Goal: Transaction & Acquisition: Purchase product/service

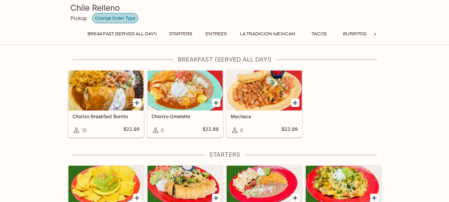
click at [118, 17] on button "Change Order Type" at bounding box center [115, 18] width 46 height 10
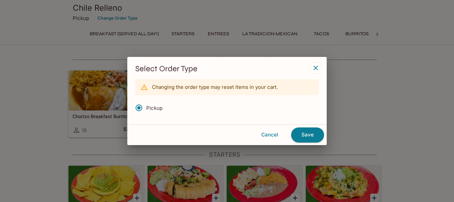
click at [309, 68] on h3 "Select Order Type" at bounding box center [227, 69] width 184 height 10
click at [315, 66] on icon "button" at bounding box center [316, 68] width 8 height 8
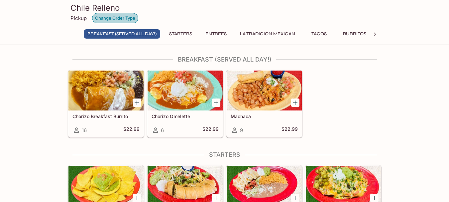
click at [120, 22] on button "Change Order Type" at bounding box center [115, 18] width 46 height 10
click at [119, 14] on button "Change Order Type" at bounding box center [115, 18] width 46 height 10
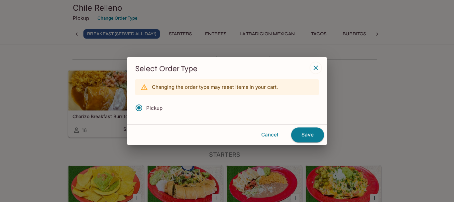
click at [140, 108] on input "Pickup" at bounding box center [139, 108] width 14 height 14
click at [217, 91] on div "Changing the order type may reset items in your cart." at bounding box center [215, 87] width 126 height 12
click at [270, 134] on button "Cancel" at bounding box center [270, 135] width 38 height 14
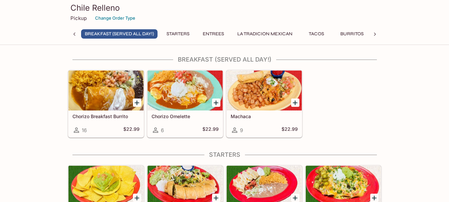
click at [71, 18] on p "Pickup" at bounding box center [79, 18] width 16 height 6
click at [116, 16] on button "Change Order Type" at bounding box center [115, 18] width 46 height 10
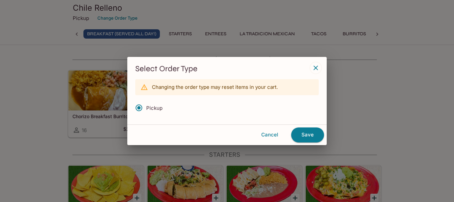
click at [143, 109] on input "Pickup" at bounding box center [139, 108] width 14 height 14
click at [308, 139] on button "Save" at bounding box center [307, 134] width 33 height 15
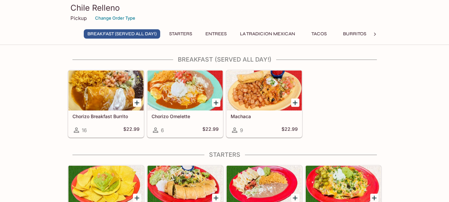
click at [112, 90] on div at bounding box center [106, 91] width 75 height 40
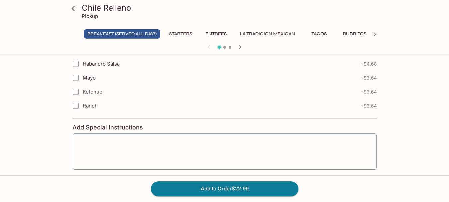
scroll to position [860, 0]
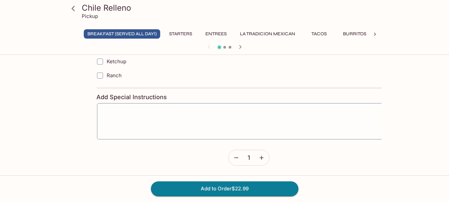
drag, startPoint x: 130, startPoint y: 80, endPoint x: 185, endPoint y: 79, distance: 55.5
click at [185, 79] on label "Ranch" at bounding box center [207, 76] width 228 height 14
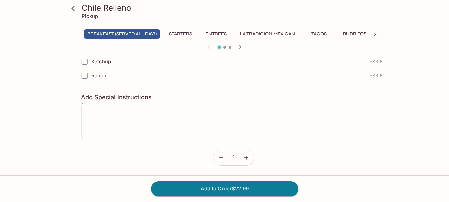
drag, startPoint x: 101, startPoint y: 73, endPoint x: 117, endPoint y: 76, distance: 16.8
click at [117, 76] on label "Ranch" at bounding box center [191, 76] width 228 height 14
click at [86, 74] on span "Ranch" at bounding box center [90, 75] width 15 height 6
click at [82, 74] on input "Ranch" at bounding box center [75, 75] width 13 height 13
click at [86, 74] on span "Ranch" at bounding box center [90, 75] width 15 height 6
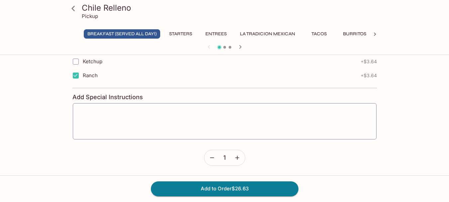
click at [82, 74] on input "Ranch" at bounding box center [75, 75] width 13 height 13
click at [87, 74] on span "Ranch" at bounding box center [90, 75] width 15 height 6
click at [82, 74] on input "Ranch" at bounding box center [75, 75] width 13 height 13
checkbox input "true"
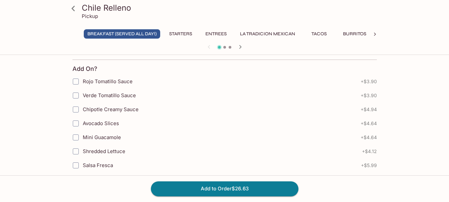
scroll to position [427, 0]
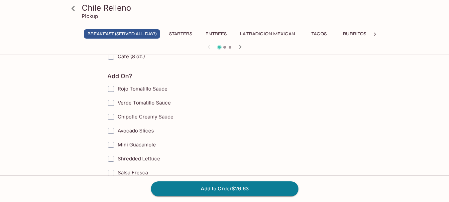
drag, startPoint x: 85, startPoint y: 89, endPoint x: 163, endPoint y: 96, distance: 78.7
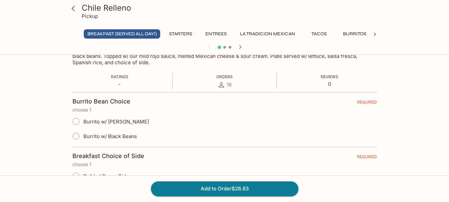
scroll to position [95, 0]
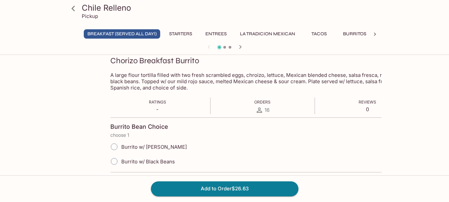
drag, startPoint x: 81, startPoint y: 148, endPoint x: 170, endPoint y: 158, distance: 89.3
click at [170, 158] on div "Burrito w/ Refried Beans Burrito w/ Black Beans" at bounding box center [262, 153] width 305 height 29
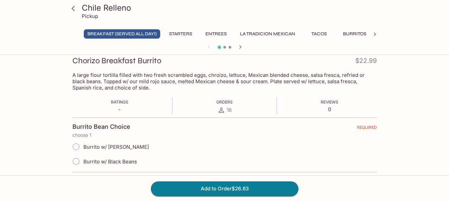
click at [141, 149] on div "Burrito w/ [PERSON_NAME]" at bounding box center [225, 146] width 305 height 15
click at [141, 148] on div "Burrito w/ [PERSON_NAME]" at bounding box center [225, 146] width 305 height 15
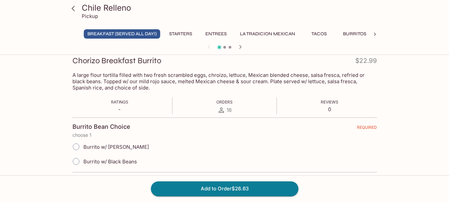
click at [141, 148] on div "Burrito w/ [PERSON_NAME]" at bounding box center [225, 146] width 305 height 15
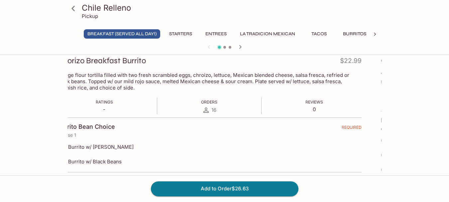
click at [114, 160] on div "Burrito w/ Refried Beans Burrito w/ Black Beans" at bounding box center [209, 153] width 305 height 29
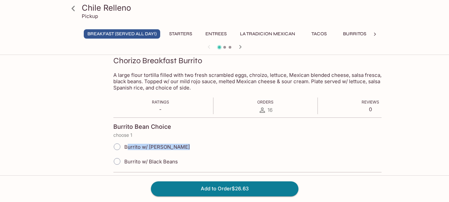
drag, startPoint x: 86, startPoint y: 142, endPoint x: 183, endPoint y: 149, distance: 97.0
click at [183, 149] on div "Burrito w/ [PERSON_NAME]" at bounding box center [265, 146] width 305 height 15
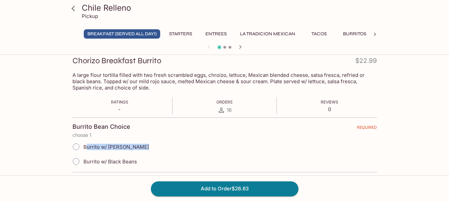
click at [69, 8] on icon at bounding box center [74, 9] width 12 height 12
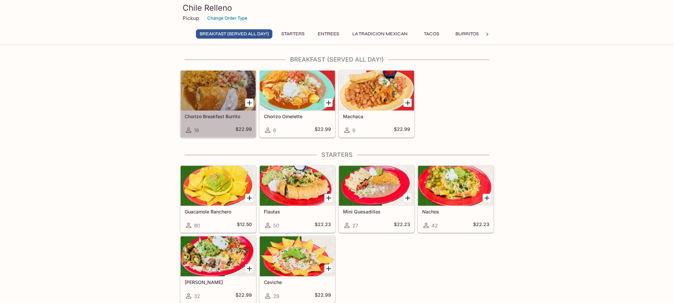
click at [215, 79] on div at bounding box center [218, 91] width 75 height 40
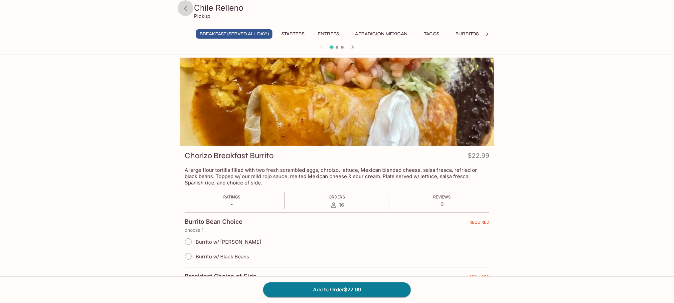
click at [185, 7] on icon at bounding box center [185, 8] width 3 height 5
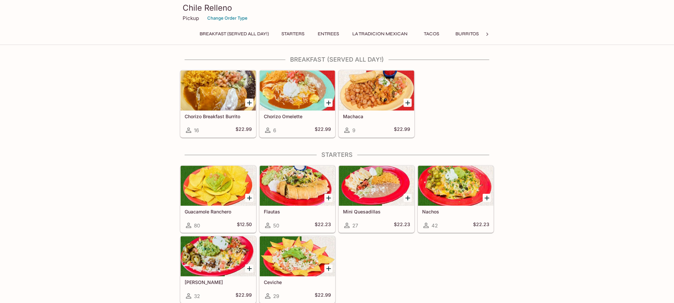
click at [323, 35] on button "Entrees" at bounding box center [328, 33] width 30 height 9
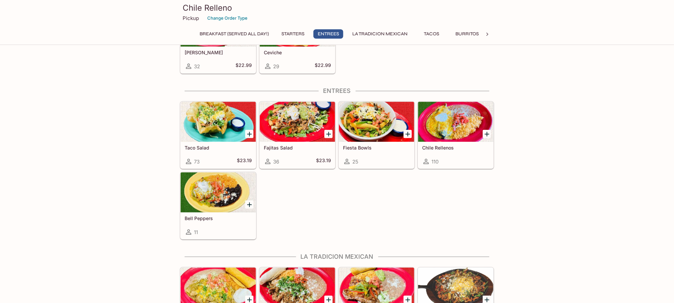
scroll to position [212, 0]
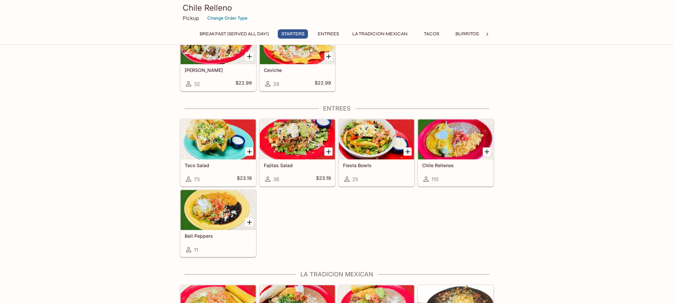
click at [333, 34] on button "Entrees" at bounding box center [328, 33] width 30 height 9
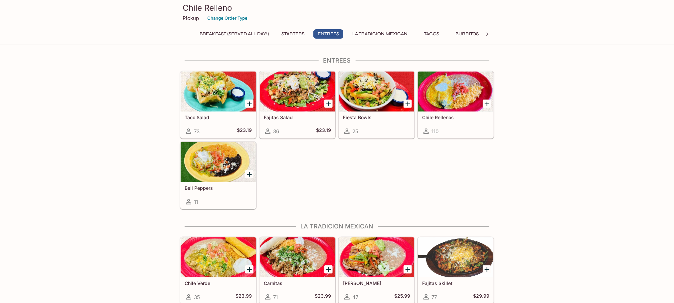
scroll to position [262, 0]
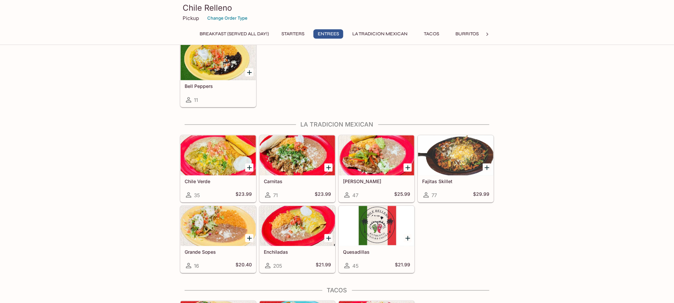
click at [382, 36] on button "La Tradicion Mexican" at bounding box center [380, 33] width 63 height 9
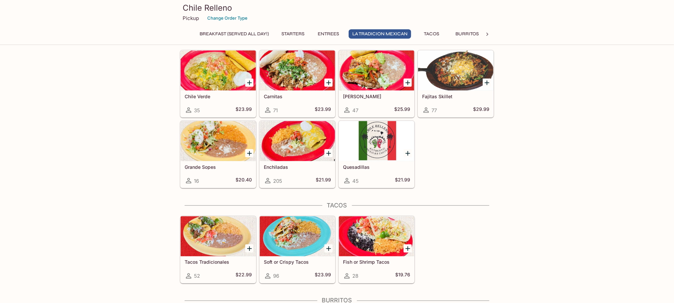
scroll to position [443, 0]
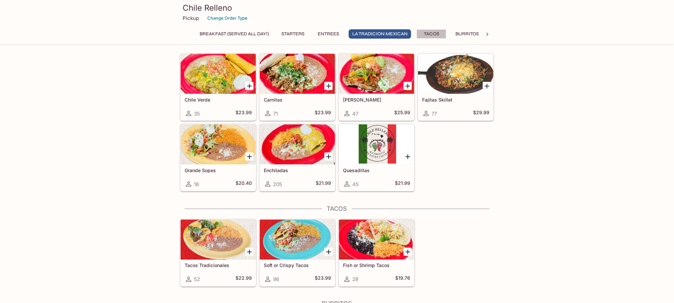
click at [446, 35] on button "Tacos" at bounding box center [431, 33] width 30 height 9
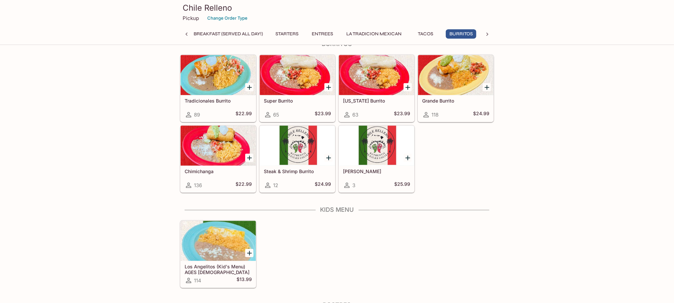
scroll to position [696, 0]
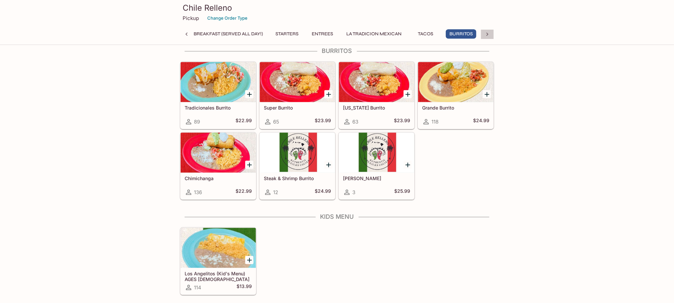
click at [449, 32] on icon at bounding box center [487, 34] width 7 height 7
click at [323, 32] on button "Kids Menu" at bounding box center [338, 33] width 34 height 9
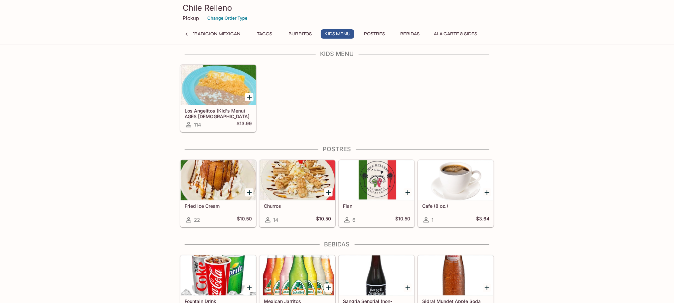
click at [365, 33] on button "Postres" at bounding box center [375, 33] width 30 height 9
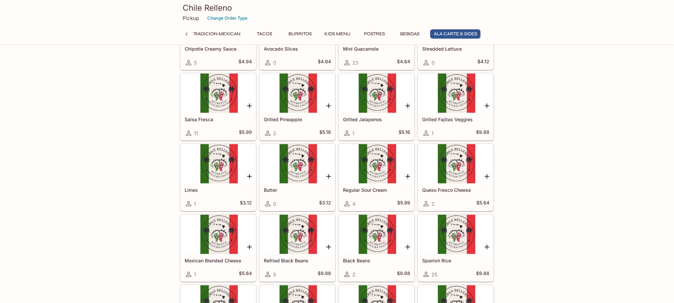
scroll to position [1435, 0]
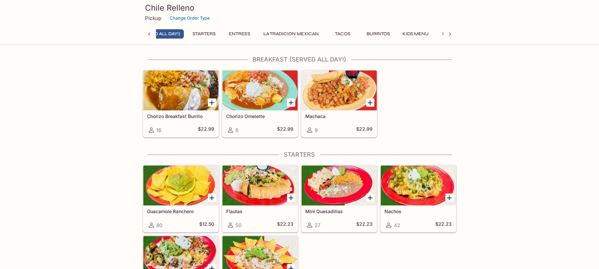
scroll to position [0, 3]
click at [160, 102] on div at bounding box center [180, 91] width 75 height 40
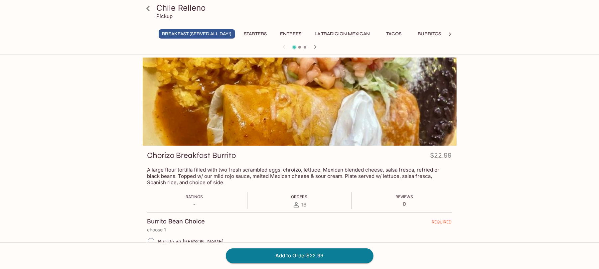
click at [150, 13] on icon at bounding box center [148, 9] width 12 height 12
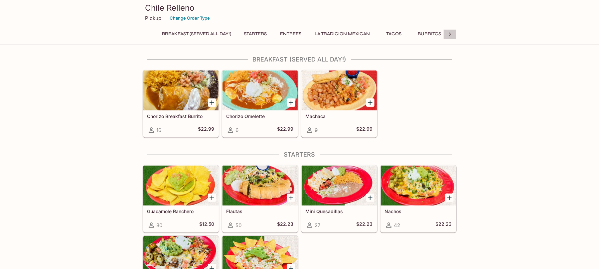
click at [449, 36] on icon at bounding box center [450, 34] width 7 height 7
click at [426, 32] on button "Ala Carte & Sides" at bounding box center [418, 33] width 51 height 9
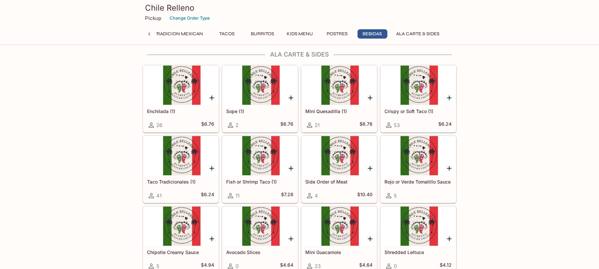
scroll to position [1214, 0]
drag, startPoint x: 444, startPoint y: 35, endPoint x: 392, endPoint y: 35, distance: 51.2
click at [392, 35] on div "Breakfast (Served ALL DAY!) Starters Entrees La Tradicion Mexican Tacos Burrito…" at bounding box center [300, 35] width 314 height 13
drag, startPoint x: 392, startPoint y: 35, endPoint x: 436, endPoint y: 30, distance: 44.2
click at [436, 30] on button "Ala Carte & Sides" at bounding box center [418, 33] width 51 height 9
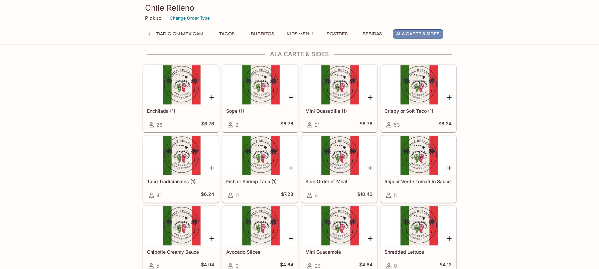
drag, startPoint x: 394, startPoint y: 33, endPoint x: 442, endPoint y: 33, distance: 47.6
click at [442, 33] on button "Ala Carte & Sides" at bounding box center [418, 33] width 51 height 9
click at [443, 35] on div "Breakfast (Served ALL DAY!) Starters Entrees La Tradicion Mexican Tacos Burrito…" at bounding box center [300, 35] width 314 height 13
drag, startPoint x: 443, startPoint y: 35, endPoint x: 433, endPoint y: 34, distance: 10.4
click at [434, 34] on button "Ala Carte & Sides" at bounding box center [418, 33] width 51 height 9
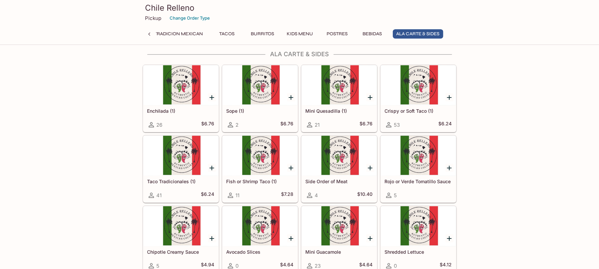
drag, startPoint x: 394, startPoint y: 34, endPoint x: 434, endPoint y: 40, distance: 41.1
click at [434, 40] on div "Breakfast (Served ALL DAY!) Starters Entrees La Tradicion Mexican Tacos Burrito…" at bounding box center [299, 35] width 287 height 13
drag, startPoint x: 442, startPoint y: 35, endPoint x: 376, endPoint y: 1, distance: 73.6
click at [411, 35] on button "Ala Carte & Sides" at bounding box center [418, 33] width 51 height 9
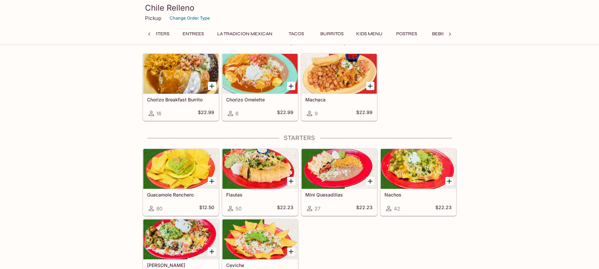
scroll to position [0, 0]
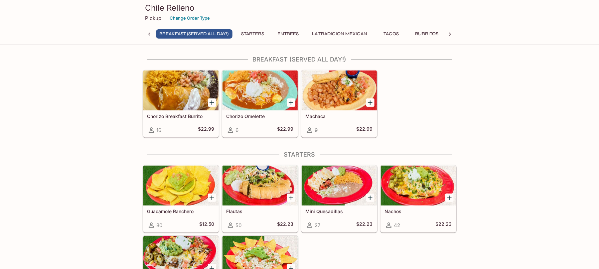
click at [184, 108] on div at bounding box center [180, 91] width 75 height 40
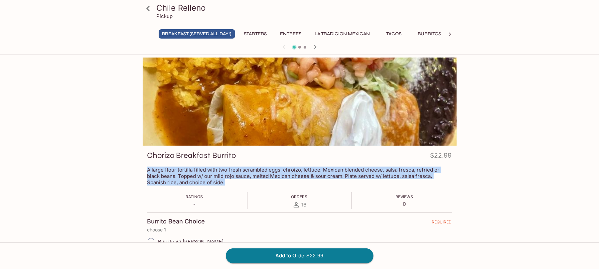
drag, startPoint x: 141, startPoint y: 168, endPoint x: 201, endPoint y: 184, distance: 61.9
copy p "A large flour tortilla filled with two fresh scrambled eggs, chroizo, lettuce, …"
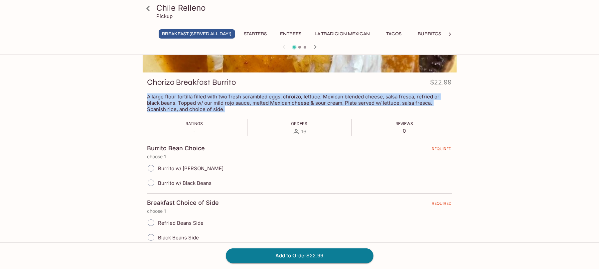
scroll to position [94, 0]
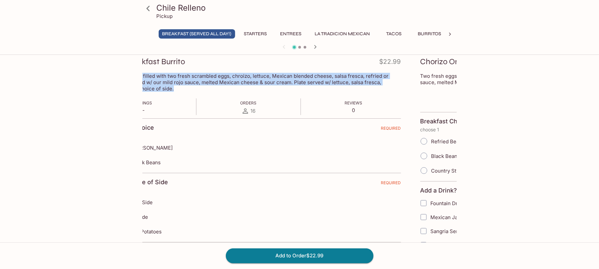
click at [196, 148] on div "Burrito w/ [PERSON_NAME]" at bounding box center [248, 147] width 305 height 15
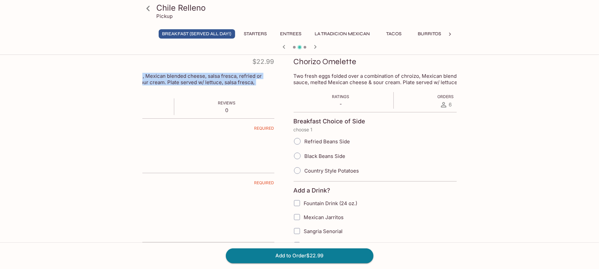
drag, startPoint x: 265, startPoint y: 158, endPoint x: 368, endPoint y: 159, distance: 103.1
click at [304, 158] on input "Black Beans Side" at bounding box center [297, 156] width 14 height 14
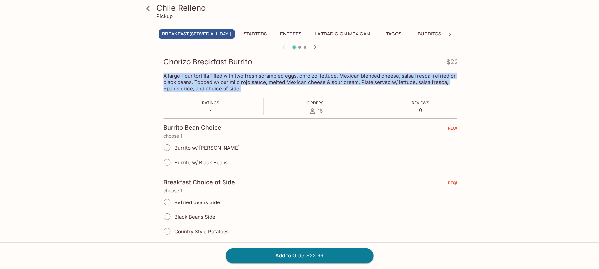
click at [201, 148] on span "Burrito w/ [PERSON_NAME]" at bounding box center [207, 148] width 66 height 6
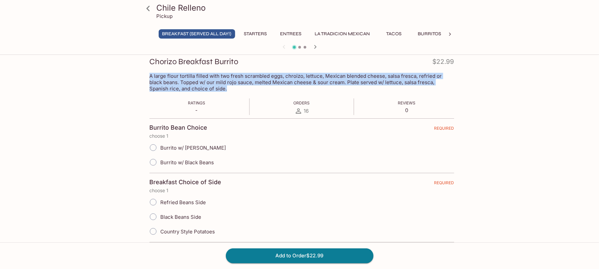
click at [165, 147] on label "Burrito w/ [PERSON_NAME]" at bounding box center [186, 147] width 80 height 15
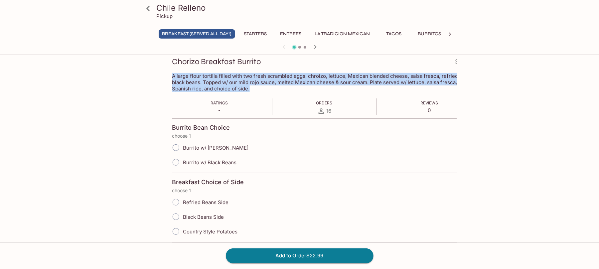
click at [219, 147] on span "Burrito w/ [PERSON_NAME]" at bounding box center [216, 148] width 66 height 6
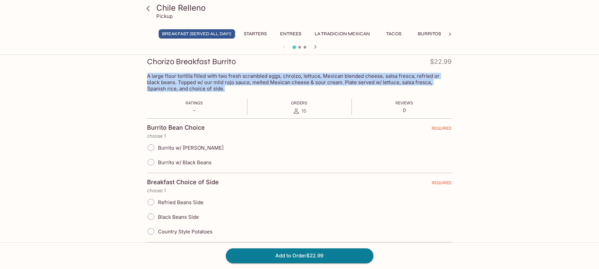
click at [196, 147] on span "Burrito w/ [PERSON_NAME]" at bounding box center [191, 148] width 66 height 6
click at [158, 147] on input "Burrito w/ [PERSON_NAME]" at bounding box center [151, 148] width 14 height 14
radio input "true"
click at [196, 147] on span "Burrito w/ [PERSON_NAME]" at bounding box center [191, 148] width 66 height 6
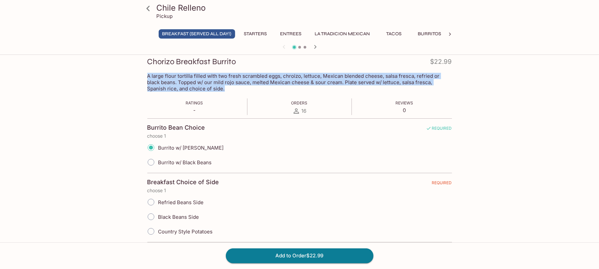
click at [158, 147] on input "Burrito w/ [PERSON_NAME]" at bounding box center [151, 148] width 14 height 14
click at [196, 147] on span "Burrito w/ [PERSON_NAME]" at bounding box center [191, 148] width 66 height 6
click at [158, 147] on input "Burrito w/ [PERSON_NAME]" at bounding box center [151, 148] width 14 height 14
click at [196, 147] on span "Burrito w/ [PERSON_NAME]" at bounding box center [191, 148] width 66 height 6
click at [158, 147] on input "Burrito w/ [PERSON_NAME]" at bounding box center [151, 148] width 14 height 14
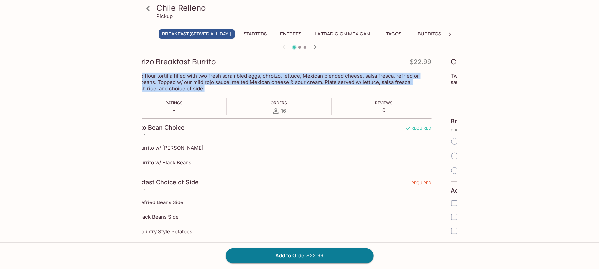
click at [193, 149] on span "Burrito w/ [PERSON_NAME]" at bounding box center [171, 148] width 66 height 6
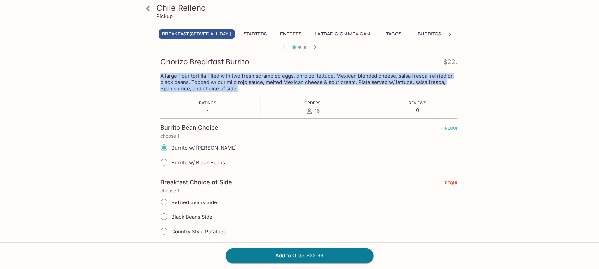
click at [188, 152] on label "Burrito w/ [PERSON_NAME]" at bounding box center [197, 147] width 80 height 15
click at [179, 148] on span "Burrito w/ [PERSON_NAME]" at bounding box center [201, 148] width 66 height 6
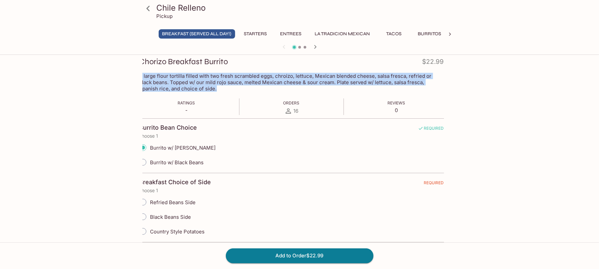
click at [180, 202] on span "Refried Beans Side" at bounding box center [173, 202] width 46 height 6
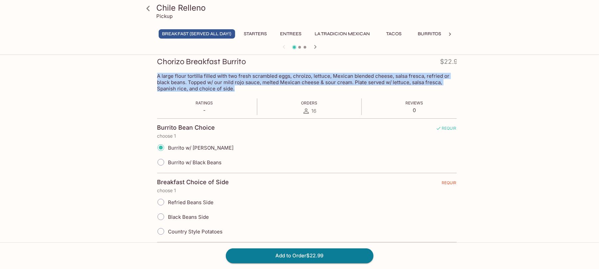
click at [191, 201] on span "Refried Beans Side" at bounding box center [191, 202] width 46 height 6
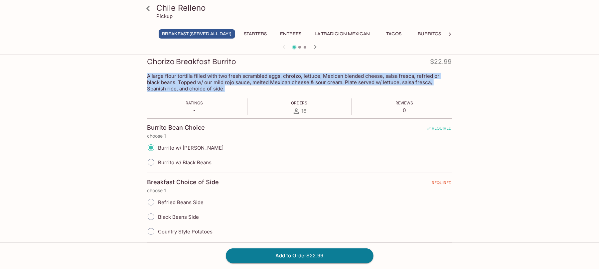
click at [191, 201] on span "Refried Beans Side" at bounding box center [181, 202] width 46 height 6
click at [158, 201] on input "Refried Beans Side" at bounding box center [151, 202] width 14 height 14
radio input "true"
click at [191, 201] on span "Refried Beans Side" at bounding box center [181, 202] width 46 height 6
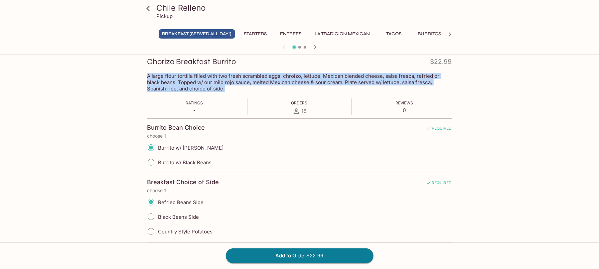
click at [158, 201] on input "Refried Beans Side" at bounding box center [151, 202] width 14 height 14
click at [191, 201] on span "Refried Beans Side" at bounding box center [181, 202] width 46 height 6
click at [158, 201] on input "Refried Beans Side" at bounding box center [151, 202] width 14 height 14
click at [191, 201] on span "Refried Beans Side" at bounding box center [181, 202] width 46 height 6
click at [158, 201] on input "Refried Beans Side" at bounding box center [151, 202] width 14 height 14
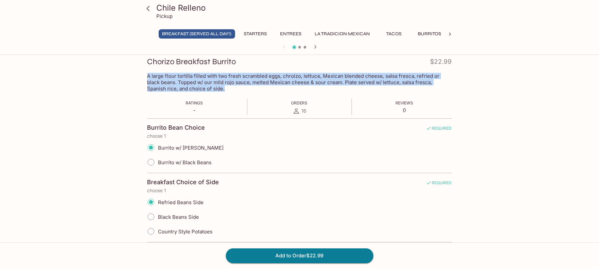
click at [191, 201] on span "Refried Beans Side" at bounding box center [181, 202] width 46 height 6
click at [158, 201] on input "Refried Beans Side" at bounding box center [151, 202] width 14 height 14
click at [192, 201] on span "Refried Beans Side" at bounding box center [181, 202] width 46 height 6
click at [158, 201] on input "Refried Beans Side" at bounding box center [151, 202] width 14 height 14
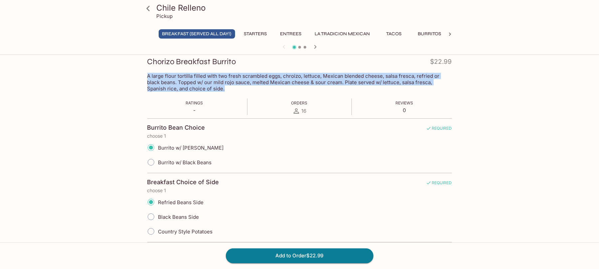
click at [192, 201] on span "Refried Beans Side" at bounding box center [181, 202] width 46 height 6
click at [158, 201] on input "Refried Beans Side" at bounding box center [151, 202] width 14 height 14
click at [192, 201] on span "Refried Beans Side" at bounding box center [181, 202] width 46 height 6
click at [158, 201] on input "Refried Beans Side" at bounding box center [151, 202] width 14 height 14
click at [192, 201] on span "Refried Beans Side" at bounding box center [181, 202] width 46 height 6
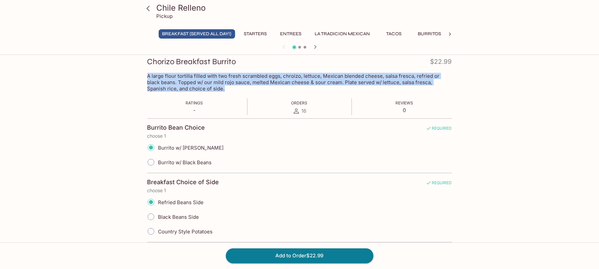
click at [193, 201] on span "Refried Beans Side" at bounding box center [181, 202] width 46 height 6
click at [158, 201] on input "Refried Beans Side" at bounding box center [151, 202] width 14 height 14
click at [193, 200] on span "Refried Beans Side" at bounding box center [181, 202] width 46 height 6
click at [158, 200] on input "Refried Beans Side" at bounding box center [151, 202] width 14 height 14
click at [193, 200] on span "Refried Beans Side" at bounding box center [181, 202] width 46 height 6
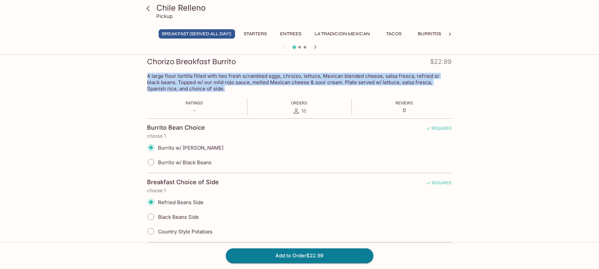
click at [158, 200] on input "Refried Beans Side" at bounding box center [151, 202] width 14 height 14
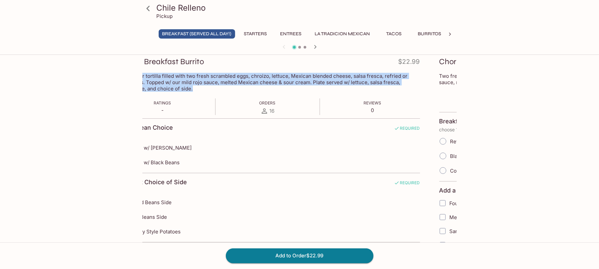
click at [190, 151] on div "Burrito w/ [PERSON_NAME]" at bounding box center [267, 147] width 305 height 15
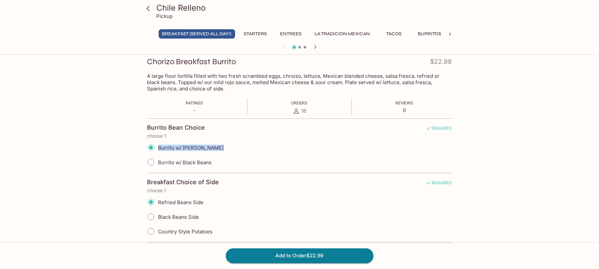
drag, startPoint x: 160, startPoint y: 141, endPoint x: 218, endPoint y: 143, distance: 57.9
click at [218, 143] on div "Burrito w/ [PERSON_NAME]" at bounding box center [299, 147] width 305 height 15
copy span "Burrito w/ [PERSON_NAME]"
drag, startPoint x: 160, startPoint y: 158, endPoint x: 163, endPoint y: 162, distance: 4.8
click at [165, 166] on label "Burrito w/ Black Beans" at bounding box center [180, 162] width 68 height 15
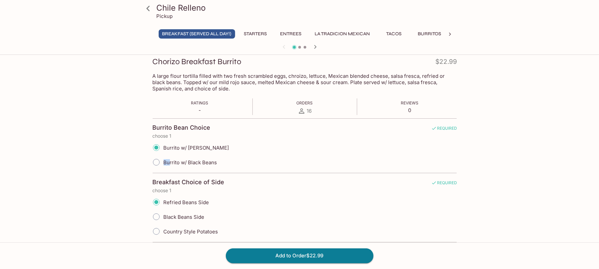
drag, startPoint x: 159, startPoint y: 158, endPoint x: 168, endPoint y: 159, distance: 9.4
click at [168, 159] on label "Burrito w/ Black Beans" at bounding box center [183, 162] width 68 height 15
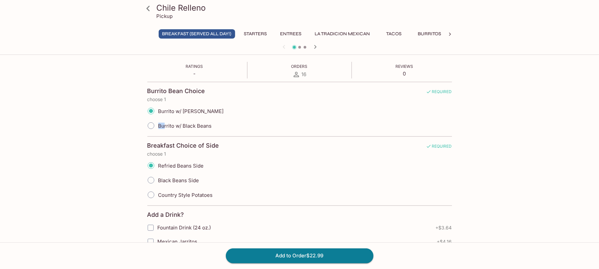
scroll to position [227, 0]
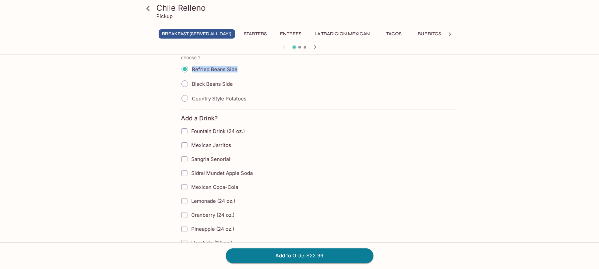
drag, startPoint x: 160, startPoint y: 65, endPoint x: 237, endPoint y: 71, distance: 77.1
click at [237, 71] on label "Refried Beans Side" at bounding box center [207, 69] width 60 height 15
copy span "Refried Beans Side"
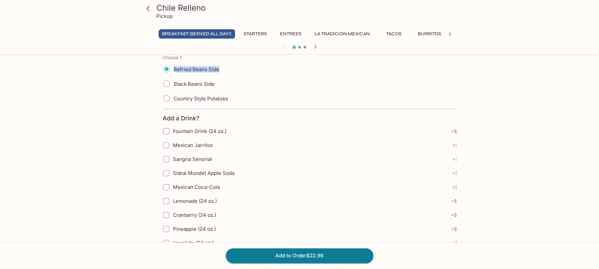
drag, startPoint x: 157, startPoint y: 82, endPoint x: 189, endPoint y: 86, distance: 31.9
click at [189, 86] on label "Black Beans Side" at bounding box center [187, 83] width 56 height 15
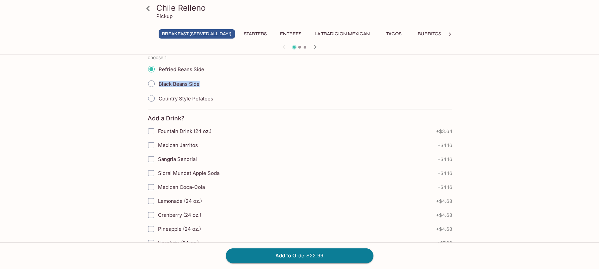
drag, startPoint x: 159, startPoint y: 78, endPoint x: 200, endPoint y: 84, distance: 42.0
click at [200, 84] on div "Black Beans Side" at bounding box center [300, 83] width 305 height 15
copy span "Black Beans Side"
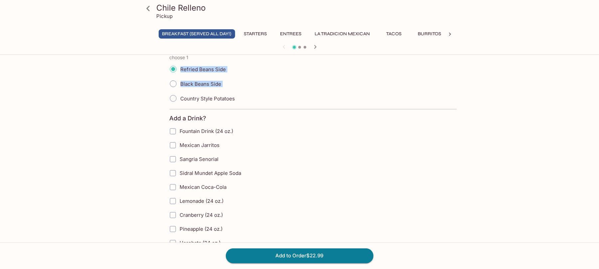
drag, startPoint x: 160, startPoint y: 95, endPoint x: 207, endPoint y: 108, distance: 48.7
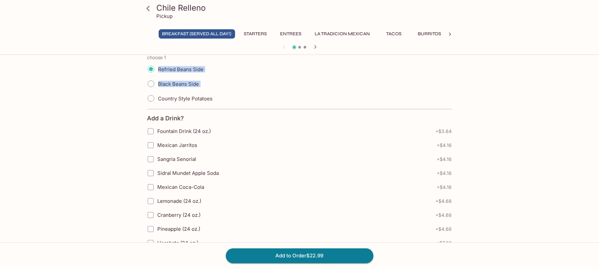
copy div "Refried Beans Side Black Beans Side"
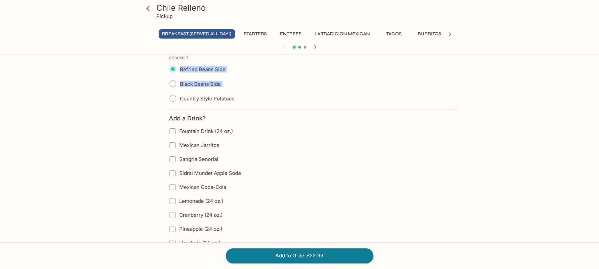
drag, startPoint x: 157, startPoint y: 129, endPoint x: 204, endPoint y: 133, distance: 46.7
click at [204, 133] on label "Fountain Drink (24 oz.)" at bounding box center [279, 131] width 228 height 14
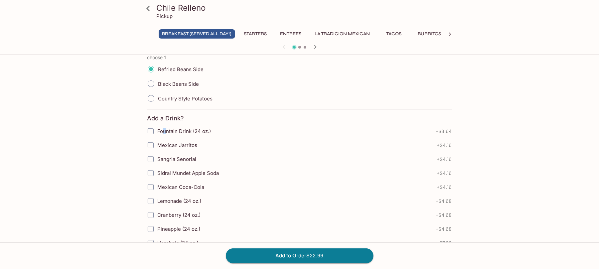
drag, startPoint x: 162, startPoint y: 125, endPoint x: 166, endPoint y: 131, distance: 6.9
click at [166, 131] on label "Fountain Drink (24 oz.)" at bounding box center [258, 131] width 228 height 14
drag, startPoint x: 158, startPoint y: 128, endPoint x: 228, endPoint y: 135, distance: 70.5
click at [228, 135] on label "Fountain Drink (24 oz.)" at bounding box center [258, 131] width 228 height 14
copy span "Fountain Drink (24 oz.)"
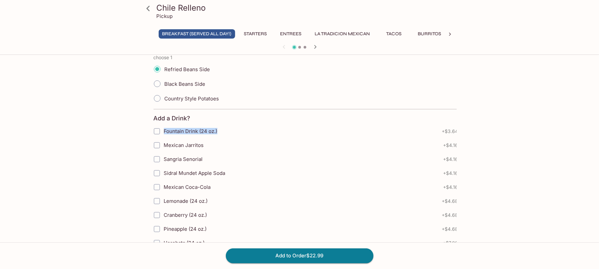
drag, startPoint x: 163, startPoint y: 146, endPoint x: 167, endPoint y: 148, distance: 4.5
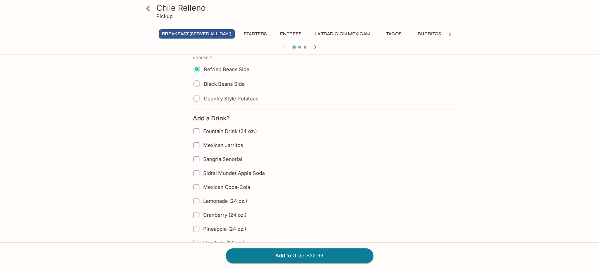
click at [265, 140] on label "Mexican Jarritos" at bounding box center [303, 145] width 229 height 14
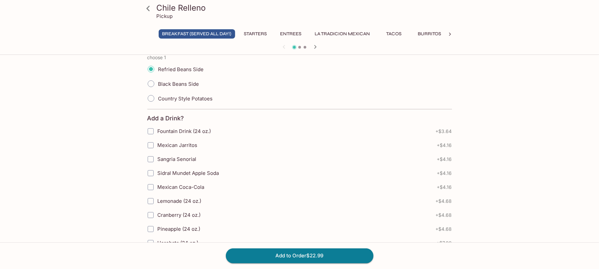
drag, startPoint x: 256, startPoint y: 141, endPoint x: 333, endPoint y: -48, distance: 204.4
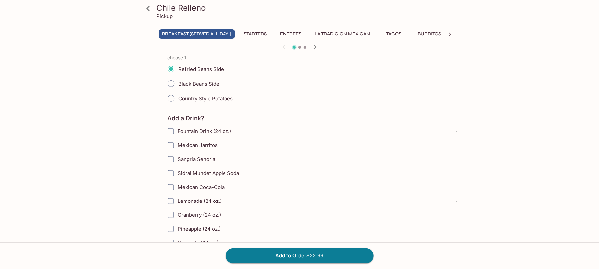
drag, startPoint x: 160, startPoint y: 143, endPoint x: 206, endPoint y: 149, distance: 46.0
click at [206, 149] on label "Mexican Jarritos" at bounding box center [278, 145] width 229 height 14
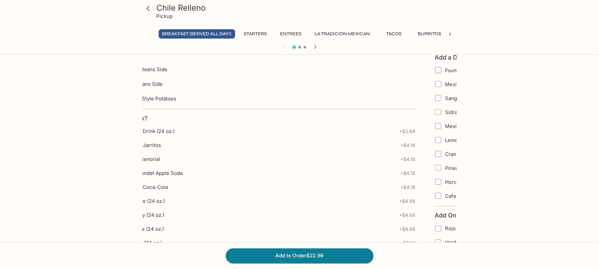
drag, startPoint x: 202, startPoint y: 145, endPoint x: 166, endPoint y: 149, distance: 36.2
click at [166, 149] on label "Mexican Jarritos" at bounding box center [221, 145] width 229 height 14
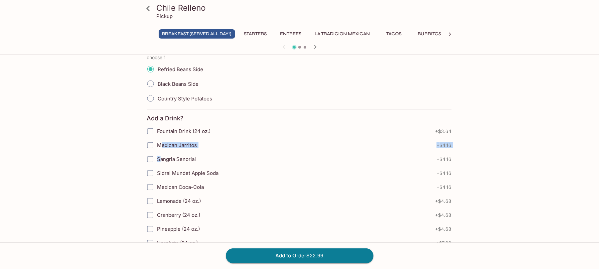
click at [160, 149] on label "Mexican Jarritos" at bounding box center [257, 145] width 229 height 14
drag, startPoint x: 160, startPoint y: 137, endPoint x: 163, endPoint y: 144, distance: 7.6
click at [164, 149] on div "Fountain Drink (24 oz.) + $3.64 Mexican Jarritos + $4.16 Sangria Senorial + $4.…" at bounding box center [301, 194] width 305 height 140
click at [158, 138] on label "Fountain Drink (24 oz.)" at bounding box center [258, 131] width 228 height 14
click at [157, 138] on input "Fountain Drink (24 oz.)" at bounding box center [150, 131] width 13 height 13
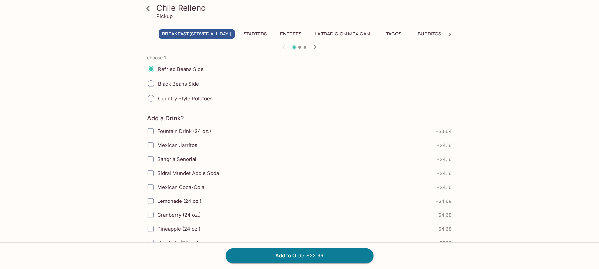
checkbox input "true"
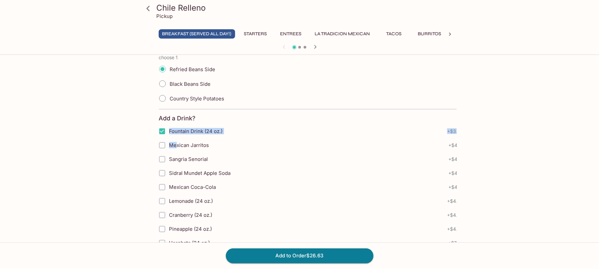
drag, startPoint x: 176, startPoint y: 143, endPoint x: 194, endPoint y: 147, distance: 19.0
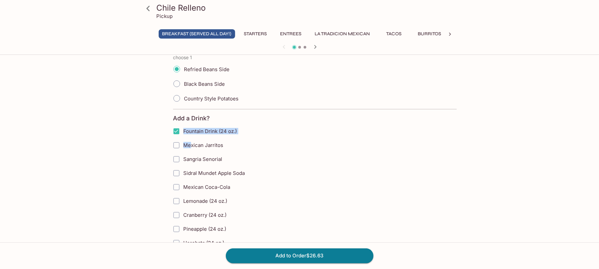
click at [214, 165] on label "Sangria Senorial" at bounding box center [283, 159] width 229 height 14
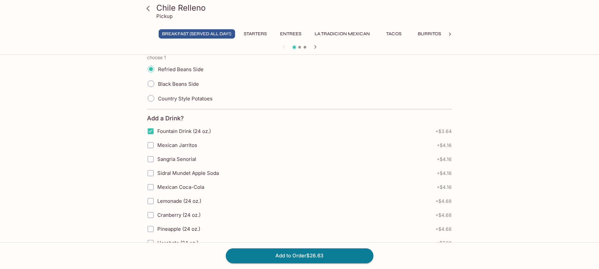
drag, startPoint x: 214, startPoint y: 165, endPoint x: 216, endPoint y: 148, distance: 17.3
click at [246, 157] on label "Sangria Senorial" at bounding box center [258, 159] width 229 height 14
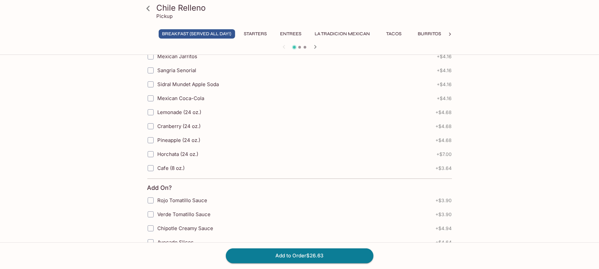
scroll to position [271, 0]
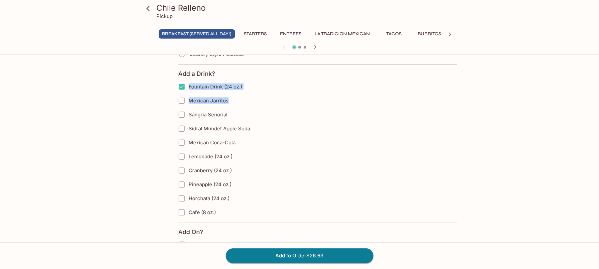
drag, startPoint x: 157, startPoint y: 93, endPoint x: 227, endPoint y: 106, distance: 71.3
click at [227, 106] on div "Fountain Drink (24 oz.) + $3.64 Mexican Jarritos + $4.16 Sangria Senorial + $4.…" at bounding box center [330, 150] width 305 height 140
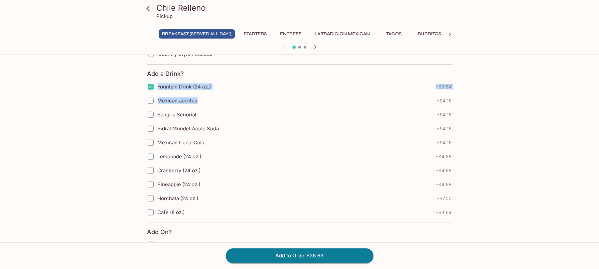
copy div "Fountain Drink (24 oz.) + $3.64 Mexican Jarritos"
drag, startPoint x: 158, startPoint y: 108, endPoint x: 201, endPoint y: 123, distance: 45.5
click at [201, 123] on div "Fountain Drink (24 oz.) + $3.64 Mexican Jarritos + $4.16 Sangria Senorial + $4.…" at bounding box center [299, 150] width 305 height 140
copy div "Mexican Jarritos + $4.16 Sangria Senorial"
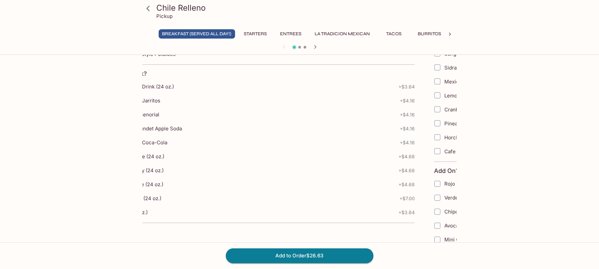
drag, startPoint x: 228, startPoint y: 131, endPoint x: 195, endPoint y: 132, distance: 33.3
click at [193, 132] on label "Sidral Mundet Apple Soda" at bounding box center [220, 129] width 229 height 14
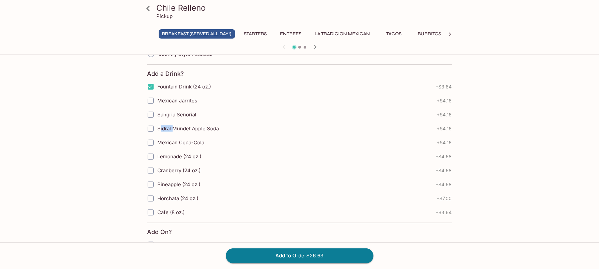
drag, startPoint x: 161, startPoint y: 125, endPoint x: 165, endPoint y: 127, distance: 4.8
click at [172, 132] on label "Sidral Mundet Apple Soda" at bounding box center [258, 129] width 229 height 14
click at [157, 124] on input "Sidral Mundet Apple Soda" at bounding box center [150, 128] width 13 height 13
click at [160, 125] on label "Sidral Mundet Apple Soda" at bounding box center [258, 129] width 229 height 14
click at [157, 125] on input "Sidral Mundet Apple Soda" at bounding box center [150, 128] width 13 height 13
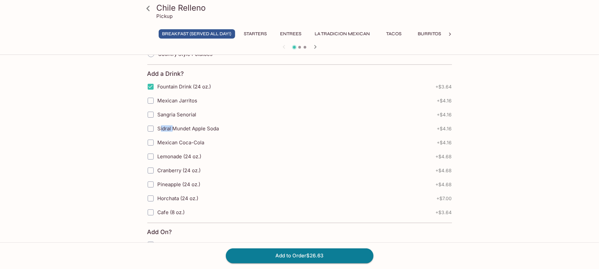
checkbox input "true"
drag, startPoint x: 158, startPoint y: 123, endPoint x: 223, endPoint y: 129, distance: 66.1
click at [223, 129] on label "Sidral Mundet Apple Soda" at bounding box center [258, 129] width 229 height 14
copy span "Sidral Mundet Apple Soda"
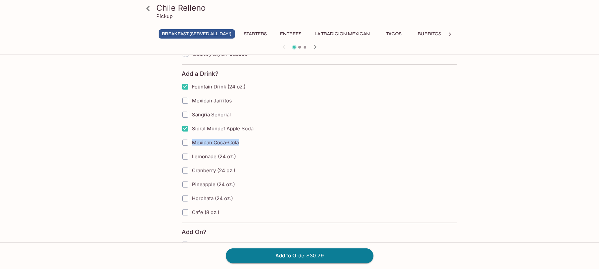
drag, startPoint x: 160, startPoint y: 140, endPoint x: 238, endPoint y: 147, distance: 78.8
click at [238, 147] on label "Mexican Coca-Cola" at bounding box center [292, 143] width 229 height 14
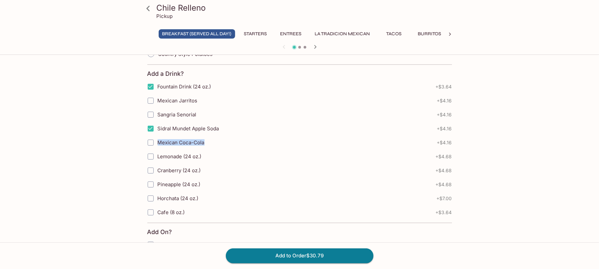
copy span "Mexican Coca-Cola"
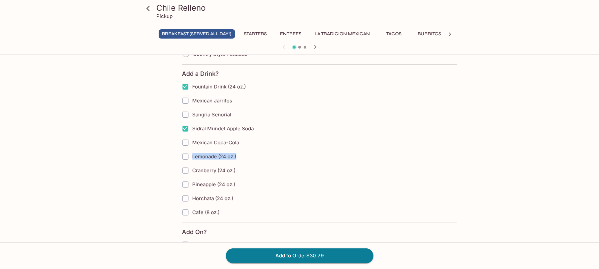
drag, startPoint x: 158, startPoint y: 152, endPoint x: 237, endPoint y: 157, distance: 79.7
click at [237, 157] on label "Lemonade (24 oz.)" at bounding box center [292, 157] width 228 height 14
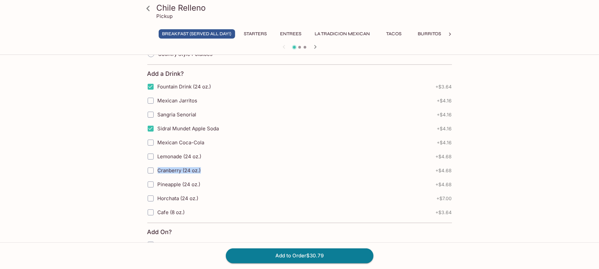
drag, startPoint x: 159, startPoint y: 167, endPoint x: 202, endPoint y: 172, distance: 42.9
click at [202, 172] on label "Cranberry (24 oz.)" at bounding box center [258, 171] width 228 height 14
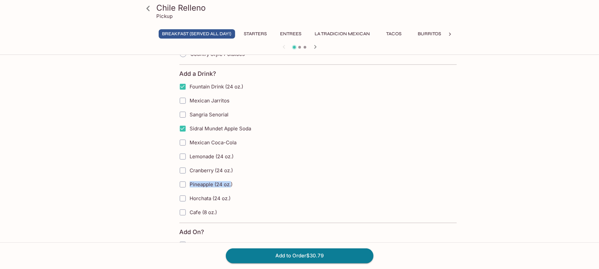
drag, startPoint x: 158, startPoint y: 183, endPoint x: 231, endPoint y: 186, distance: 72.6
click at [231, 186] on label "Pineapple (24 oz.)" at bounding box center [290, 185] width 228 height 14
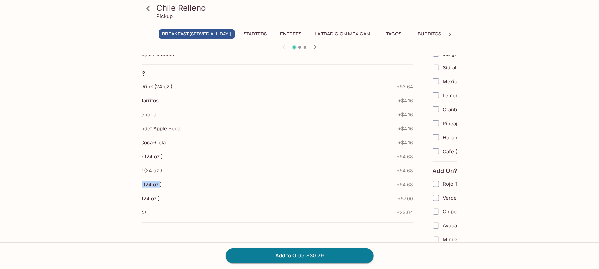
click at [192, 185] on label "Pineapple (24 oz.)" at bounding box center [219, 185] width 228 height 14
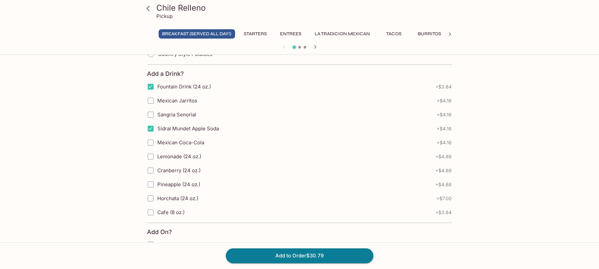
drag, startPoint x: 203, startPoint y: 188, endPoint x: 200, endPoint y: 216, distance: 28.4
click at [200, 202] on label "Cafe (8 oz.)" at bounding box center [258, 213] width 228 height 14
click at [157, 202] on input "Cafe (8 oz.)" at bounding box center [150, 212] width 13 height 13
checkbox input "true"
drag, startPoint x: 155, startPoint y: 181, endPoint x: 163, endPoint y: 180, distance: 7.7
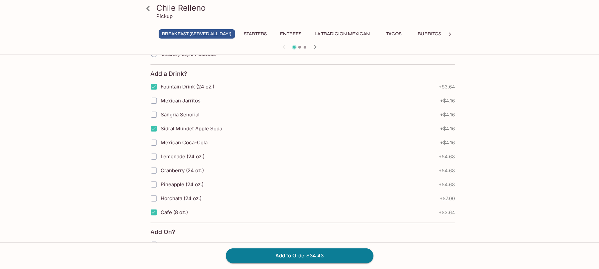
click at [162, 180] on label "Pineapple (24 oz.)" at bounding box center [261, 185] width 228 height 14
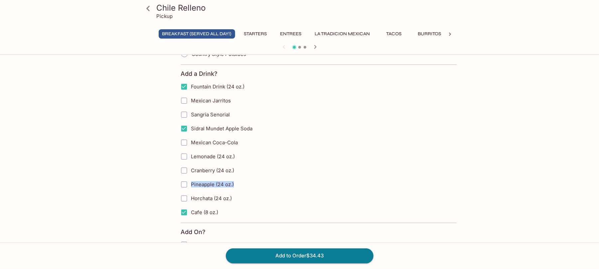
drag, startPoint x: 157, startPoint y: 182, endPoint x: 233, endPoint y: 189, distance: 76.5
click at [233, 189] on label "Pineapple (24 oz.)" at bounding box center [291, 185] width 228 height 14
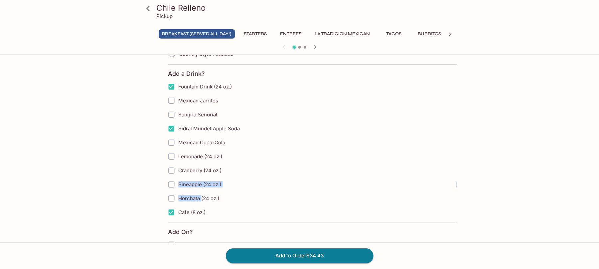
drag, startPoint x: 157, startPoint y: 193, endPoint x: 201, endPoint y: 200, distance: 44.5
click at [201, 200] on div "Fountain Drink (24 oz.) + $3.64 Mexican Jarritos + $4.16 Sangria Senorial + $4.…" at bounding box center [320, 150] width 305 height 140
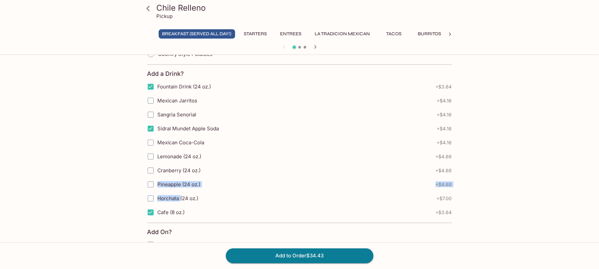
click at [201, 200] on label "Horchata (24 oz.)" at bounding box center [258, 199] width 229 height 14
click at [189, 202] on span "Horchata (24 oz.)" at bounding box center [178, 198] width 41 height 6
click at [233, 202] on label "Cafe (8 oz.)" at bounding box center [258, 213] width 228 height 14
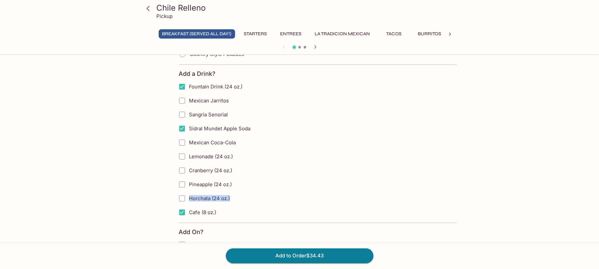
drag, startPoint x: 159, startPoint y: 198, endPoint x: 230, endPoint y: 202, distance: 71.3
click at [230, 202] on label "Horchata (24 oz.)" at bounding box center [289, 199] width 229 height 14
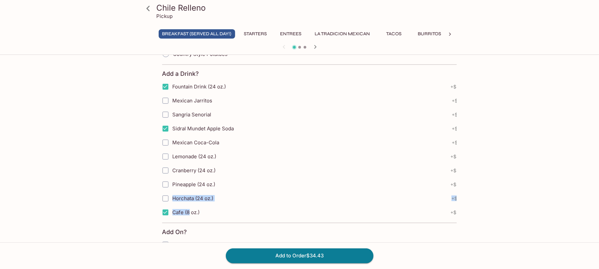
drag, startPoint x: 158, startPoint y: 208, endPoint x: 191, endPoint y: 216, distance: 33.6
click at [191, 202] on div "Fountain Drink (24 oz.) + $3.64 Mexican Jarritos + $4.16 Sangria Senorial + $4.…" at bounding box center [314, 150] width 305 height 140
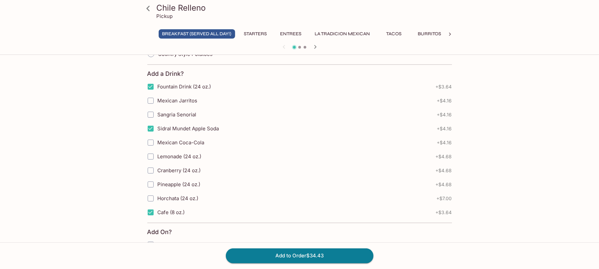
drag, startPoint x: 221, startPoint y: 216, endPoint x: 216, endPoint y: 214, distance: 5.8
click at [219, 202] on label "Cafe (8 oz.)" at bounding box center [258, 213] width 228 height 14
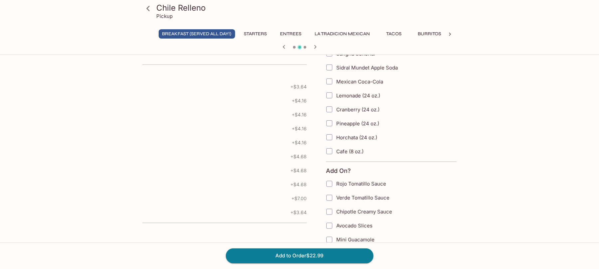
click at [350, 202] on label "Verde Tomatillo Sauce" at bounding box center [436, 198] width 228 height 14
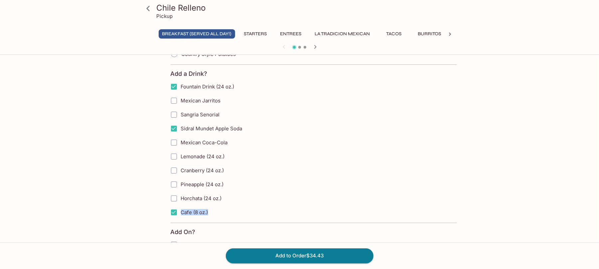
drag, startPoint x: 159, startPoint y: 208, endPoint x: 209, endPoint y: 218, distance: 51.2
click at [209, 202] on label "Cafe (8 oz.)" at bounding box center [281, 213] width 228 height 14
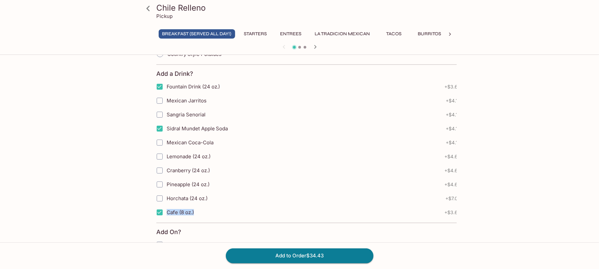
click at [449, 89] on span "+ $3.64" at bounding box center [451, 86] width 16 height 5
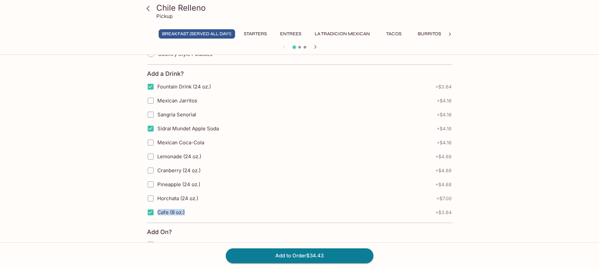
click at [398, 98] on div "Mexican Jarritos + $4.16" at bounding box center [299, 101] width 305 height 14
click at [443, 94] on div "Fountain Drink (24 oz.) + $3.64" at bounding box center [299, 87] width 305 height 14
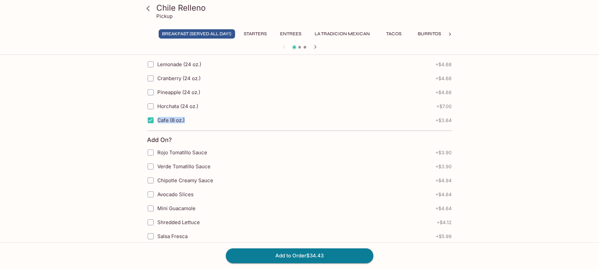
scroll to position [449, 0]
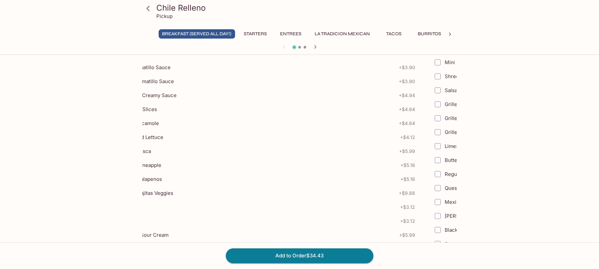
drag, startPoint x: 212, startPoint y: 68, endPoint x: 179, endPoint y: 69, distance: 33.6
click at [179, 69] on label "Rojo Tomatillo Sauce" at bounding box center [221, 68] width 228 height 14
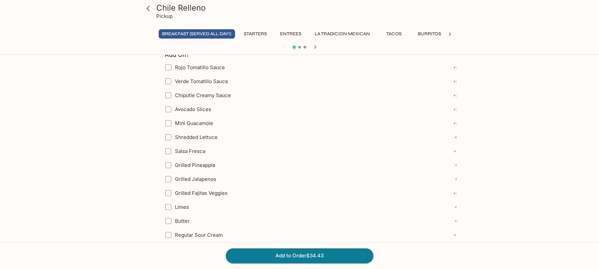
click at [195, 69] on span "Rojo Tomatillo Sauce" at bounding box center [200, 67] width 50 height 6
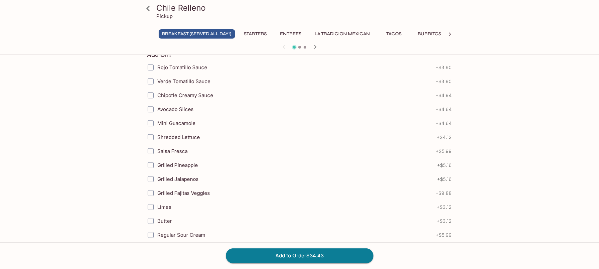
click at [210, 71] on form "Burrito Bean Choice REQUIRED choose 1 Burrito w/ Refried Beans Burrito w/ Black…" at bounding box center [299, 170] width 305 height 813
drag, startPoint x: 156, startPoint y: 69, endPoint x: 166, endPoint y: 73, distance: 10.5
click at [166, 73] on label "Rojo Tomatillo Sauce" at bounding box center [263, 68] width 228 height 14
drag, startPoint x: 154, startPoint y: 66, endPoint x: 159, endPoint y: 67, distance: 4.4
click at [155, 66] on input "Rojo Tomatillo Sauce" at bounding box center [150, 67] width 13 height 13
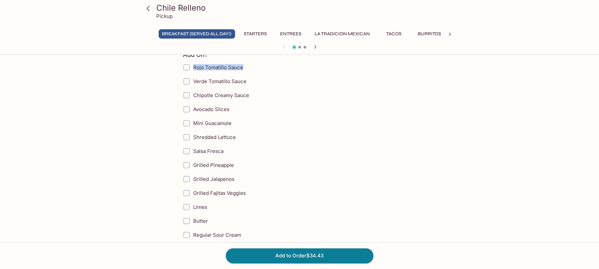
drag, startPoint x: 159, startPoint y: 67, endPoint x: 242, endPoint y: 71, distance: 83.3
click at [242, 71] on label "Rojo Tomatillo Sauce" at bounding box center [293, 68] width 228 height 14
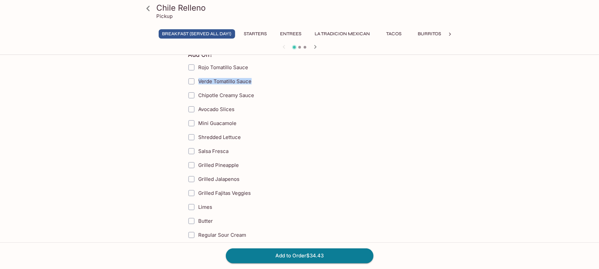
drag, startPoint x: 160, startPoint y: 78, endPoint x: 256, endPoint y: 89, distance: 96.7
click at [256, 88] on label "Verde Tomatillo Sauce" at bounding box center [298, 81] width 228 height 14
drag, startPoint x: 159, startPoint y: 95, endPoint x: 253, endPoint y: 102, distance: 94.4
click at [253, 102] on label "Chipotle Creamy Sauce" at bounding box center [298, 95] width 228 height 14
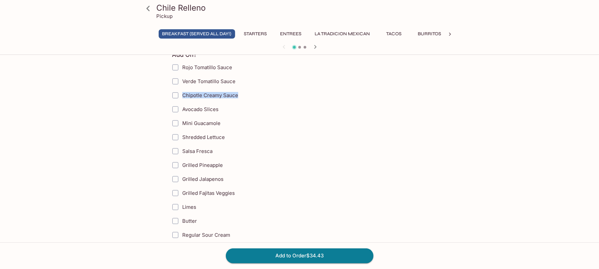
click at [206, 112] on span "Avocado Slices" at bounding box center [200, 109] width 36 height 6
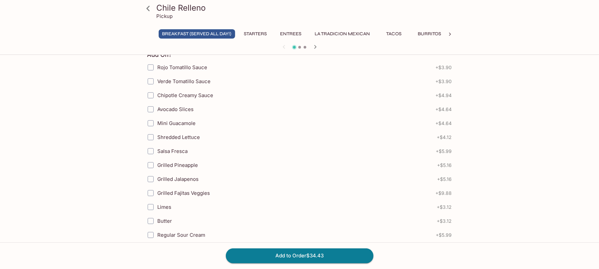
click at [166, 106] on label "Avocado Slices" at bounding box center [258, 109] width 228 height 14
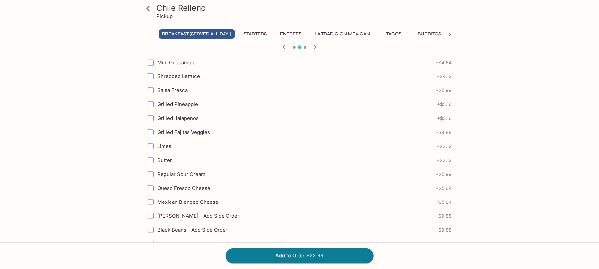
drag, startPoint x: 192, startPoint y: 119, endPoint x: 519, endPoint y: 153, distance: 329.4
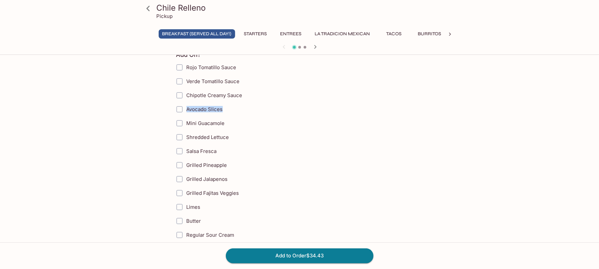
drag, startPoint x: 158, startPoint y: 107, endPoint x: 222, endPoint y: 114, distance: 64.6
click at [222, 114] on label "Avocado Slices" at bounding box center [286, 109] width 228 height 14
drag, startPoint x: 159, startPoint y: 123, endPoint x: 225, endPoint y: 130, distance: 66.8
click at [225, 130] on label "Mini Guacamole" at bounding box center [287, 123] width 228 height 14
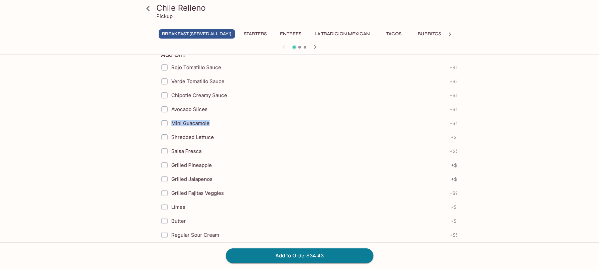
click at [196, 140] on span "Shredded Lettuce" at bounding box center [192, 137] width 43 height 6
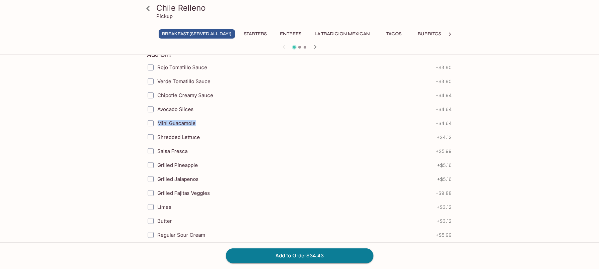
click at [161, 130] on label "Mini Guacamole" at bounding box center [258, 123] width 228 height 14
click at [157, 130] on input "Mini Guacamole" at bounding box center [150, 123] width 13 height 13
checkbox input "true"
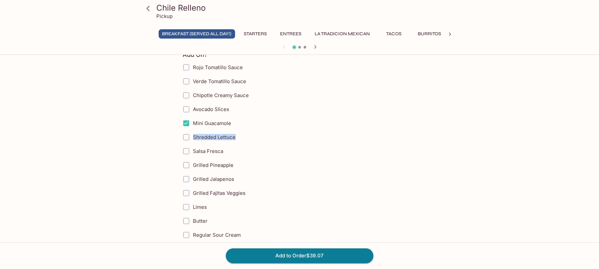
drag, startPoint x: 158, startPoint y: 138, endPoint x: 301, endPoint y: 56, distance: 165.1
click at [241, 144] on label "Shredded Lettuce" at bounding box center [293, 137] width 229 height 14
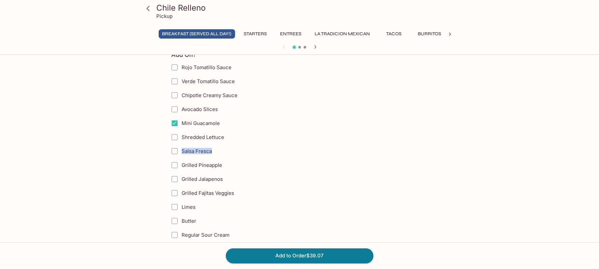
drag, startPoint x: 163, startPoint y: 151, endPoint x: 212, endPoint y: 159, distance: 49.9
click at [212, 158] on label "Salsa Fresca" at bounding box center [282, 151] width 228 height 14
drag, startPoint x: 160, startPoint y: 166, endPoint x: 224, endPoint y: 170, distance: 64.3
click at [224, 170] on label "Grilled Pineapple" at bounding box center [287, 165] width 230 height 14
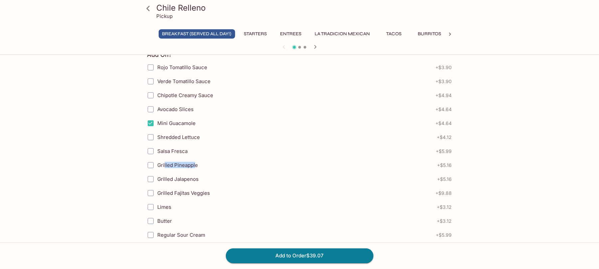
click at [168, 168] on span "Grilled Pineapple" at bounding box center [178, 165] width 41 height 6
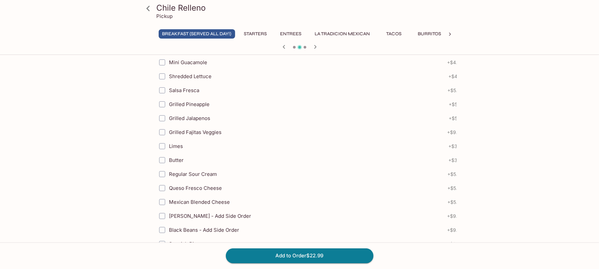
click at [183, 149] on span "Limes" at bounding box center [176, 146] width 14 height 6
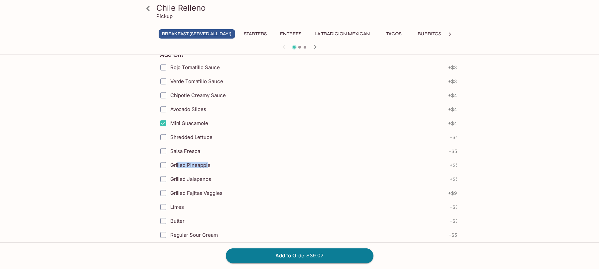
drag, startPoint x: 157, startPoint y: 166, endPoint x: 240, endPoint y: 189, distance: 85.9
click at [182, 172] on label "Grilled Pineapple" at bounding box center [271, 165] width 230 height 14
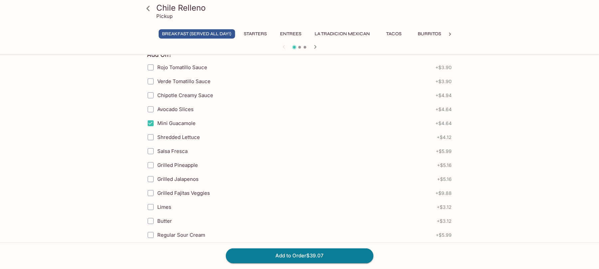
click at [241, 186] on label "Grilled Jalapenos" at bounding box center [259, 179] width 230 height 14
click at [157, 186] on input "Grilled Jalapenos" at bounding box center [150, 179] width 13 height 13
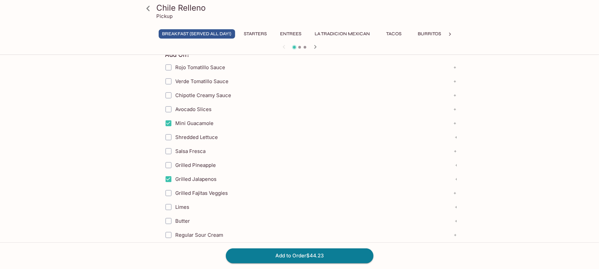
click at [193, 168] on span "Grilled Pineapple" at bounding box center [195, 165] width 41 height 6
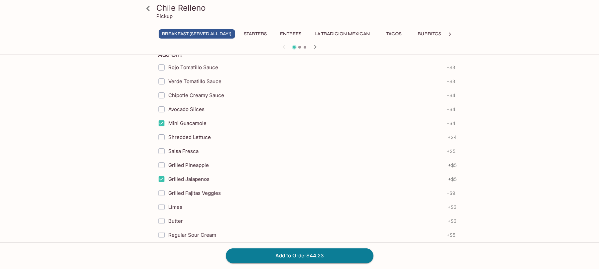
drag, startPoint x: 160, startPoint y: 166, endPoint x: 180, endPoint y: 175, distance: 22.2
click at [180, 172] on label "Grilled Pineapple" at bounding box center [269, 165] width 230 height 14
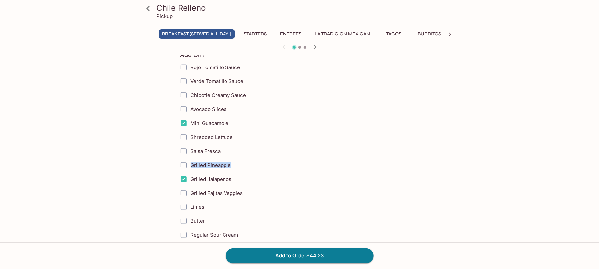
drag, startPoint x: 157, startPoint y: 165, endPoint x: 232, endPoint y: 175, distance: 75.4
click at [232, 172] on label "Grilled Pineapple" at bounding box center [291, 165] width 230 height 14
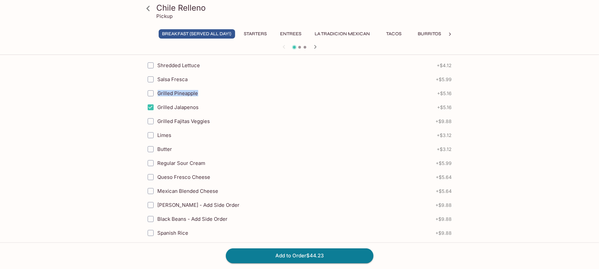
scroll to position [537, 0]
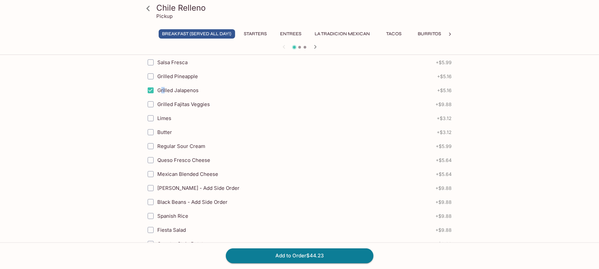
drag, startPoint x: 161, startPoint y: 90, endPoint x: 163, endPoint y: 94, distance: 4.9
click at [165, 96] on label "Grilled Jalapenos" at bounding box center [259, 90] width 230 height 14
click at [160, 92] on label "Grilled Jalapenos" at bounding box center [259, 90] width 230 height 14
click at [157, 92] on input "Grilled Jalapenos" at bounding box center [150, 90] width 13 height 13
checkbox input "false"
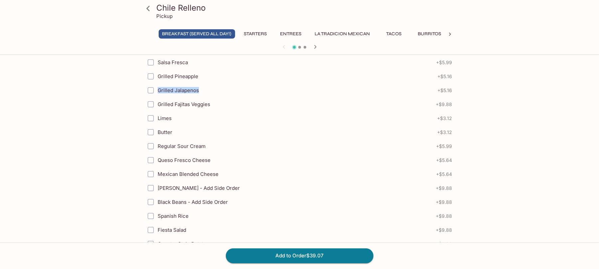
drag, startPoint x: 159, startPoint y: 89, endPoint x: 209, endPoint y: 96, distance: 50.7
click at [209, 96] on label "Grilled Jalapenos" at bounding box center [259, 90] width 230 height 14
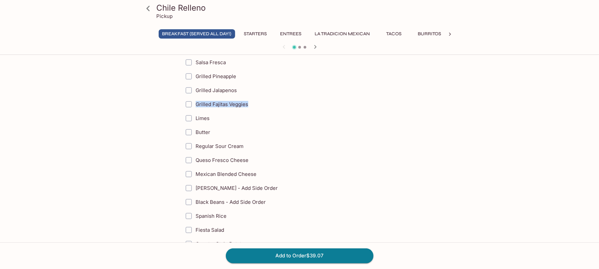
drag, startPoint x: 162, startPoint y: 106, endPoint x: 247, endPoint y: 112, distance: 84.7
click at [247, 111] on label "Grilled Fajitas Veggies" at bounding box center [296, 104] width 228 height 14
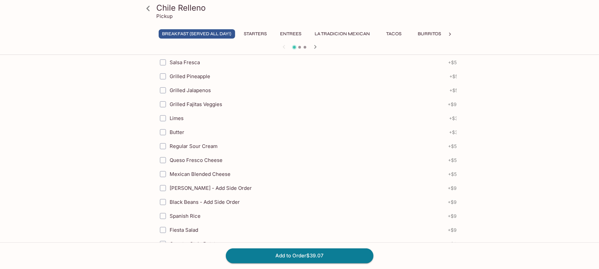
drag, startPoint x: 161, startPoint y: 120, endPoint x: 180, endPoint y: 127, distance: 19.5
click at [181, 125] on label "Limes" at bounding box center [270, 118] width 229 height 14
drag, startPoint x: 157, startPoint y: 118, endPoint x: 185, endPoint y: 128, distance: 29.8
click at [185, 125] on label "Limes" at bounding box center [272, 118] width 229 height 14
drag, startPoint x: 159, startPoint y: 135, endPoint x: 188, endPoint y: 143, distance: 30.1
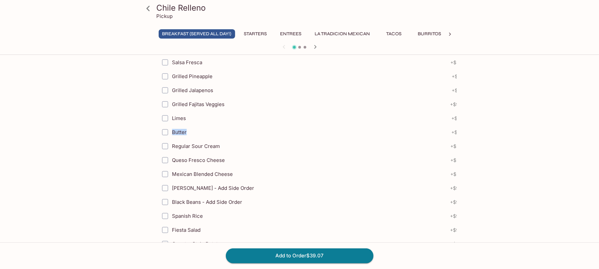
click at [188, 139] on label "Butter" at bounding box center [272, 132] width 229 height 14
drag, startPoint x: 161, startPoint y: 148, endPoint x: 188, endPoint y: 155, distance: 27.4
click at [188, 153] on label "Regular Sour Cream" at bounding box center [272, 146] width 228 height 14
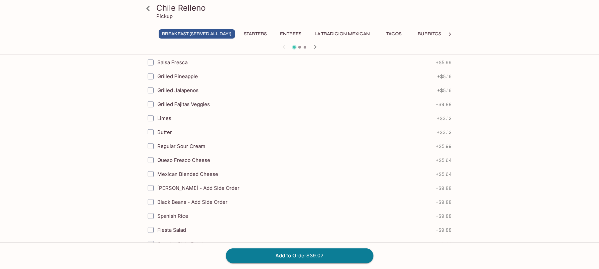
drag, startPoint x: 219, startPoint y: 146, endPoint x: 172, endPoint y: 159, distance: 48.7
click at [218, 146] on label "Regular Sour Cream" at bounding box center [258, 146] width 228 height 14
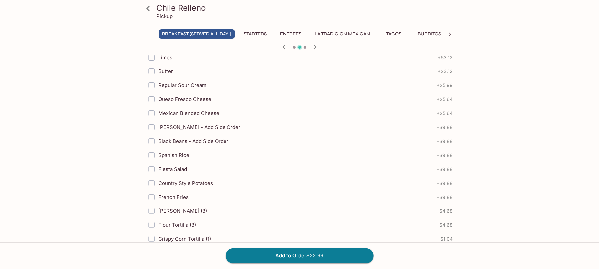
click at [228, 144] on span "Black Beans - Add Side Order" at bounding box center [193, 141] width 70 height 6
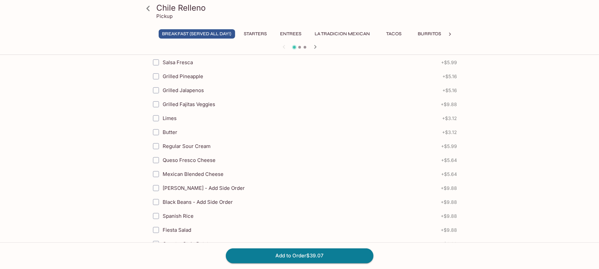
click at [169, 153] on label "Regular Sour Cream" at bounding box center [263, 146] width 228 height 14
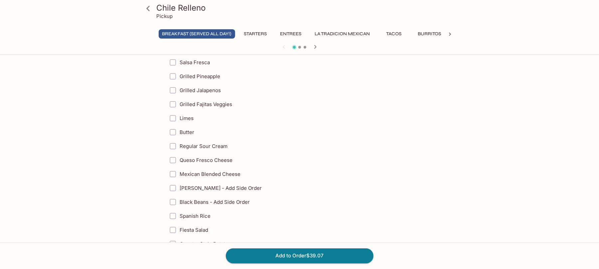
click at [204, 153] on label "Regular Sour Cream" at bounding box center [280, 146] width 228 height 14
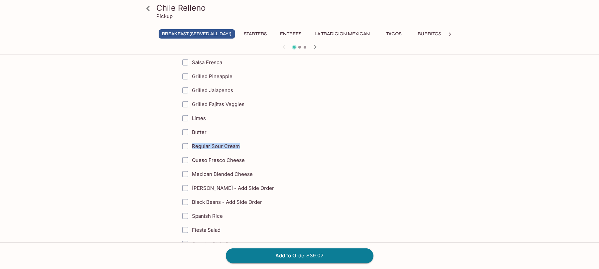
drag, startPoint x: 159, startPoint y: 148, endPoint x: 238, endPoint y: 155, distance: 79.8
click at [238, 153] on label "Regular Sour Cream" at bounding box center [292, 146] width 228 height 14
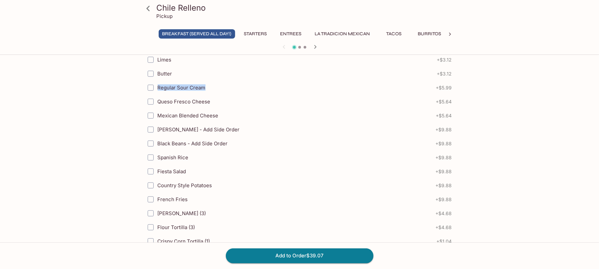
scroll to position [582, 0]
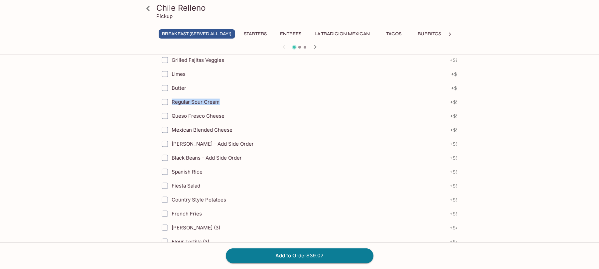
drag, startPoint x: 160, startPoint y: 118, endPoint x: 186, endPoint y: 124, distance: 26.3
click at [186, 123] on label "Queso Fresco Cheese" at bounding box center [272, 116] width 228 height 14
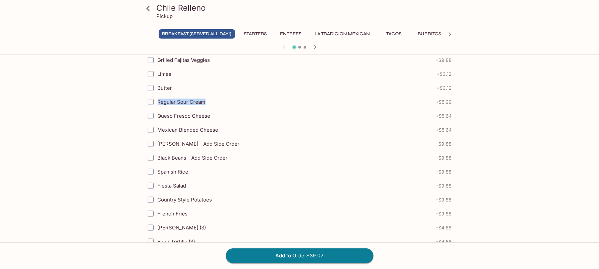
click at [175, 119] on span "Queso Fresco Cheese" at bounding box center [184, 116] width 53 height 6
click at [161, 119] on span "Queso Fresco Cheese" at bounding box center [184, 116] width 53 height 6
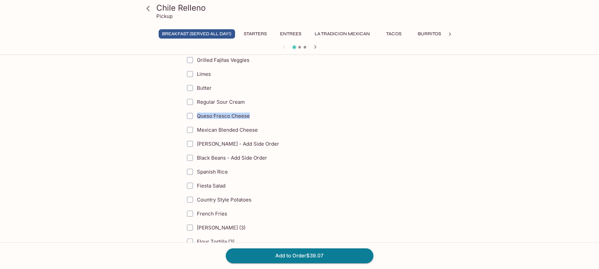
drag, startPoint x: 159, startPoint y: 117, endPoint x: 251, endPoint y: 124, distance: 92.3
click at [251, 123] on label "Queso Fresco Cheese" at bounding box center [297, 116] width 228 height 14
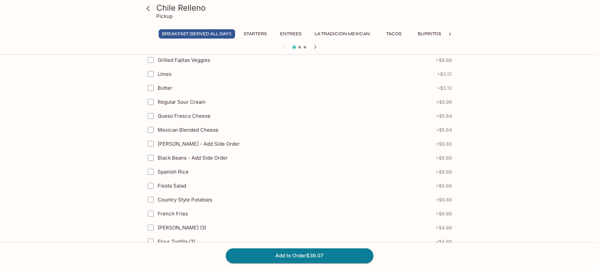
drag, startPoint x: 160, startPoint y: 130, endPoint x: 160, endPoint y: 133, distance: 3.4
click at [161, 137] on label "Mexican Blended Cheese" at bounding box center [258, 130] width 228 height 14
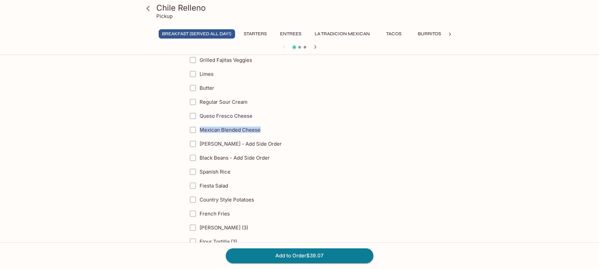
drag, startPoint x: 159, startPoint y: 129, endPoint x: 305, endPoint y: 52, distance: 165.3
click at [259, 136] on label "Mexican Blended Cheese" at bounding box center [300, 130] width 228 height 14
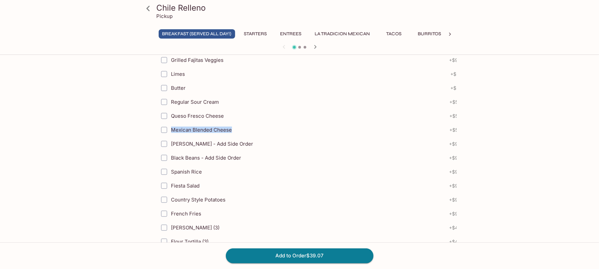
drag, startPoint x: 157, startPoint y: 149, endPoint x: 173, endPoint y: 149, distance: 16.3
click at [182, 151] on label "[PERSON_NAME] - Add Side Order" at bounding box center [271, 144] width 228 height 14
drag, startPoint x: 160, startPoint y: 145, endPoint x: 170, endPoint y: 148, distance: 10.1
click at [176, 151] on label "[PERSON_NAME] - Add Side Order" at bounding box center [267, 144] width 228 height 14
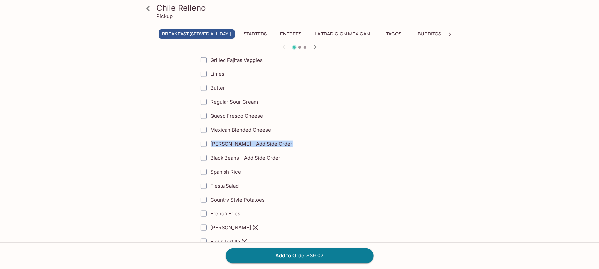
drag, startPoint x: 159, startPoint y: 146, endPoint x: 281, endPoint y: 153, distance: 122.3
click at [288, 151] on label "[PERSON_NAME] - Add Side Order" at bounding box center [311, 144] width 228 height 14
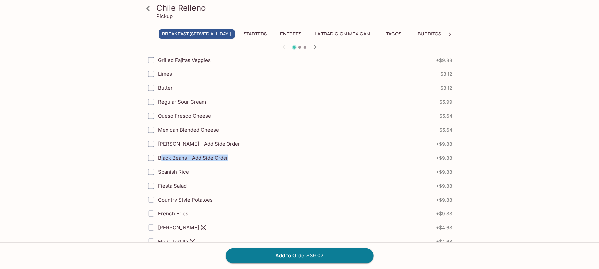
drag, startPoint x: 160, startPoint y: 161, endPoint x: 290, endPoint y: 1, distance: 206.1
click at [234, 156] on div "Rojo Tomatillo Sauce + $3.90 Verde Tomatillo Sauce + $3.90 Chipotle Creamy Sauc…" at bounding box center [300, 143] width 305 height 433
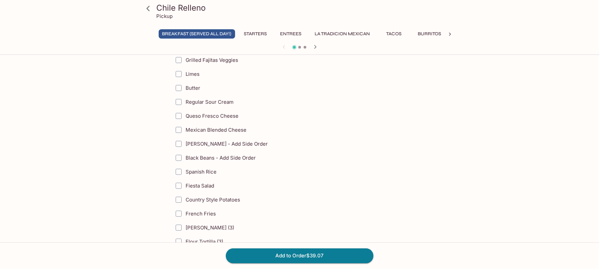
click at [219, 161] on span "Black Beans - Add Side Order" at bounding box center [221, 158] width 70 height 6
click at [207, 165] on label "Black Beans - Add Side Order" at bounding box center [281, 158] width 228 height 14
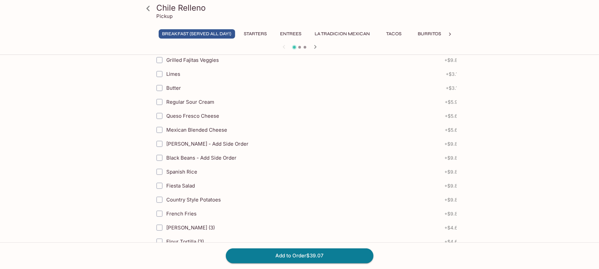
drag, startPoint x: 160, startPoint y: 160, endPoint x: 181, endPoint y: 162, distance: 21.0
click at [181, 162] on label "Black Beans - Add Side Order" at bounding box center [266, 158] width 228 height 14
click at [180, 161] on span "Black Beans - Add Side Order" at bounding box center [205, 158] width 70 height 6
click at [196, 161] on span "Black Beans - Add Side Order" at bounding box center [207, 158] width 70 height 6
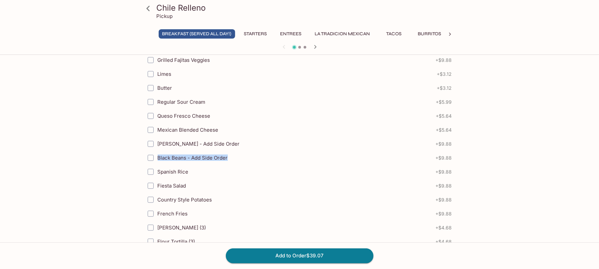
drag, startPoint x: 159, startPoint y: 161, endPoint x: 301, endPoint y: 51, distance: 180.1
click at [254, 156] on div "Rojo Tomatillo Sauce + $3.90 Verde Tomatillo Sauce + $3.90 Chipotle Creamy Sauc…" at bounding box center [299, 143] width 305 height 433
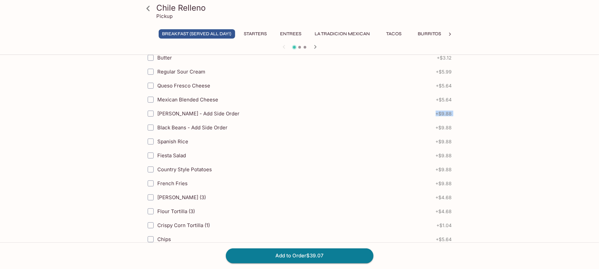
scroll to position [670, 0]
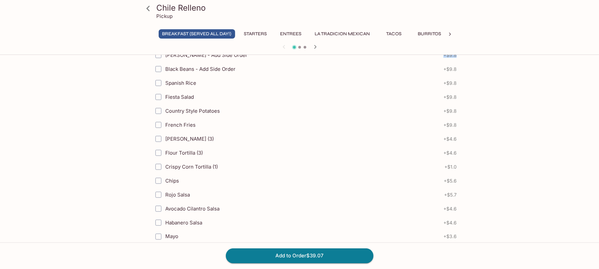
drag, startPoint x: 156, startPoint y: 84, endPoint x: 170, endPoint y: 89, distance: 14.8
click at [170, 89] on label "Spanish Rice" at bounding box center [265, 83] width 228 height 14
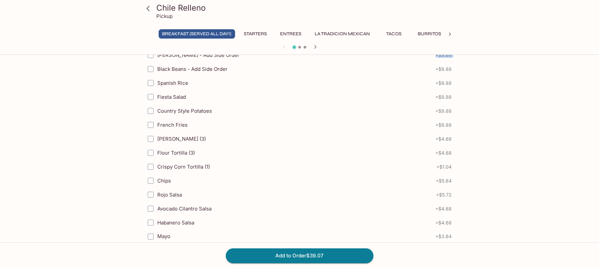
click at [163, 86] on span "Spanish Rice" at bounding box center [173, 83] width 31 height 6
drag, startPoint x: 158, startPoint y: 85, endPoint x: 189, endPoint y: 92, distance: 31.6
click at [189, 90] on label "Spanish Rice" at bounding box center [258, 83] width 228 height 14
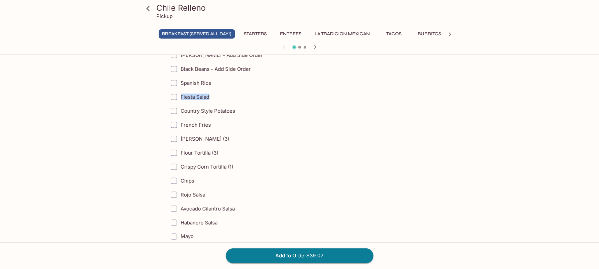
drag, startPoint x: 158, startPoint y: 100, endPoint x: 249, endPoint y: 70, distance: 95.8
click at [216, 104] on label "Fiesta Salad" at bounding box center [281, 97] width 228 height 14
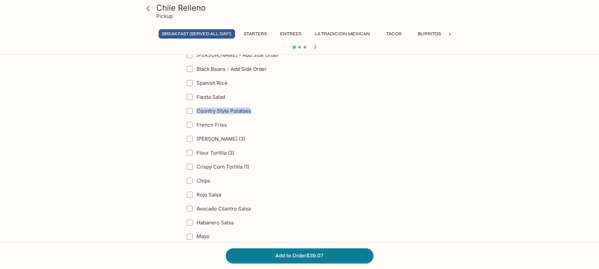
drag, startPoint x: 159, startPoint y: 114, endPoint x: 250, endPoint y: 120, distance: 91.6
click at [250, 118] on label "Country Style Potatoes" at bounding box center [297, 111] width 228 height 14
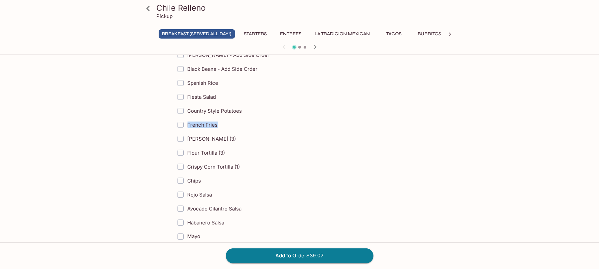
drag, startPoint x: 157, startPoint y: 129, endPoint x: 224, endPoint y: 139, distance: 67.2
click at [224, 132] on label "French Fries" at bounding box center [287, 125] width 228 height 14
drag, startPoint x: 158, startPoint y: 142, endPoint x: 221, endPoint y: 148, distance: 63.1
click at [221, 146] on label "[PERSON_NAME] (3)" at bounding box center [286, 139] width 228 height 14
drag, startPoint x: 158, startPoint y: 157, endPoint x: 230, endPoint y: 163, distance: 72.7
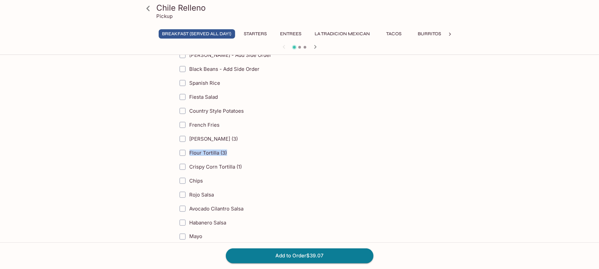
click at [230, 160] on label "Flour Tortilla (3)" at bounding box center [289, 153] width 228 height 14
drag, startPoint x: 159, startPoint y: 172, endPoint x: 247, endPoint y: 178, distance: 88.7
click at [247, 174] on label "Crispy Corn Tortilla (1)" at bounding box center [295, 167] width 229 height 14
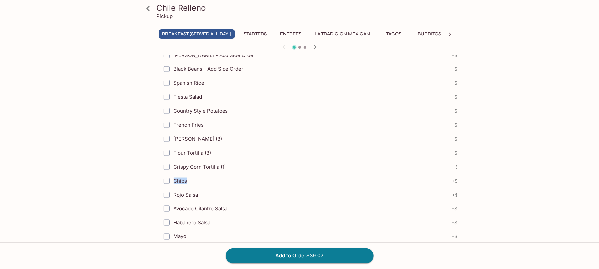
drag, startPoint x: 159, startPoint y: 186, endPoint x: 194, endPoint y: 194, distance: 36.3
click at [194, 188] on label "Chips" at bounding box center [273, 181] width 228 height 14
drag, startPoint x: 155, startPoint y: 202, endPoint x: 197, endPoint y: 208, distance: 42.2
click at [204, 202] on label "Rojo Salsa" at bounding box center [276, 195] width 229 height 14
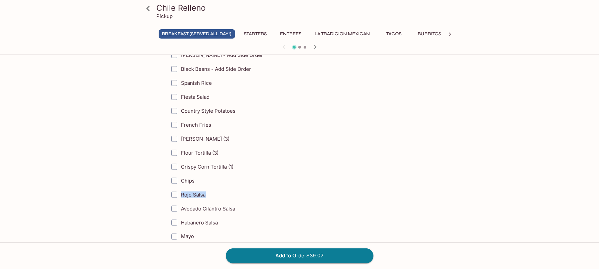
drag, startPoint x: 159, startPoint y: 199, endPoint x: 328, endPoint y: 9, distance: 253.5
click at [211, 202] on label "Rojo Salsa" at bounding box center [281, 195] width 229 height 14
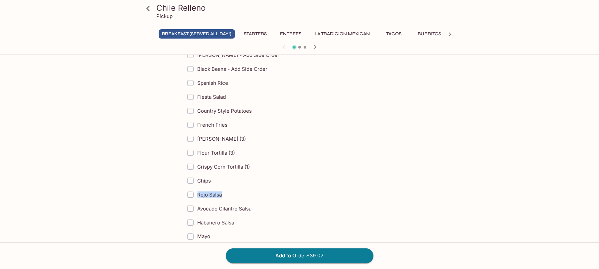
click at [252, 202] on label "Avocado Cilantro Salsa" at bounding box center [297, 209] width 228 height 14
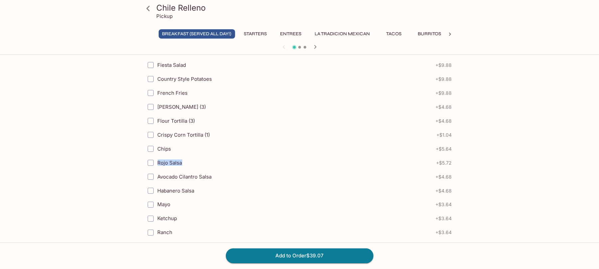
scroll to position [759, 0]
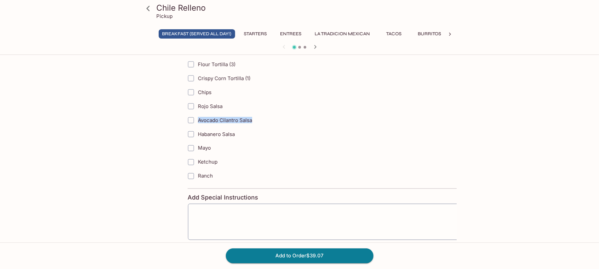
drag, startPoint x: 158, startPoint y: 126, endPoint x: 253, endPoint y: 126, distance: 95.5
click at [253, 126] on label "Avocado Cilantro Salsa" at bounding box center [298, 120] width 228 height 14
click at [234, 141] on label "Habanero Salsa" at bounding box center [292, 134] width 228 height 14
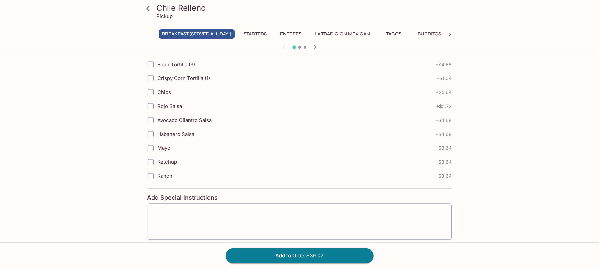
click at [210, 141] on label "Habanero Salsa" at bounding box center [258, 134] width 228 height 14
click at [157, 141] on input "Habanero Salsa" at bounding box center [150, 134] width 13 height 13
checkbox input "true"
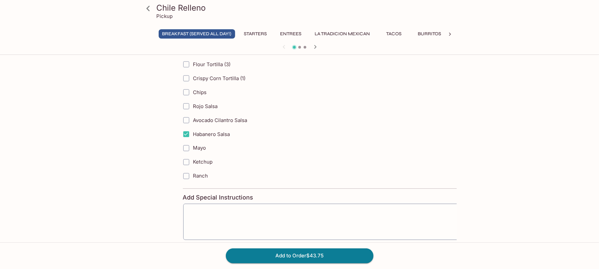
drag, startPoint x: 160, startPoint y: 139, endPoint x: 241, endPoint y: 155, distance: 83.4
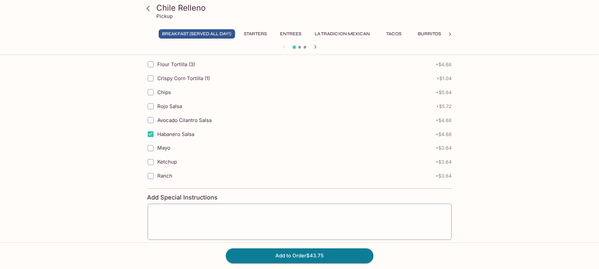
click at [231, 155] on label "Mayo" at bounding box center [258, 148] width 228 height 14
click at [157, 155] on input "Mayo" at bounding box center [150, 148] width 13 height 13
checkbox input "true"
drag, startPoint x: 156, startPoint y: 139, endPoint x: 160, endPoint y: 139, distance: 4.3
click at [160, 139] on label "Habanero Salsa" at bounding box center [258, 134] width 228 height 14
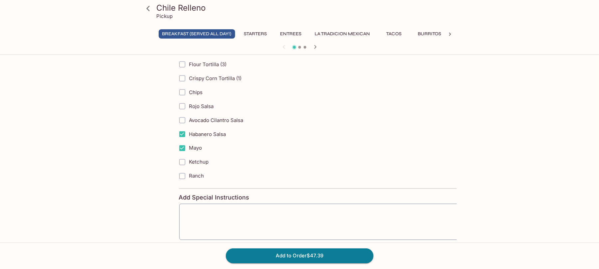
drag, startPoint x: 160, startPoint y: 140, endPoint x: 231, endPoint y: 147, distance: 71.5
click at [231, 141] on label "Habanero Salsa" at bounding box center [289, 134] width 228 height 14
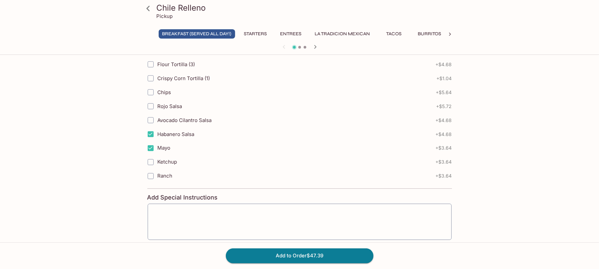
click at [218, 141] on label "Habanero Salsa" at bounding box center [258, 134] width 228 height 14
click at [157, 141] on input "Habanero Salsa" at bounding box center [150, 134] width 13 height 13
checkbox input "false"
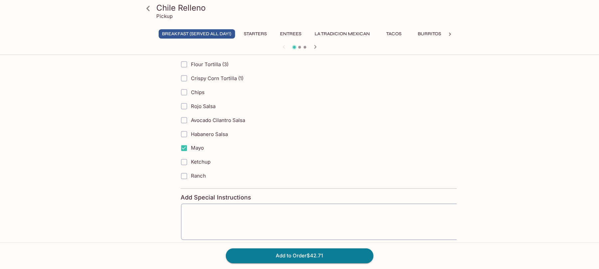
click at [236, 141] on label "Habanero Salsa" at bounding box center [291, 134] width 228 height 14
drag, startPoint x: 159, startPoint y: 136, endPoint x: 225, endPoint y: 148, distance: 67.1
click at [225, 141] on label "Habanero Salsa" at bounding box center [287, 134] width 228 height 14
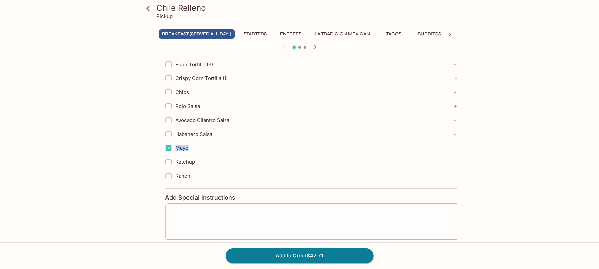
drag, startPoint x: 159, startPoint y: 152, endPoint x: 196, endPoint y: 161, distance: 38.0
click at [196, 155] on label "Mayo" at bounding box center [275, 148] width 228 height 14
drag, startPoint x: 157, startPoint y: 165, endPoint x: 190, endPoint y: 170, distance: 33.6
click at [190, 169] on label "Ketchup" at bounding box center [274, 162] width 228 height 14
drag, startPoint x: 159, startPoint y: 182, endPoint x: 209, endPoint y: 173, distance: 50.9
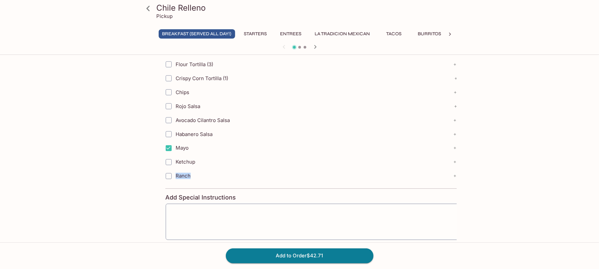
click at [196, 183] on label "Ranch" at bounding box center [276, 176] width 228 height 14
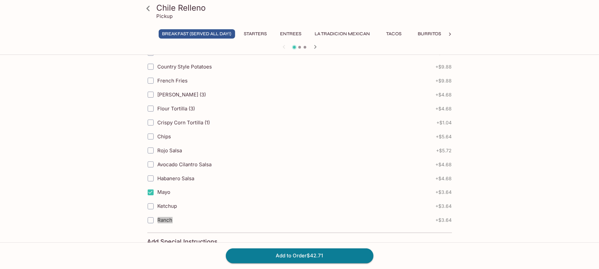
scroll to position [670, 0]
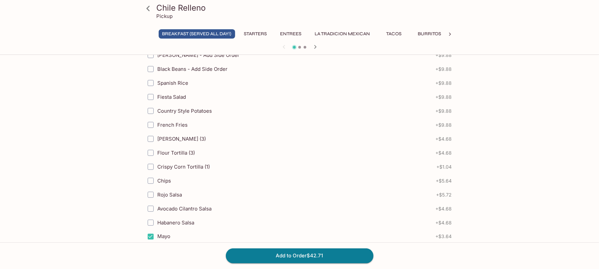
click at [444, 128] on span "+ $9.88" at bounding box center [444, 124] width 16 height 5
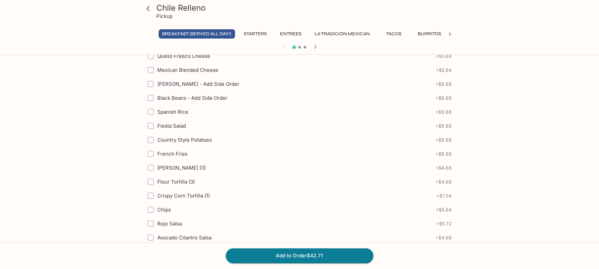
scroll to position [626, 0]
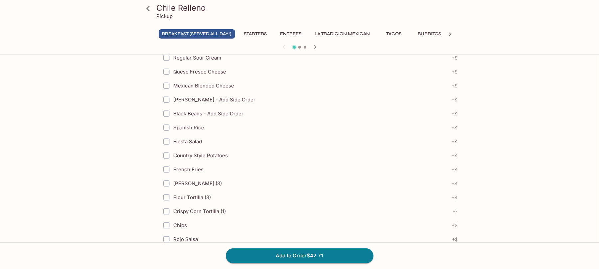
drag, startPoint x: 159, startPoint y: 116, endPoint x: 186, endPoint y: 120, distance: 27.6
click at [191, 121] on label "Black Beans - Add Side Order" at bounding box center [273, 114] width 228 height 14
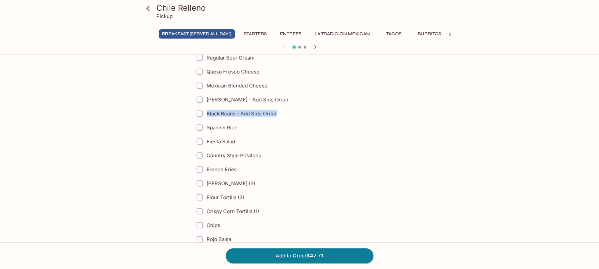
drag, startPoint x: 159, startPoint y: 116, endPoint x: 278, endPoint y: 126, distance: 119.8
click at [278, 121] on label "Black Beans - Add Side Order" at bounding box center [307, 114] width 228 height 14
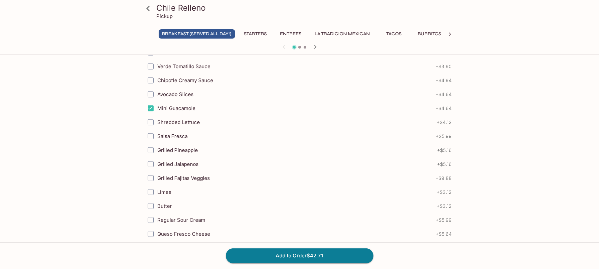
scroll to position [449, 0]
click at [443, 168] on span "+ $5.16" at bounding box center [444, 165] width 15 height 5
click at [444, 182] on span "+ $5.16" at bounding box center [444, 179] width 15 height 5
click at [447, 154] on span "+ $5.99" at bounding box center [444, 151] width 16 height 5
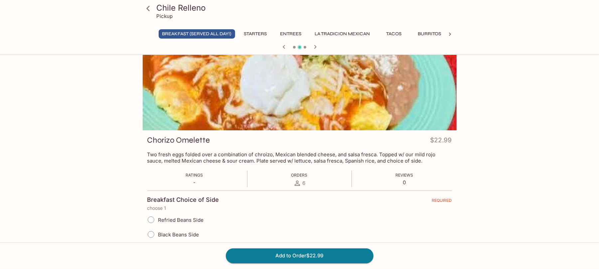
scroll to position [0, 0]
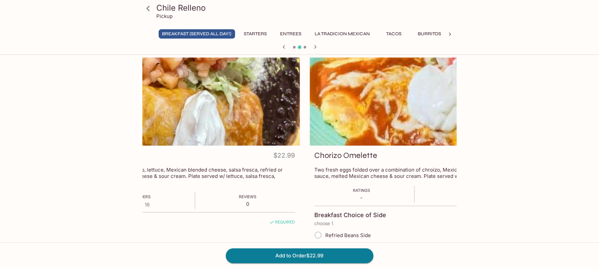
click at [314, 170] on p "Two fresh eggs folded over a combination of chroizo, Mexican blended cheese, an…" at bounding box center [466, 173] width 305 height 13
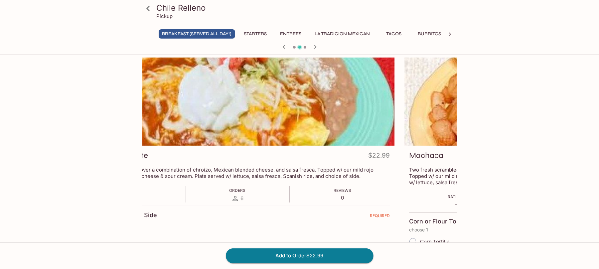
click at [342, 176] on p "Two fresh eggs folded over a combination of chroizo, Mexican blended cheese, an…" at bounding box center [237, 173] width 305 height 13
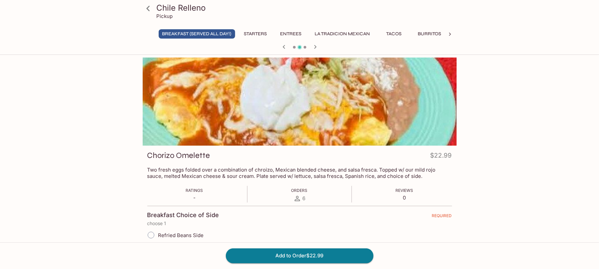
click at [295, 175] on p "Two fresh eggs folded over a combination of chroizo, Mexican blended cheese, an…" at bounding box center [299, 173] width 305 height 13
click at [296, 175] on p "Two fresh eggs folded over a combination of chroizo, Mexican blended cheese, an…" at bounding box center [300, 173] width 305 height 13
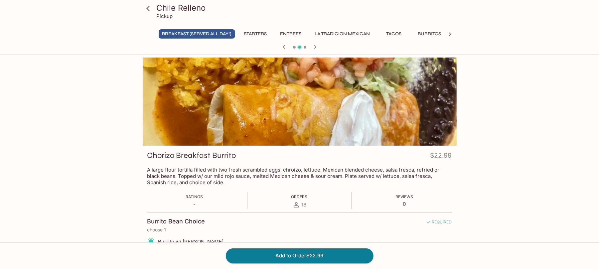
click at [296, 175] on p "A large flour tortilla filled with two fresh scrambled eggs, chroizo, lettuce, …" at bounding box center [299, 176] width 305 height 19
click at [166, 174] on p "A large flour tortilla filled with two fresh scrambled eggs, chroizo, lettuce, …" at bounding box center [299, 176] width 305 height 19
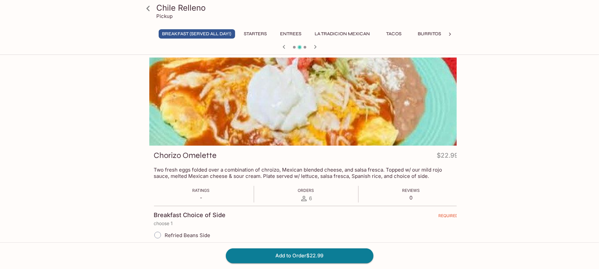
click at [154, 176] on p "Two fresh eggs folded over a combination of chroizo, Mexican blended cheese, an…" at bounding box center [306, 173] width 305 height 13
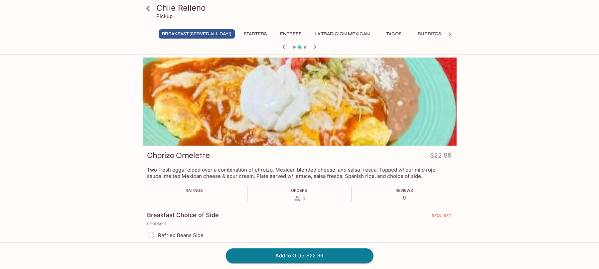
click at [152, 161] on div "Chorizo Omelette $22.99" at bounding box center [299, 156] width 305 height 13
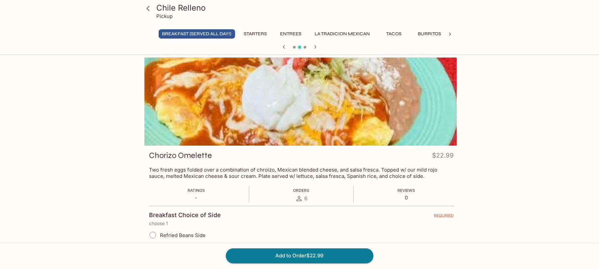
click at [391, 178] on p "Two fresh eggs folded over a combination of chroizo, Mexican blended cheese, an…" at bounding box center [301, 173] width 305 height 13
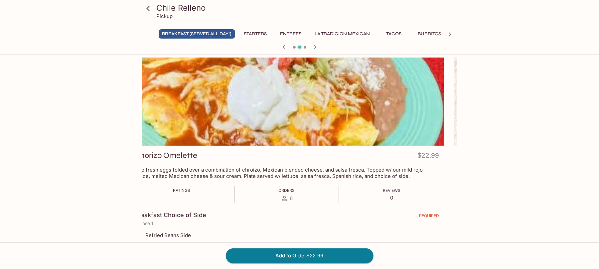
click at [386, 172] on p "Two fresh eggs folded over a combination of chroizo, Mexican blended cheese, an…" at bounding box center [286, 173] width 305 height 13
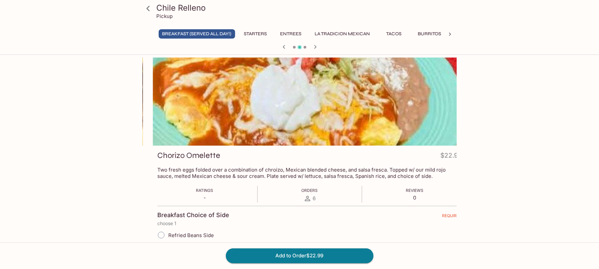
click at [159, 173] on p "Two fresh eggs folded over a combination of chroizo, Mexican blended cheese, an…" at bounding box center [309, 173] width 305 height 13
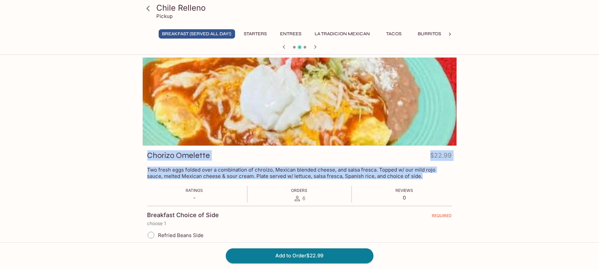
drag, startPoint x: 136, startPoint y: 146, endPoint x: 433, endPoint y: 176, distance: 298.2
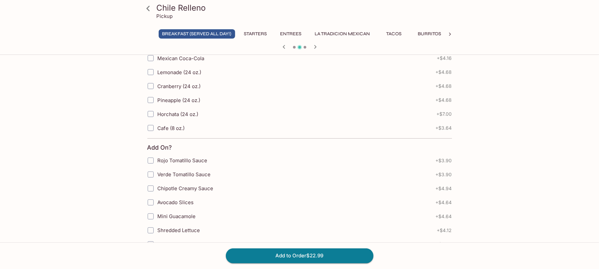
scroll to position [310, 0]
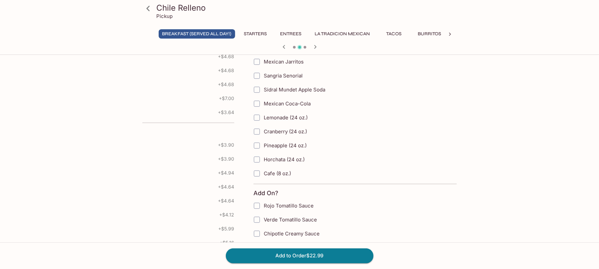
click at [190, 162] on div "Verde Tomatillo Sauce + $3.90" at bounding box center [81, 159] width 305 height 14
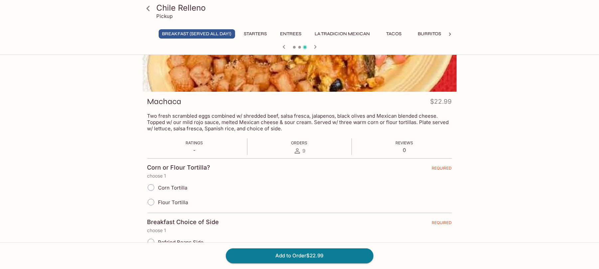
scroll to position [50, 0]
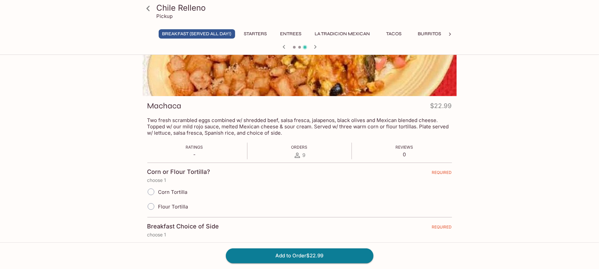
click at [158, 121] on p "Two fresh scrambled eggs combined w/ shredded beef, salsa fresca, jalapenos, bl…" at bounding box center [299, 126] width 305 height 19
click at [159, 121] on p "Two fresh scrambled eggs combined w/ shredded beef, salsa fresca, jalapenos, bl…" at bounding box center [299, 126] width 305 height 19
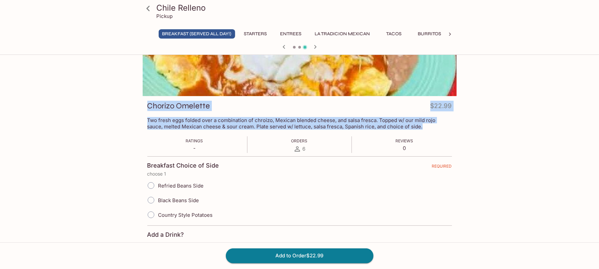
click at [159, 121] on p "Two fresh eggs folded over a combination of chroizo, Mexican blended cheese, an…" at bounding box center [299, 123] width 305 height 13
click at [319, 122] on p "Two fresh eggs folded over a combination of chroizo, Mexican blended cheese, an…" at bounding box center [300, 123] width 305 height 13
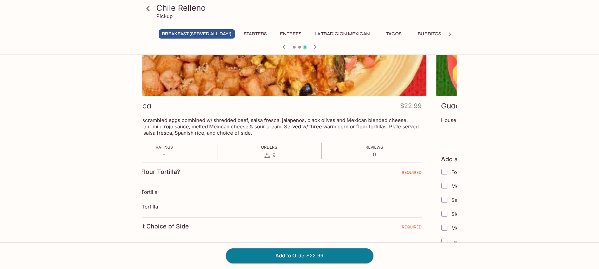
click at [143, 107] on div "Machaca $22.99" at bounding box center [269, 107] width 305 height 13
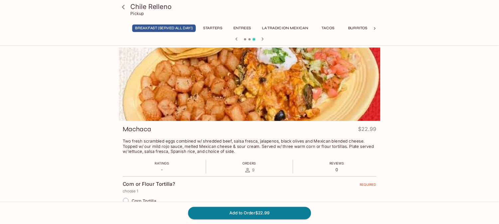
scroll to position [0, 0]
click at [153, 144] on div at bounding box center [300, 102] width 314 height 88
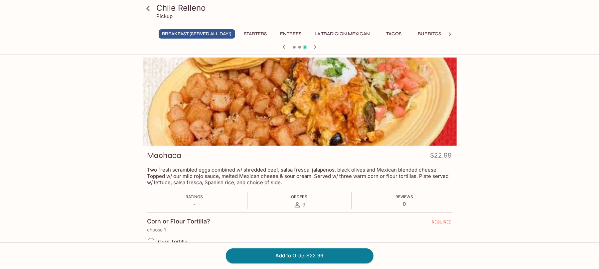
click at [162, 142] on div at bounding box center [299, 102] width 314 height 88
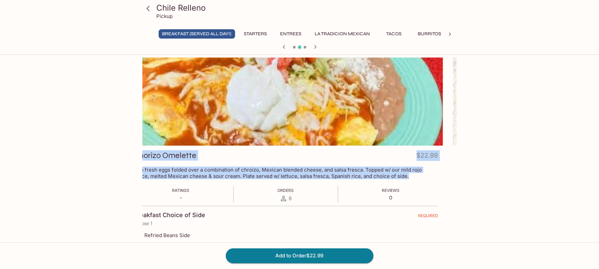
click at [71, 139] on div "Chile Relleno Pickup Breakfast (Served ALL DAY!) Starters Entrees La Tradicion …" at bounding box center [299, 192] width 599 height 269
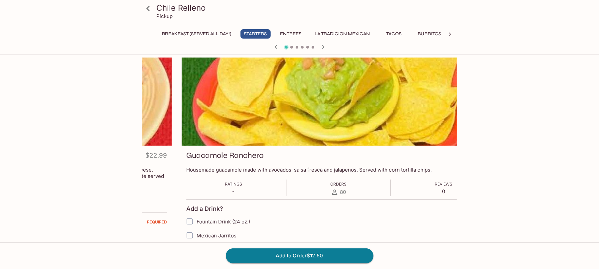
click at [449, 168] on div "Chile Relleno Pickup Breakfast (Served ALL DAY!) Starters Entrees La Tradicion …" at bounding box center [299, 192] width 599 height 269
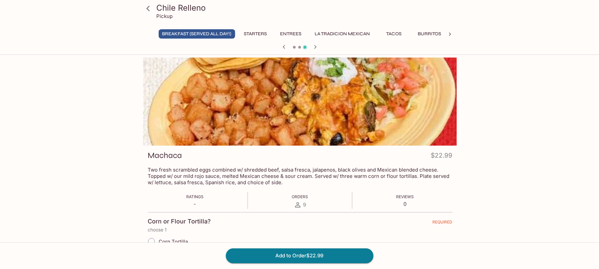
click at [298, 177] on p "Two fresh scrambled eggs combined w/ shredded beef, salsa fresca, jalapenos, bl…" at bounding box center [300, 176] width 305 height 19
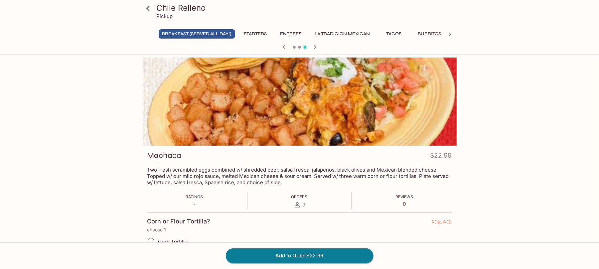
drag, startPoint x: 141, startPoint y: 152, endPoint x: 148, endPoint y: 150, distance: 6.8
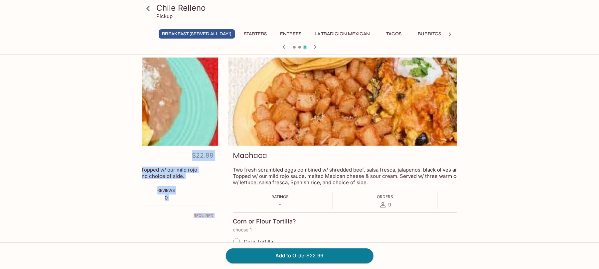
click at [335, 179] on p "Two fresh scrambled eggs combined w/ shredded beef, salsa fresca, jalapenos, bl…" at bounding box center [385, 176] width 305 height 19
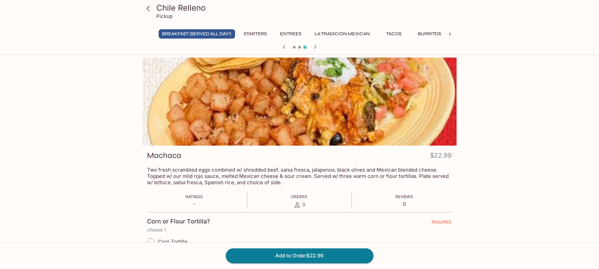
click at [290, 172] on p "Two fresh scrambled eggs combined w/ shredded beef, salsa fresca, jalapenos, bl…" at bounding box center [299, 176] width 305 height 19
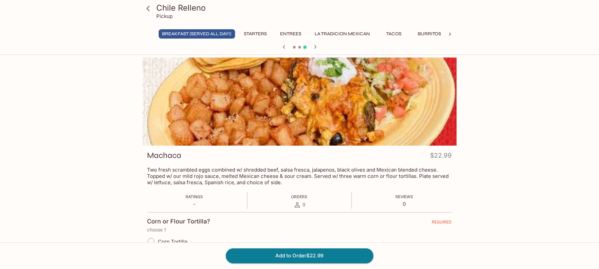
click at [290, 172] on p "Two fresh scrambled eggs combined w/ shredded beef, salsa fresca, jalapenos, bl…" at bounding box center [299, 176] width 305 height 19
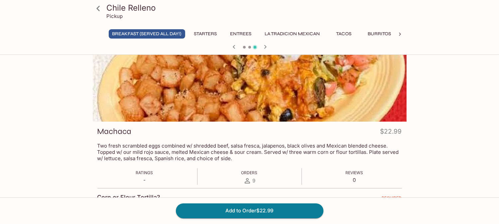
scroll to position [37, 0]
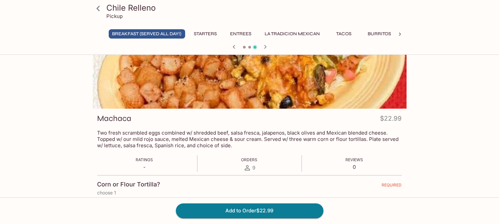
drag, startPoint x: 148, startPoint y: 27, endPoint x: 152, endPoint y: 33, distance: 6.7
click at [151, 30] on div "Chile Relleno Pickup Breakfast (Served ALL DAY!) Starters Entrees La Tradicion …" at bounding box center [249, 26] width 319 height 53
click at [152, 33] on button "Breakfast (Served ALL DAY!)" at bounding box center [147, 33] width 76 height 9
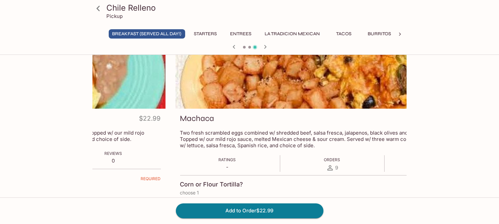
click at [204, 140] on p "Two fresh scrambled eggs combined w/ shredded beef, salsa fresca, jalapenos, bl…" at bounding box center [332, 139] width 305 height 19
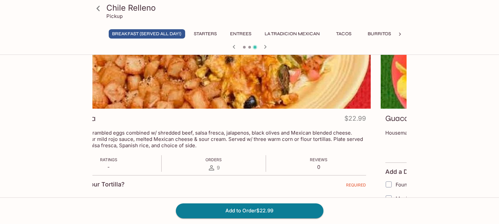
click at [237, 147] on p "Two fresh scrambled eggs combined w/ shredded beef, salsa fresca, jalapenos, bl…" at bounding box center [214, 139] width 305 height 19
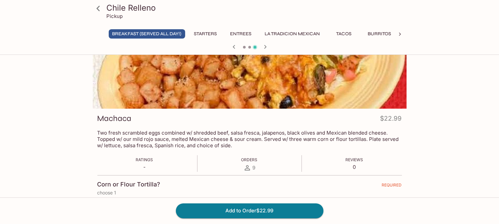
click at [169, 136] on p "Two fresh scrambled eggs combined w/ shredded beef, salsa fresca, jalapenos, bl…" at bounding box center [249, 139] width 305 height 19
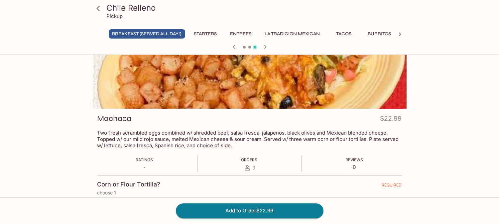
click at [169, 136] on p "Two fresh scrambled eggs combined w/ shredded beef, salsa fresca, jalapenos, bl…" at bounding box center [249, 139] width 305 height 19
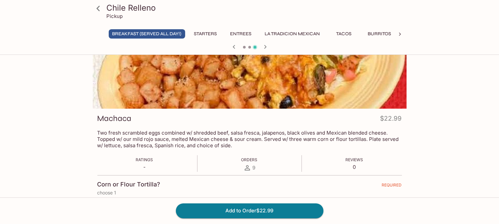
click at [169, 136] on p "Two fresh scrambled eggs combined w/ shredded beef, salsa fresca, jalapenos, bl…" at bounding box center [249, 139] width 305 height 19
click at [170, 136] on p "Two fresh scrambled eggs combined w/ shredded beef, salsa fresca, jalapenos, bl…" at bounding box center [249, 139] width 305 height 19
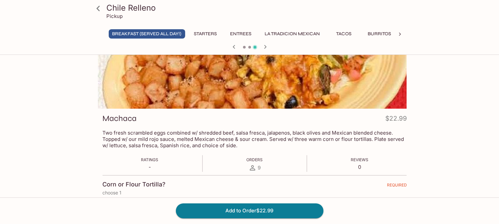
click at [175, 144] on p "Two fresh scrambled eggs combined w/ shredded beef, salsa fresca, jalapenos, bl…" at bounding box center [254, 139] width 305 height 19
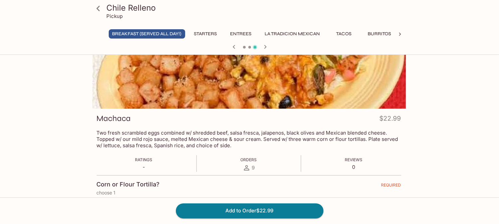
click at [311, 145] on p "Two fresh scrambled eggs combined w/ shredded beef, salsa fresca, jalapenos, bl…" at bounding box center [248, 139] width 305 height 19
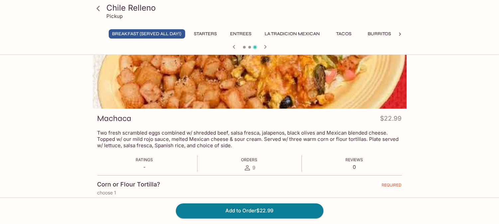
drag, startPoint x: 198, startPoint y: 126, endPoint x: 202, endPoint y: 134, distance: 9.2
click at [202, 134] on p "Two fresh scrambled eggs combined w/ shredded beef, salsa fresca, jalapenos, bl…" at bounding box center [249, 139] width 305 height 19
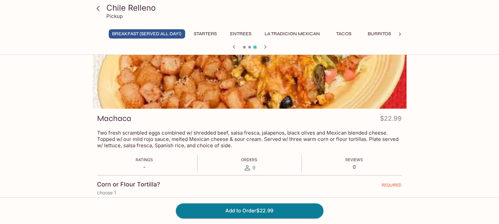
click at [202, 134] on p "Two fresh scrambled eggs combined w/ shredded beef, salsa fresca, jalapenos, bl…" at bounding box center [249, 139] width 305 height 19
click at [203, 134] on p "Two fresh scrambled eggs combined w/ shredded beef, salsa fresca, jalapenos, bl…" at bounding box center [249, 139] width 305 height 19
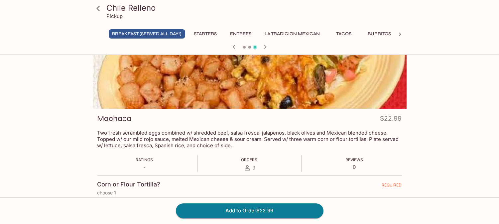
click at [202, 134] on p "Two fresh scrambled eggs combined w/ shredded beef, salsa fresca, jalapenos, bl…" at bounding box center [249, 139] width 305 height 19
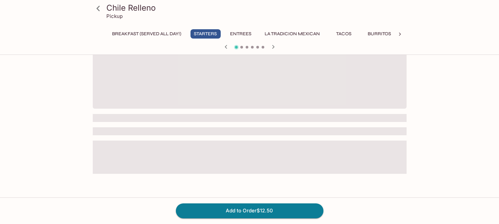
click at [325, 142] on div at bounding box center [250, 97] width 314 height 153
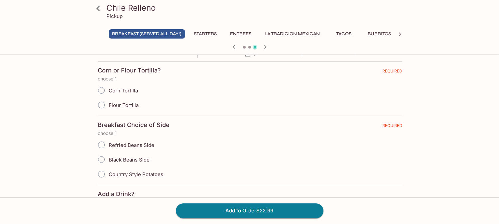
scroll to position [148, 0]
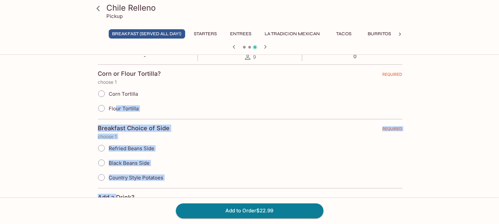
drag, startPoint x: 116, startPoint y: 115, endPoint x: 120, endPoint y: 181, distance: 66.0
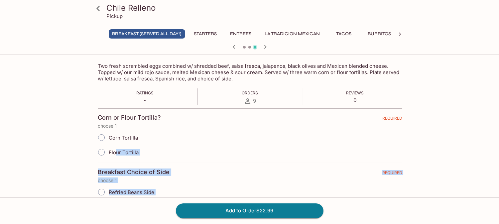
scroll to position [0, 0]
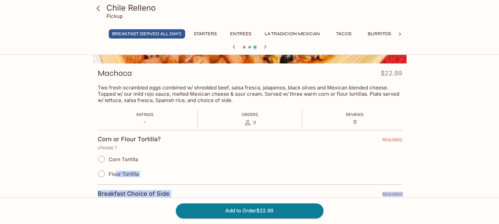
scroll to position [111, 0]
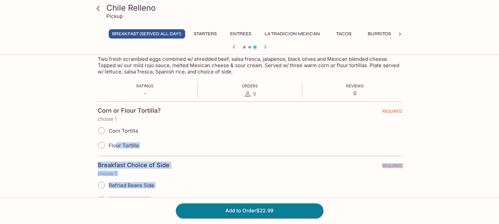
click at [159, 162] on h4 "Breakfast Choice of Side" at bounding box center [134, 165] width 72 height 7
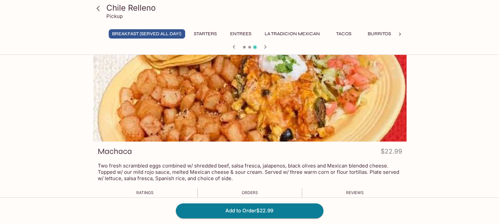
scroll to position [0, 0]
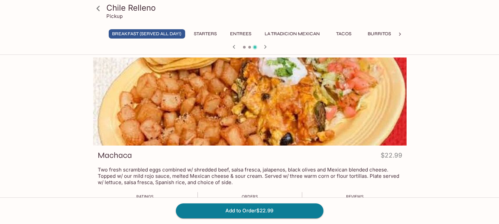
click at [140, 168] on p "Two fresh scrambled eggs combined w/ shredded beef, salsa fresca, jalapenos, bl…" at bounding box center [250, 176] width 305 height 19
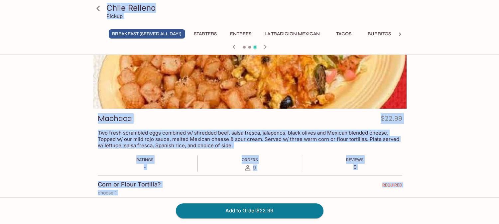
click at [198, 117] on div "Machaca $22.99" at bounding box center [250, 119] width 305 height 13
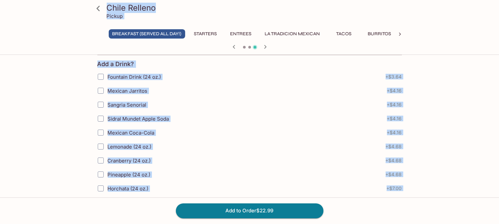
scroll to position [148, 0]
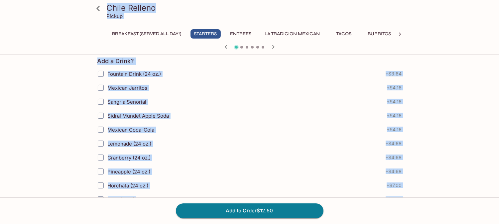
click at [253, 47] on span at bounding box center [252, 47] width 3 height 3
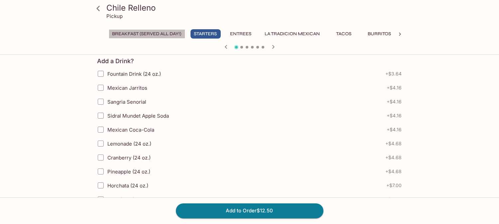
click at [148, 35] on button "Breakfast (Served ALL DAY!)" at bounding box center [147, 33] width 76 height 9
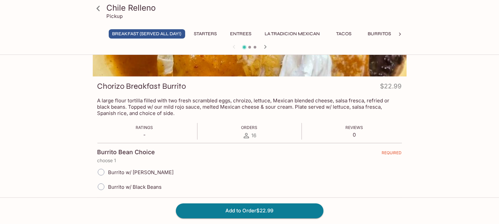
scroll to position [111, 0]
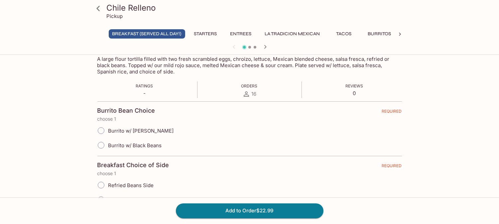
click at [262, 46] on icon "button" at bounding box center [265, 47] width 8 height 8
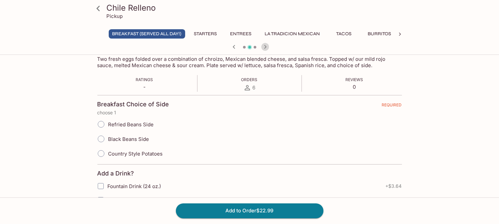
drag, startPoint x: 263, startPoint y: 45, endPoint x: 241, endPoint y: 78, distance: 39.9
click at [263, 46] on icon "button" at bounding box center [265, 47] width 8 height 8
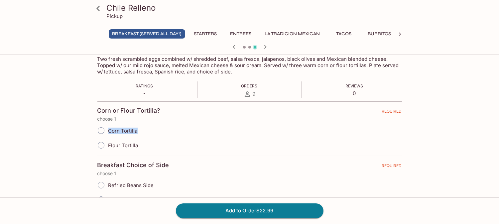
drag, startPoint x: 109, startPoint y: 123, endPoint x: 195, endPoint y: 5, distance: 146.4
click at [152, 130] on div "Corn Tortilla" at bounding box center [249, 130] width 305 height 15
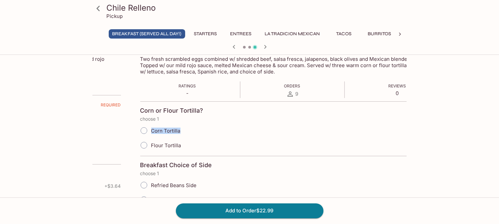
drag, startPoint x: 107, startPoint y: 138, endPoint x: 138, endPoint y: 147, distance: 32.7
click at [148, 151] on input "Flour Tortilla" at bounding box center [144, 145] width 14 height 14
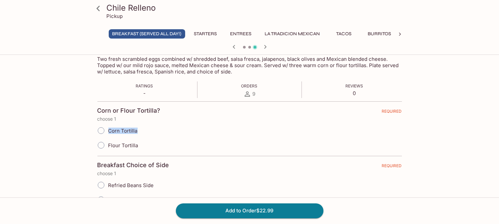
click at [123, 136] on label "Corn Tortilla" at bounding box center [116, 130] width 44 height 15
click at [108, 136] on input "Corn Tortilla" at bounding box center [101, 131] width 14 height 14
radio input "true"
drag, startPoint x: 110, startPoint y: 137, endPoint x: 146, endPoint y: 141, distance: 36.8
click at [146, 141] on div "Corn Tortilla Flour Tortilla" at bounding box center [250, 137] width 305 height 29
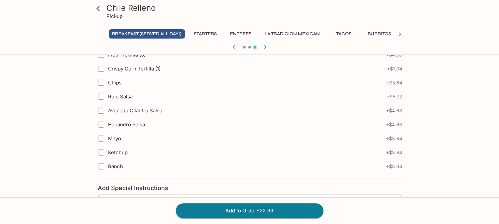
scroll to position [840, 0]
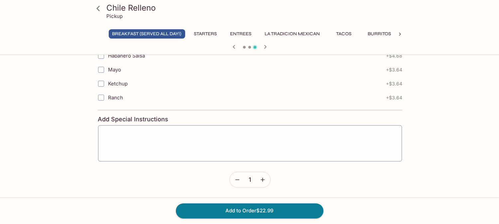
click at [218, 27] on div "Chile Relleno Pickup Breakfast (Served ALL DAY!) Starters Entrees La Tradicion …" at bounding box center [249, 26] width 319 height 53
click at [207, 34] on button "Starters" at bounding box center [206, 33] width 30 height 9
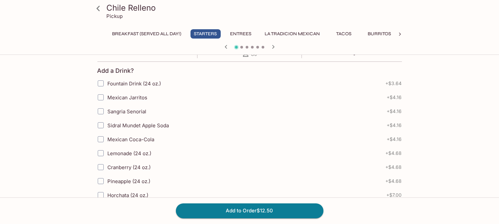
scroll to position [27, 0]
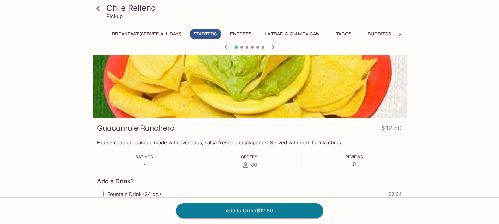
click at [221, 129] on div "Guacamole Ranchero $12.50" at bounding box center [249, 129] width 305 height 13
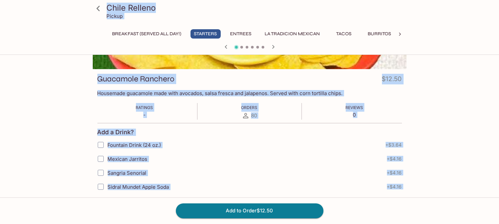
scroll to position [138, 0]
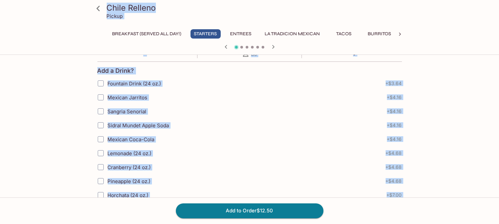
click at [234, 130] on label "Sidral Mundet Apple Soda" at bounding box center [208, 125] width 229 height 14
click at [107, 130] on input "Sidral Mundet Apple Soda" at bounding box center [100, 125] width 13 height 13
checkbox input "true"
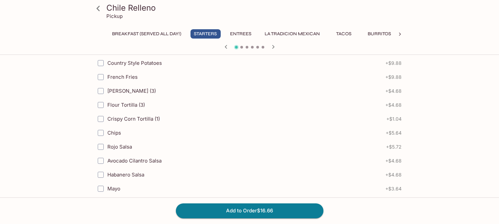
scroll to position [581, 0]
click at [271, 48] on icon "button" at bounding box center [273, 47] width 8 height 8
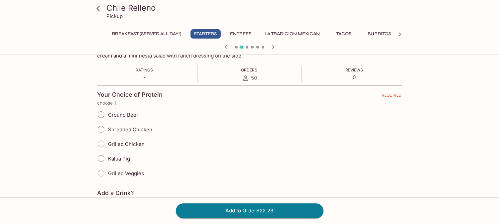
scroll to position [64, 0]
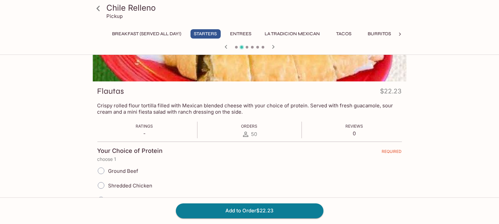
click at [178, 107] on p "Crispy rolled flour tortilla filled with Mexican blended cheese with your choic…" at bounding box center [249, 108] width 305 height 13
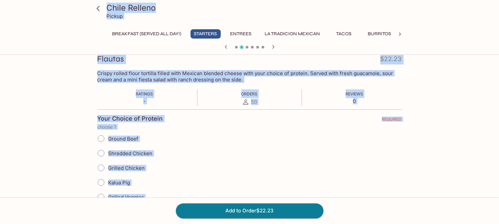
scroll to position [138, 0]
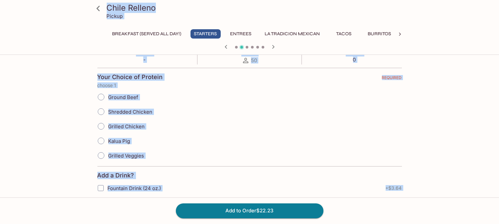
click at [238, 109] on div "Shredded Chicken" at bounding box center [249, 111] width 305 height 15
click at [280, 106] on div "Shredded Chicken" at bounding box center [249, 111] width 305 height 15
click at [249, 109] on div "Shredded Chicken" at bounding box center [249, 111] width 305 height 15
click at [325, 141] on div "Kalua Pig" at bounding box center [250, 141] width 305 height 15
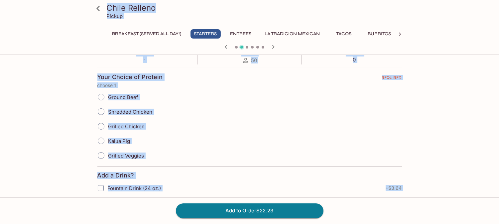
click at [334, 139] on div "Kalua Pig" at bounding box center [249, 141] width 305 height 15
click at [449, 86] on div "Chile Relleno Pickup Breakfast (Served ALL DAY!) Starters Entrees La Tradicion …" at bounding box center [249, 32] width 499 height 224
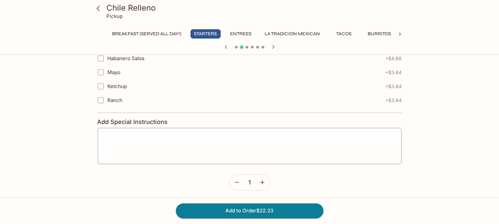
scroll to position [809, 0]
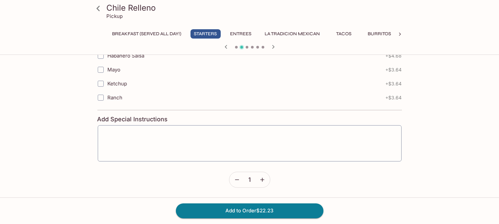
click at [273, 46] on icon "button" at bounding box center [273, 47] width 2 height 4
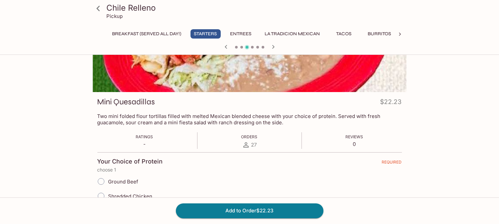
scroll to position [0, 0]
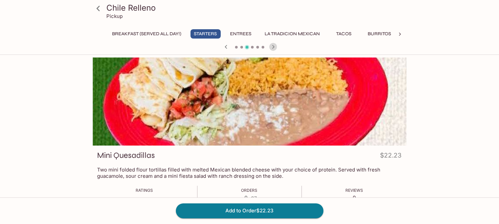
click at [271, 47] on icon "button" at bounding box center [273, 47] width 8 height 8
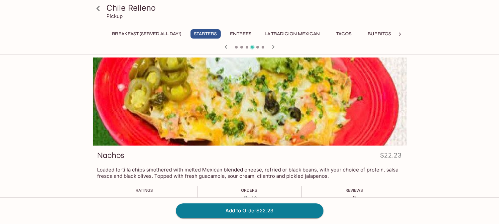
click at [179, 167] on p "Loaded tortilla chips smothered with melted Mexican blended cheese, refried or …" at bounding box center [249, 173] width 305 height 13
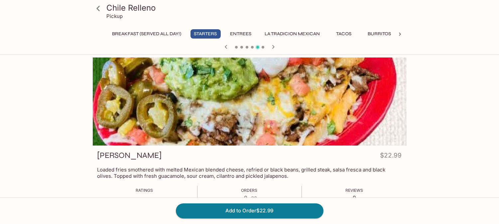
click at [224, 47] on icon "button" at bounding box center [226, 47] width 8 height 8
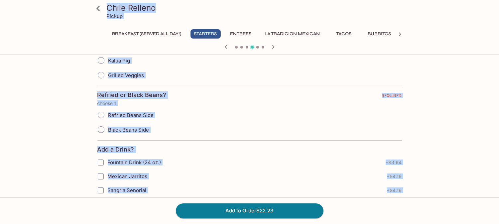
scroll to position [221, 0]
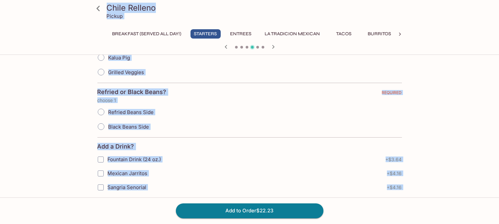
click at [292, 123] on div "Black Beans Side" at bounding box center [249, 126] width 305 height 15
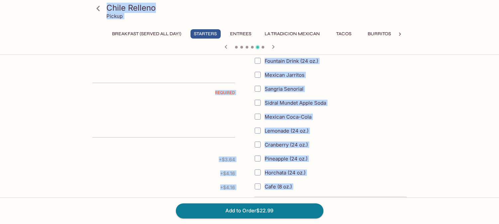
click at [336, 110] on label "Mexican Coca-Cola" at bounding box center [365, 117] width 229 height 14
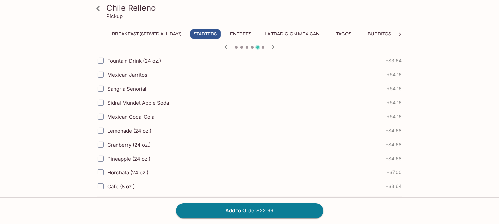
scroll to position [0, 0]
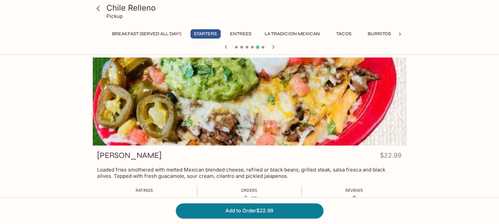
click at [253, 47] on span at bounding box center [252, 47] width 3 height 3
click at [227, 47] on icon "button" at bounding box center [226, 47] width 8 height 8
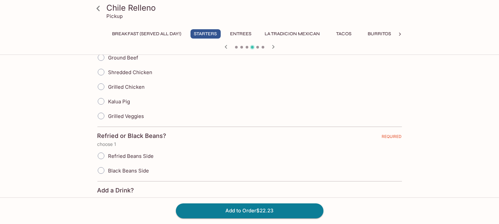
scroll to position [221, 0]
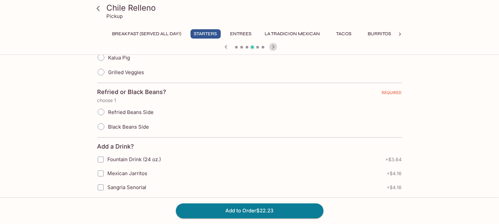
click at [272, 48] on icon "button" at bounding box center [273, 47] width 8 height 8
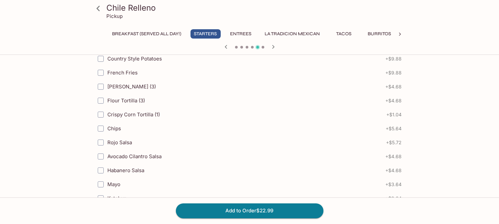
scroll to position [702, 0]
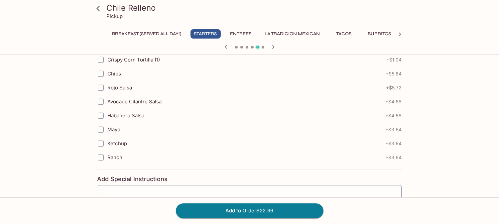
click at [272, 45] on icon "button" at bounding box center [273, 47] width 8 height 8
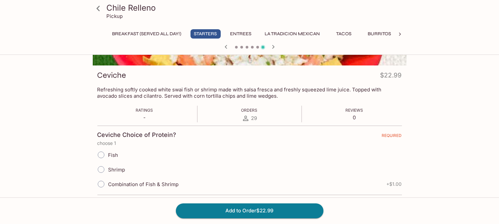
scroll to position [77, 0]
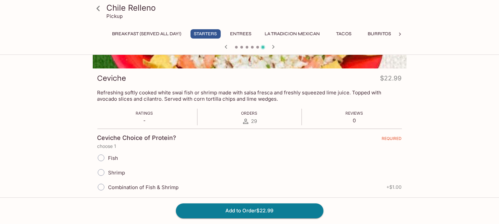
click at [118, 114] on div "Ratings - Orders 29 Reviews 0" at bounding box center [249, 117] width 305 height 17
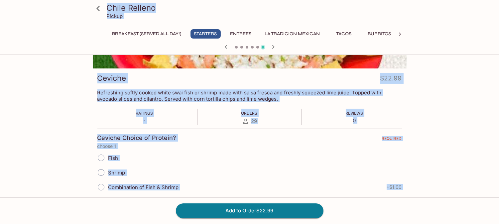
click at [264, 171] on div "Shrimp" at bounding box center [249, 172] width 305 height 15
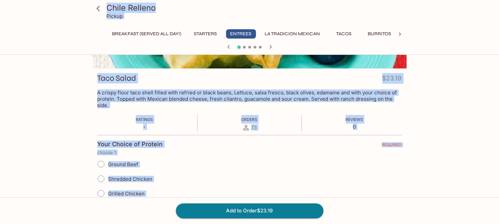
click at [237, 166] on div "Ground Beef" at bounding box center [249, 164] width 305 height 15
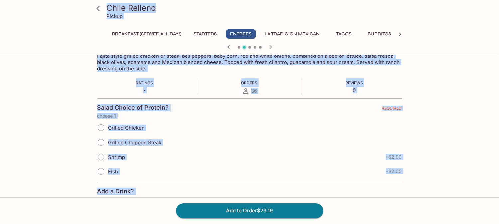
scroll to position [114, 0]
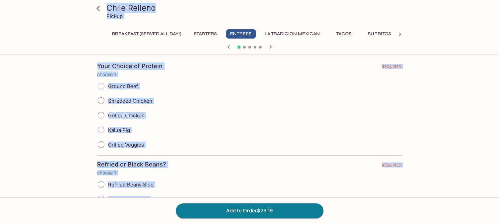
scroll to position [151, 0]
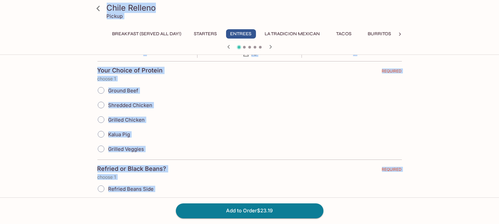
click at [241, 132] on div "Kalua Pig" at bounding box center [249, 134] width 305 height 15
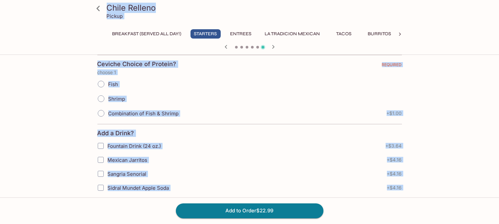
click at [12, 91] on div "Chile Relleno Pickup Breakfast (Served ALL DAY!) Starters Entrees La Tradicion …" at bounding box center [249, 19] width 499 height 224
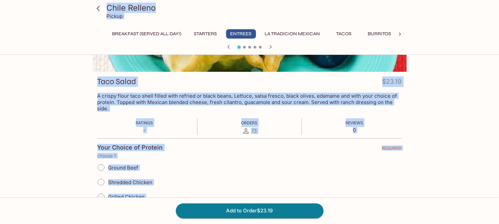
scroll to position [114, 0]
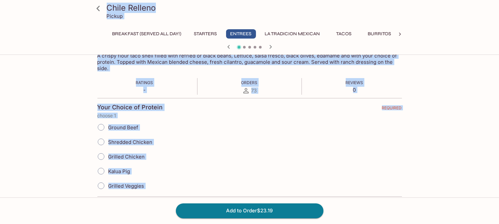
click at [186, 142] on div "Shredded Chicken" at bounding box center [249, 142] width 305 height 15
drag, startPoint x: 414, startPoint y: 122, endPoint x: 446, endPoint y: 122, distance: 31.9
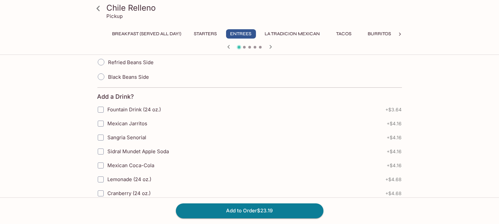
scroll to position [373, 0]
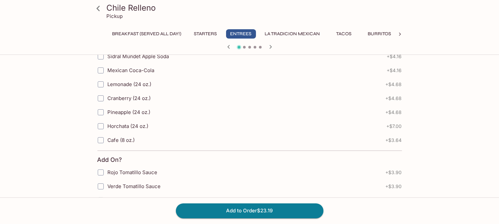
click at [273, 47] on icon "button" at bounding box center [271, 47] width 8 height 8
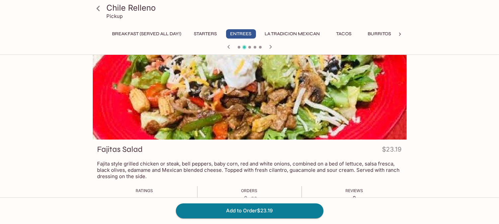
scroll to position [3, 0]
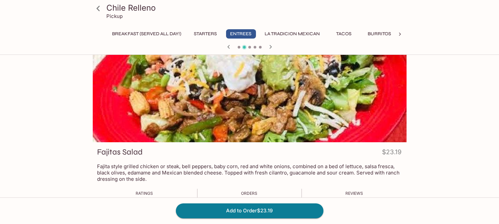
click at [224, 149] on div "Fajitas Salad $23.19" at bounding box center [249, 153] width 305 height 13
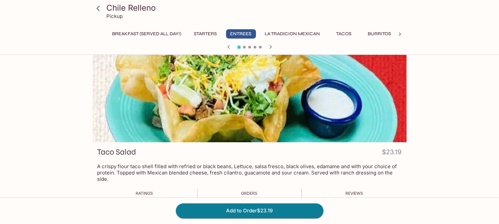
click at [267, 49] on icon "button" at bounding box center [271, 47] width 8 height 8
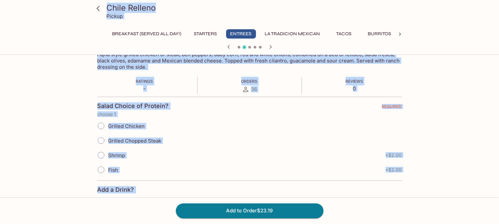
scroll to position [114, 0]
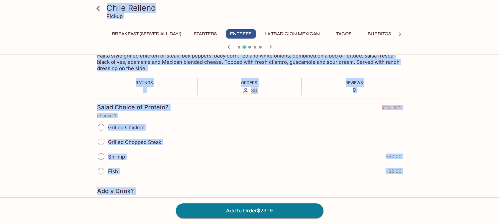
click at [225, 138] on div "Grilled Chopped Steak" at bounding box center [249, 142] width 305 height 15
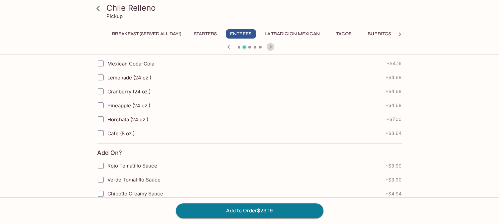
click at [271, 47] on icon "button" at bounding box center [270, 47] width 2 height 4
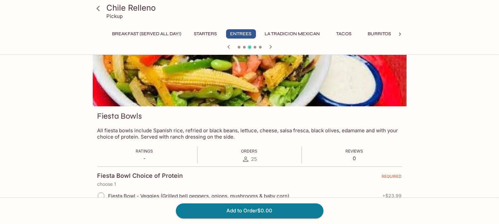
scroll to position [37, 0]
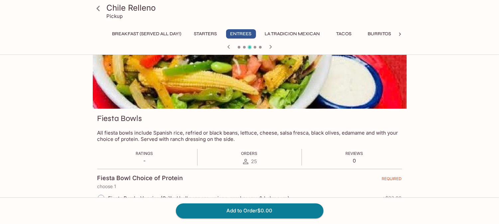
click at [229, 45] on icon "button" at bounding box center [229, 47] width 8 height 8
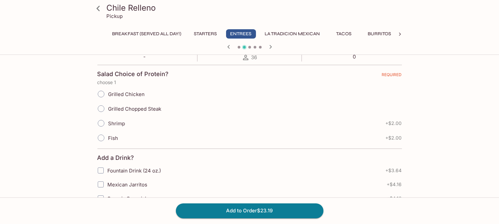
scroll to position [148, 0]
click at [250, 47] on span at bounding box center [249, 47] width 3 height 3
click at [269, 47] on icon "button" at bounding box center [271, 47] width 8 height 8
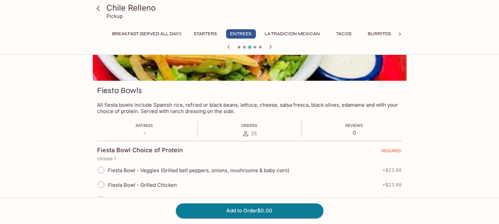
scroll to position [0, 0]
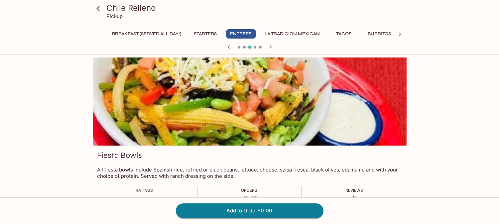
click at [270, 50] on icon "button" at bounding box center [271, 47] width 8 height 8
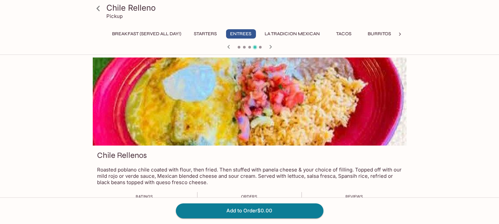
click at [270, 49] on icon "button" at bounding box center [271, 47] width 8 height 8
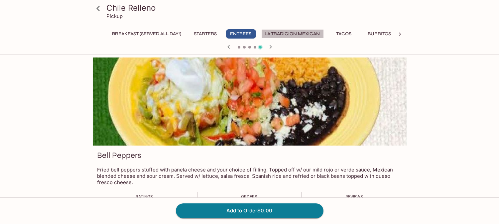
click at [287, 38] on button "La Tradicion Mexican" at bounding box center [292, 33] width 63 height 9
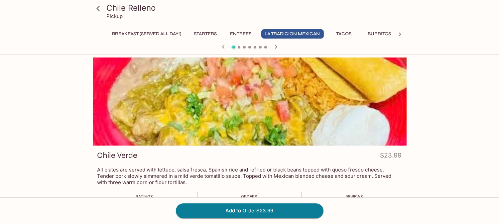
click at [265, 110] on div at bounding box center [250, 102] width 314 height 88
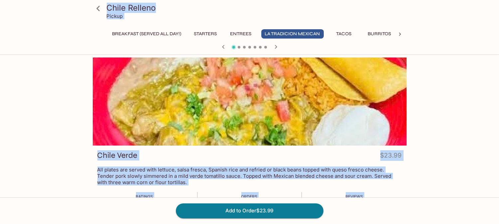
scroll to position [111, 0]
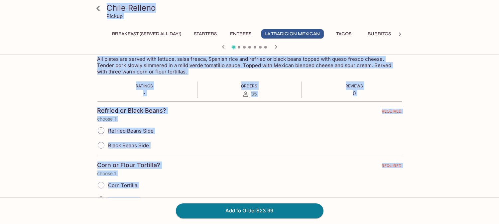
click at [375, 131] on div "Refried Beans Side" at bounding box center [249, 130] width 305 height 15
click at [449, 128] on div "Chile Relleno Pickup Breakfast (Served ALL DAY!) Starters Entrees La Tradicion …" at bounding box center [249, 59] width 499 height 224
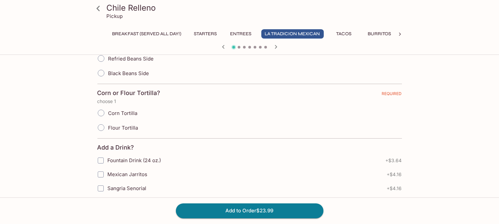
scroll to position [185, 0]
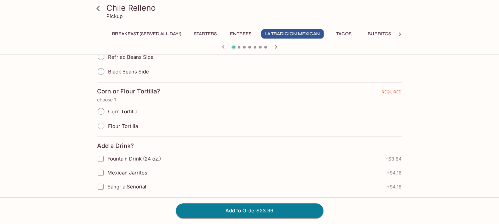
click at [276, 50] on icon "button" at bounding box center [276, 47] width 8 height 8
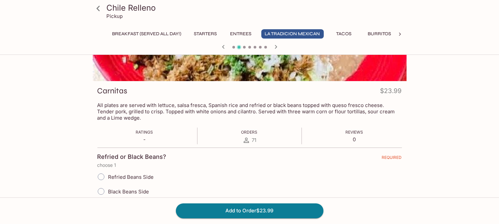
scroll to position [0, 0]
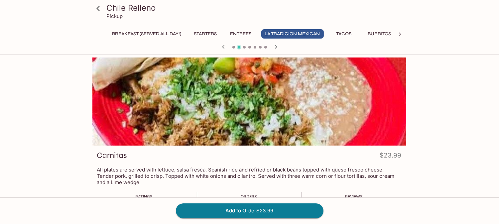
click at [196, 159] on div "Carnitas $23.99" at bounding box center [249, 156] width 305 height 13
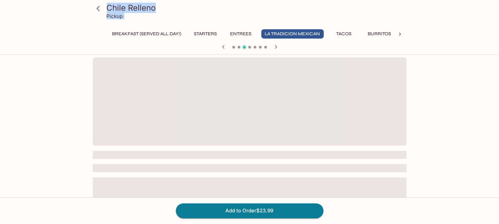
click at [238, 48] on span at bounding box center [239, 47] width 3 height 3
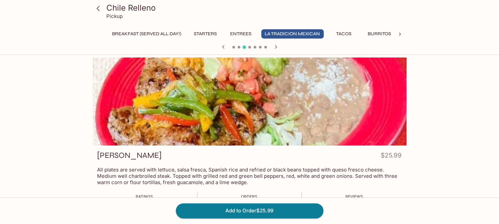
click at [225, 46] on icon "button" at bounding box center [223, 47] width 8 height 8
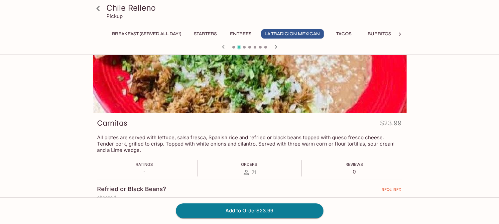
scroll to position [37, 0]
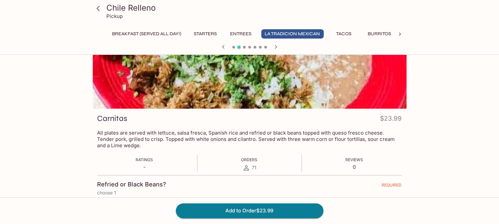
click at [259, 148] on p "All plates are served with lettuce, salsa fresca, Spanish rice and refried or b…" at bounding box center [249, 139] width 305 height 19
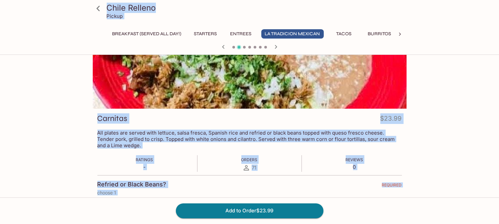
click at [449, 146] on div "Chile Relleno Pickup Breakfast (Served ALL DAY!) Starters Entrees La Tradicion …" at bounding box center [249, 133] width 499 height 224
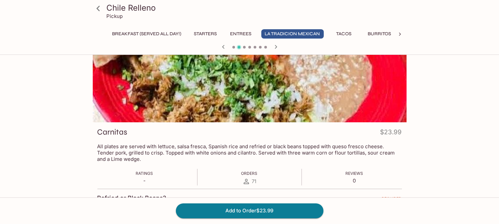
scroll to position [0, 0]
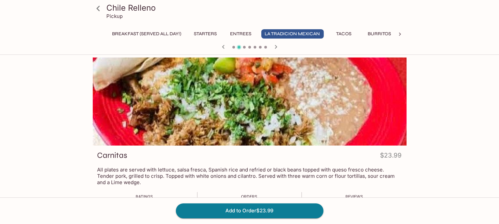
click at [275, 44] on icon "button" at bounding box center [276, 47] width 8 height 8
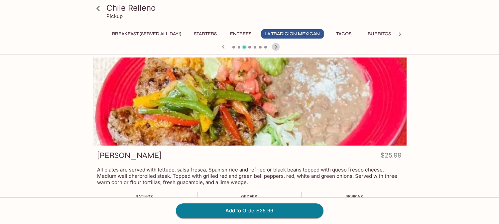
click at [274, 47] on icon "button" at bounding box center [276, 47] width 8 height 8
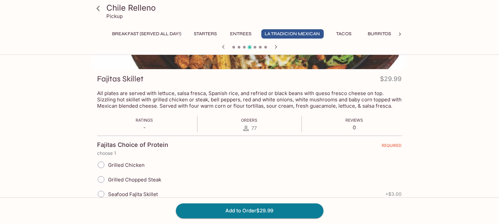
scroll to position [74, 0]
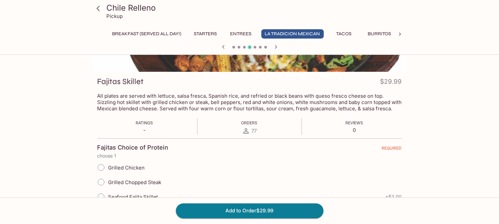
click at [210, 95] on p "All plates are served with lettuce, salsa fresca, Spanish rice, and refried or …" at bounding box center [249, 102] width 305 height 19
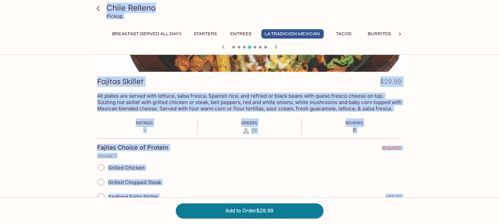
drag, startPoint x: 481, startPoint y: 115, endPoint x: 361, endPoint y: 122, distance: 120.9
click at [449, 114] on div "Chile Relleno Pickup Breakfast (Served ALL DAY!) Starters Entrees La Tradicion …" at bounding box center [249, 96] width 499 height 224
click at [449, 97] on div "Chile Relleno Pickup Breakfast (Served ALL DAY!) Starters Entrees La Tradicion …" at bounding box center [249, 96] width 499 height 224
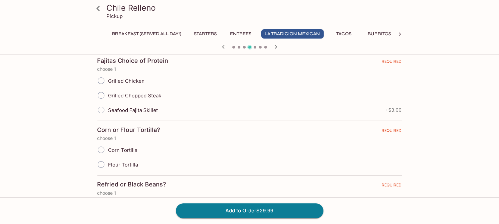
scroll to position [148, 0]
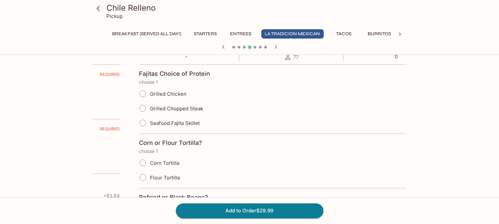
drag, startPoint x: 111, startPoint y: 87, endPoint x: 153, endPoint y: 93, distance: 42.4
click at [153, 93] on label "Grilled Chicken" at bounding box center [160, 93] width 51 height 15
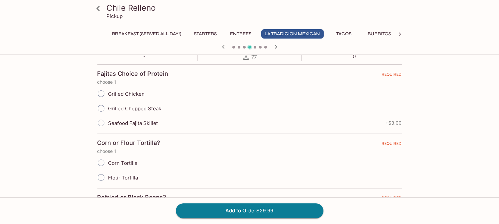
click at [255, 47] on span at bounding box center [255, 47] width 3 height 3
click at [277, 47] on icon "button" at bounding box center [276, 47] width 8 height 8
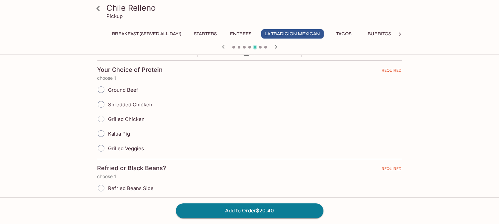
scroll to position [185, 0]
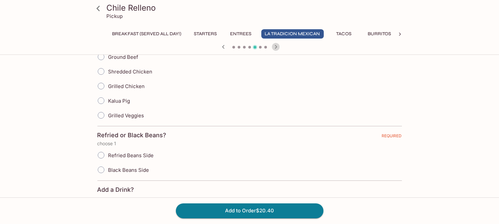
click at [274, 48] on icon "button" at bounding box center [276, 47] width 8 height 8
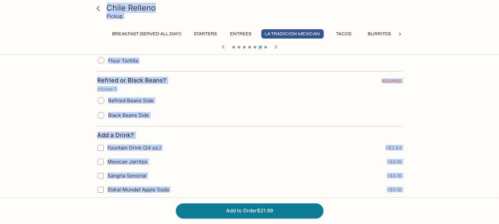
scroll to position [295, 0]
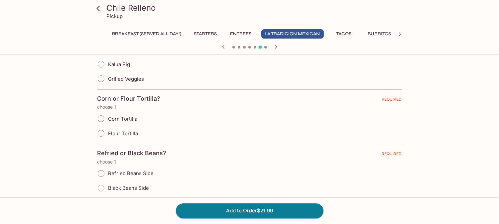
scroll to position [221, 0]
click at [274, 45] on icon "button" at bounding box center [276, 47] width 8 height 8
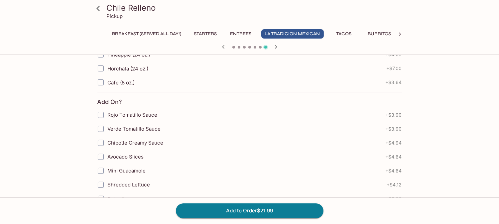
scroll to position [111, 0]
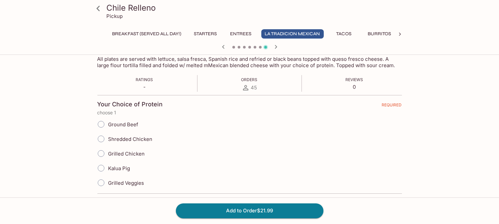
click at [337, 39] on div "Breakfast (Served ALL DAY!) Starters Entrees La Tradicion Mexican Tacos Burrito…" at bounding box center [249, 35] width 287 height 13
click at [341, 38] on button "Tacos" at bounding box center [344, 33] width 30 height 9
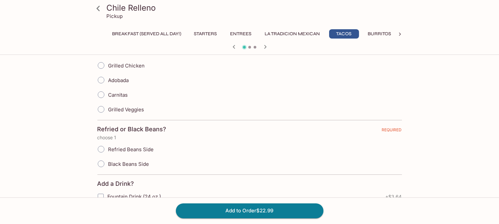
scroll to position [31, 0]
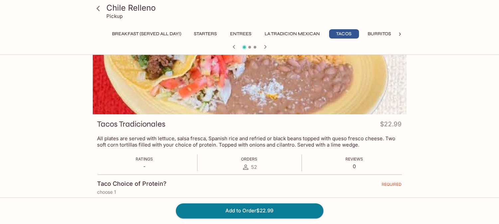
click at [199, 146] on p "All plates are served with lettuce, salsa fresca, Spanish rice and refried or b…" at bounding box center [249, 141] width 305 height 13
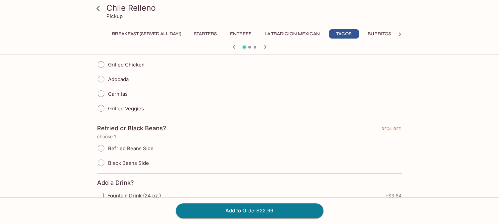
scroll to position [142, 0]
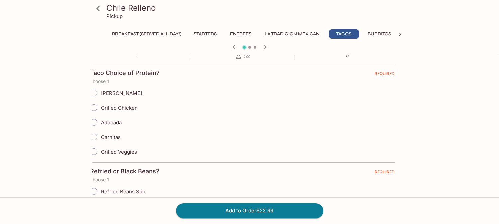
click at [155, 97] on div "[PERSON_NAME]" at bounding box center [242, 93] width 305 height 15
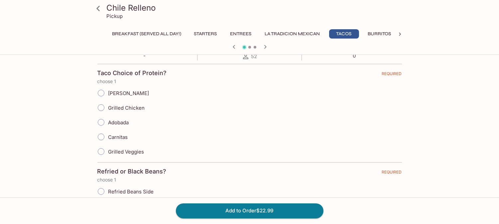
click at [162, 101] on div "Grilled Chicken" at bounding box center [249, 107] width 305 height 15
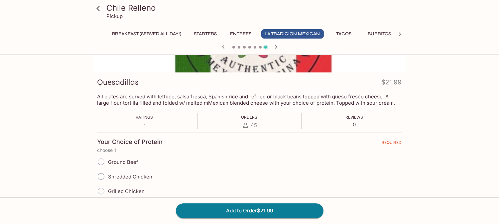
scroll to position [74, 0]
click at [244, 48] on span at bounding box center [244, 47] width 3 height 3
click at [347, 32] on button "Tacos" at bounding box center [344, 33] width 30 height 9
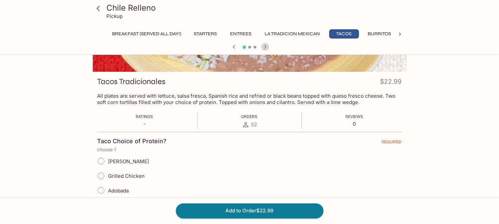
click at [266, 45] on icon "button" at bounding box center [265, 47] width 8 height 8
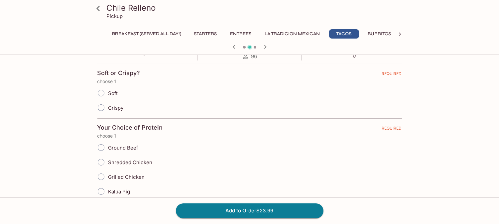
scroll to position [111, 0]
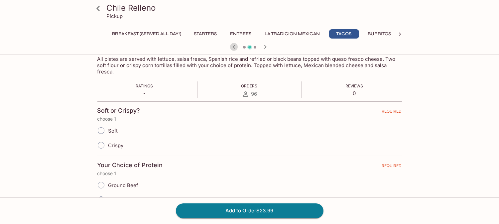
click at [235, 50] on icon "button" at bounding box center [234, 47] width 8 height 8
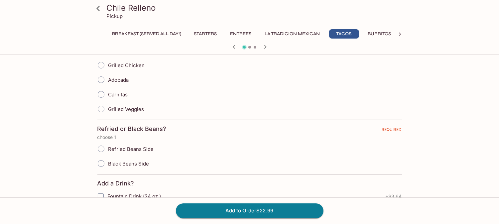
scroll to position [148, 0]
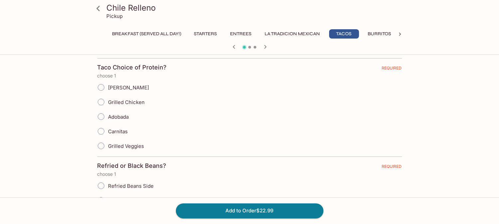
click at [268, 49] on icon "button" at bounding box center [265, 47] width 8 height 8
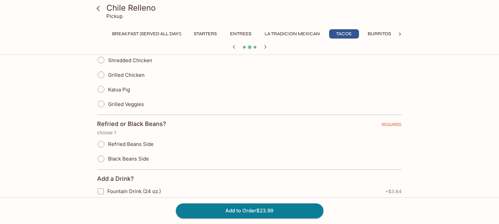
scroll to position [295, 0]
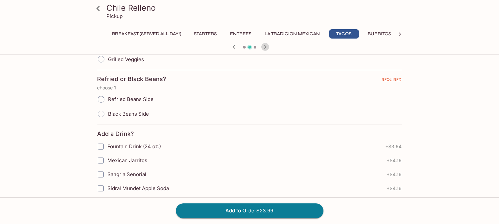
click at [265, 49] on icon "button" at bounding box center [265, 47] width 8 height 8
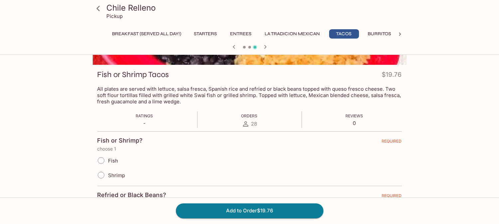
scroll to position [0, 0]
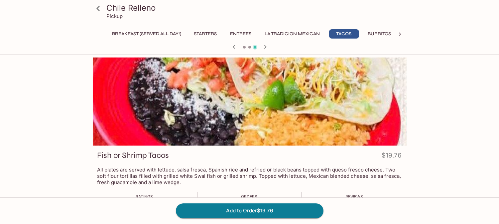
click at [225, 151] on div "Fish or Shrimp Tacos $19.76" at bounding box center [249, 156] width 305 height 13
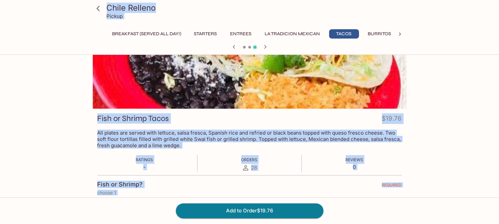
click at [449, 116] on div "Chile Relleno Pickup Breakfast (Served ALL DAY!) Starters Entrees La Tradicion …" at bounding box center [249, 133] width 499 height 224
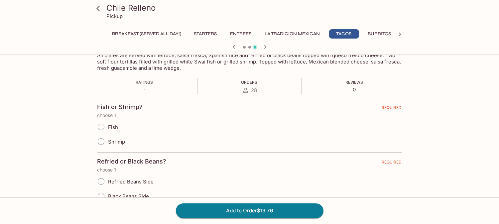
scroll to position [111, 0]
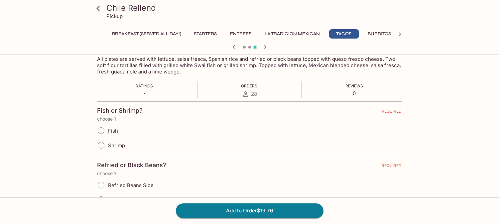
click at [381, 32] on button "Burritos" at bounding box center [380, 33] width 31 height 9
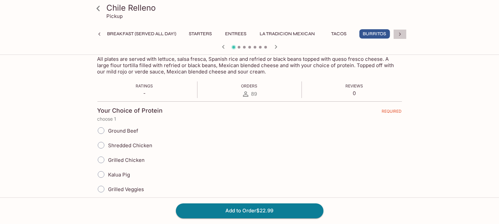
click at [394, 34] on div at bounding box center [399, 34] width 13 height 10
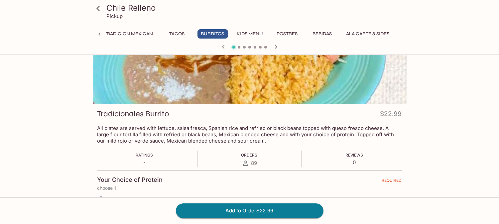
scroll to position [37, 0]
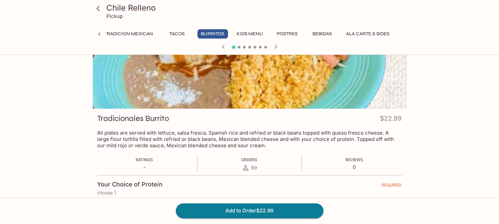
click at [190, 143] on p "All plates are served with lettuce, salsa fresca, Spanish rice and refried or b…" at bounding box center [249, 139] width 305 height 19
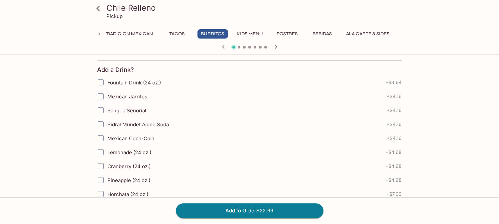
scroll to position [369, 0]
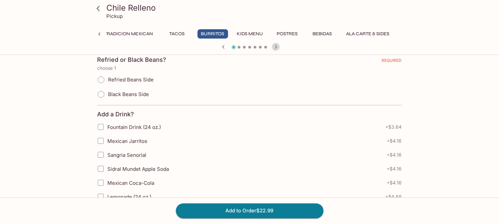
click at [274, 48] on icon "button" at bounding box center [276, 47] width 8 height 8
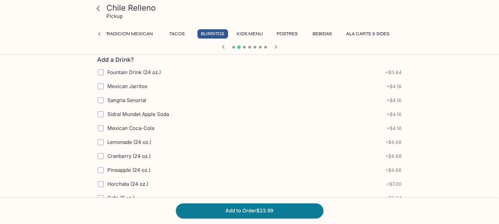
click at [274, 46] on icon "button" at bounding box center [276, 47] width 8 height 8
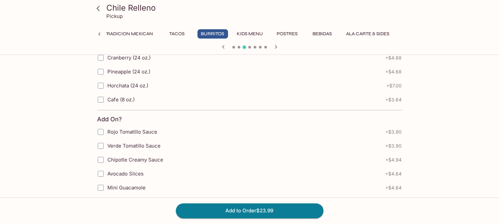
click at [254, 121] on div "Add On?" at bounding box center [249, 120] width 305 height 9
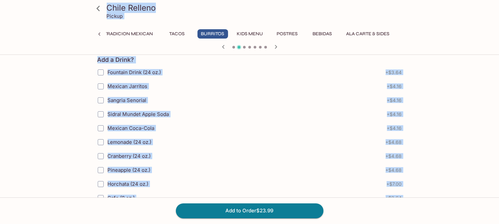
click at [277, 47] on icon "button" at bounding box center [276, 47] width 2 height 4
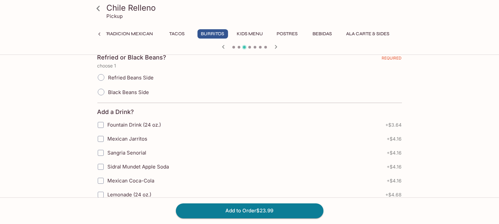
scroll to position [221, 0]
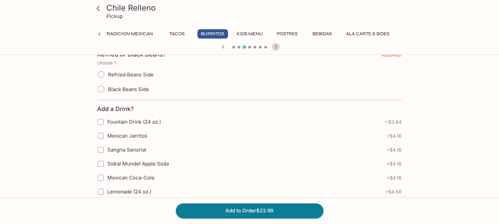
drag, startPoint x: 276, startPoint y: 47, endPoint x: 276, endPoint y: 116, distance: 69.5
click at [276, 47] on icon "button" at bounding box center [276, 47] width 8 height 8
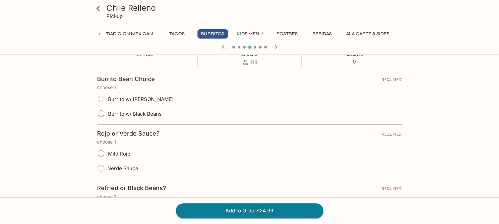
scroll to position [37, 0]
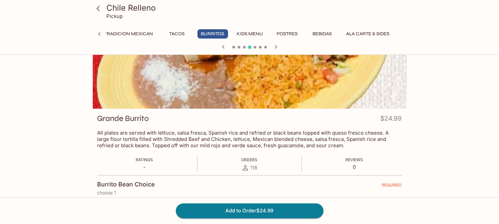
click at [253, 141] on p "All plates are served with lettuce, salsa fresca, Spanish rice and refried or b…" at bounding box center [249, 139] width 305 height 19
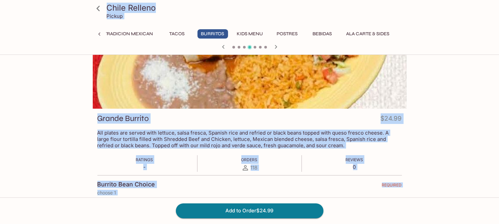
click at [449, 115] on div "Chile Relleno Pickup Breakfast (Served ALL DAY!) Starters Entrees La Tradicion …" at bounding box center [249, 133] width 499 height 224
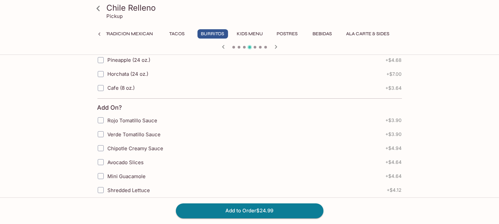
scroll to position [443, 0]
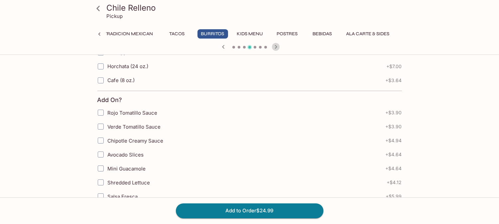
click at [279, 48] on icon "button" at bounding box center [276, 47] width 8 height 8
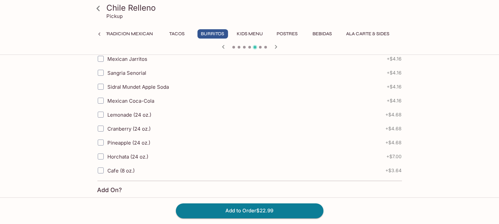
click at [265, 107] on label "Mexican Coca-Cola" at bounding box center [208, 101] width 229 height 14
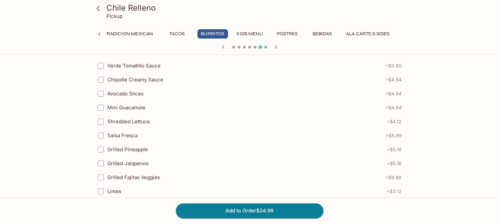
click at [228, 51] on div at bounding box center [249, 48] width 319 height 10
click at [224, 49] on icon "button" at bounding box center [223, 47] width 8 height 8
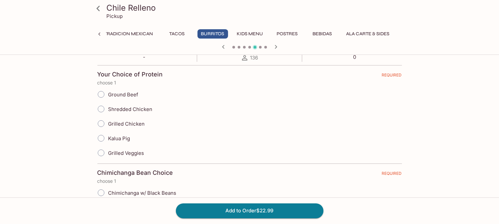
scroll to position [37, 0]
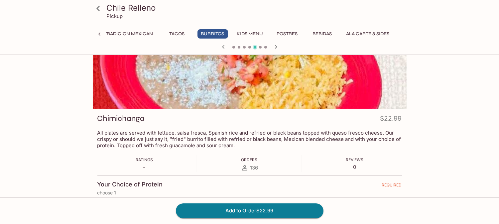
click at [261, 137] on p "All plates are served with lettuce, salsa fresca, Spanish rice and refried or b…" at bounding box center [249, 139] width 305 height 19
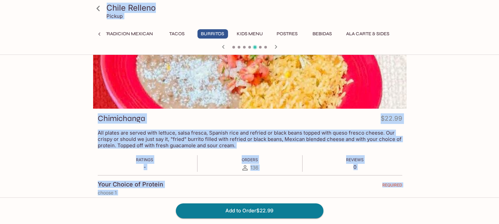
click at [301, 161] on div "Ratings - Orders 136 Reviews 0" at bounding box center [250, 163] width 305 height 17
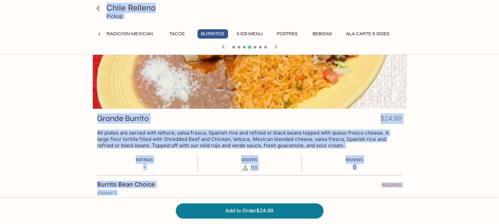
drag, startPoint x: 478, startPoint y: 115, endPoint x: 438, endPoint y: 119, distance: 39.4
click at [449, 115] on div "Chile Relleno Pickup Breakfast (Served ALL DAY!) Starters Entrees La Tradicion …" at bounding box center [249, 133] width 499 height 224
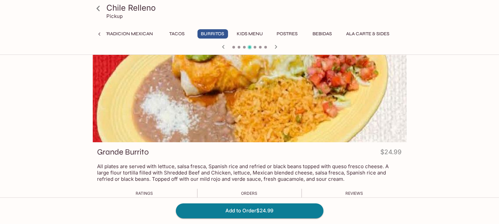
scroll to position [0, 0]
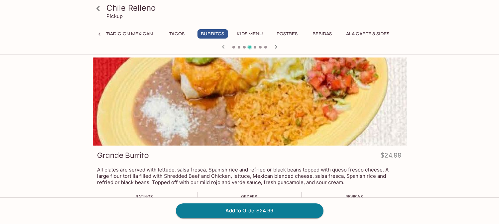
click at [268, 48] on div at bounding box center [249, 48] width 319 height 10
click at [272, 49] on icon "button" at bounding box center [276, 47] width 8 height 8
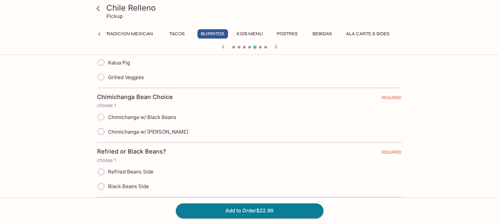
scroll to position [221, 0]
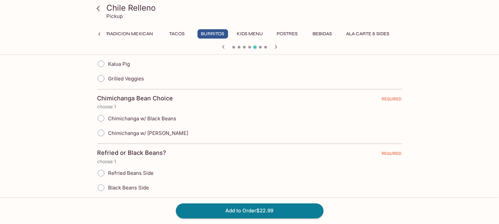
drag, startPoint x: 274, startPoint y: 49, endPoint x: 274, endPoint y: 54, distance: 4.7
click at [274, 49] on icon "button" at bounding box center [276, 47] width 8 height 8
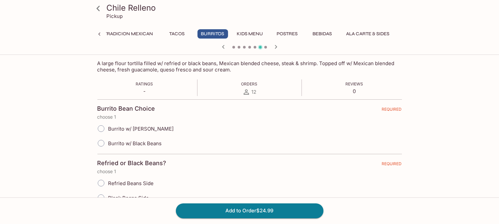
scroll to position [148, 0]
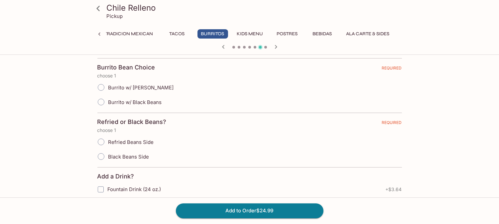
click at [274, 42] on div "Breakfast (Served ALL DAY!) Starters Entrees La Tradicion Mexican Tacos Burrito…" at bounding box center [249, 35] width 287 height 13
click at [274, 47] on icon "button" at bounding box center [276, 47] width 8 height 8
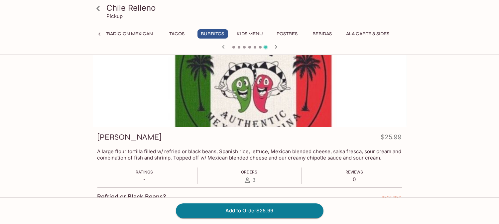
scroll to position [37, 0]
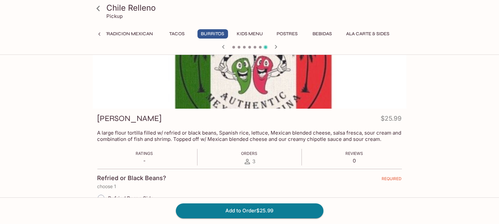
click at [211, 139] on p "A large flour tortilla filled w/ refried or black beans, Spanish rice, lettuce,…" at bounding box center [249, 136] width 305 height 13
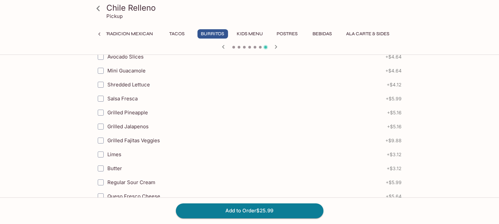
scroll to position [554, 0]
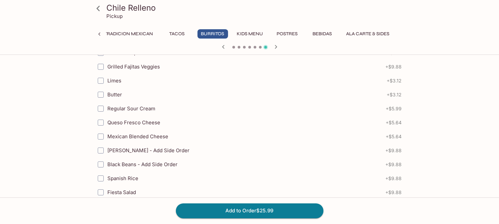
click at [277, 48] on icon "button" at bounding box center [276, 47] width 8 height 8
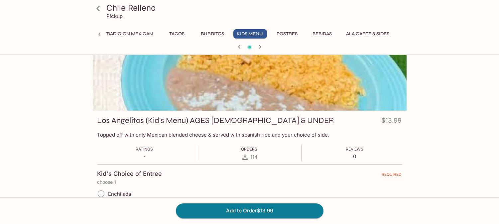
scroll to position [74, 0]
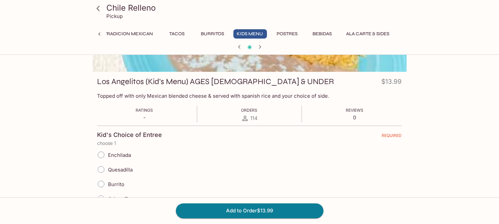
click at [245, 107] on div "Orders 114" at bounding box center [249, 114] width 17 height 17
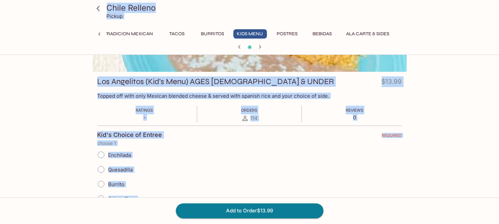
click at [227, 155] on div "Enchilada" at bounding box center [249, 155] width 305 height 15
click at [395, 145] on p "choose 1" at bounding box center [250, 143] width 305 height 5
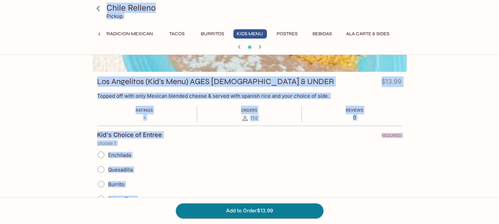
click at [382, 111] on div "Ratings - Orders 114 Reviews 0" at bounding box center [249, 114] width 305 height 17
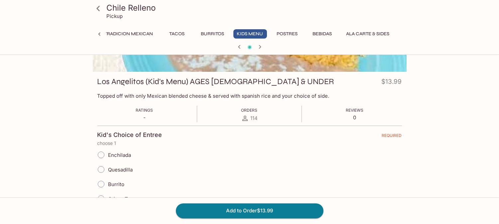
scroll to position [111, 0]
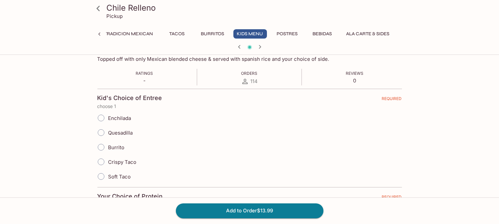
click at [270, 114] on div "Enchilada" at bounding box center [249, 118] width 305 height 15
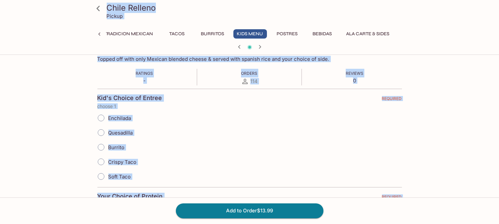
click at [449, 124] on div "Chile Relleno Pickup Breakfast (Served ALL DAY!) Starters Entrees La Tradicion …" at bounding box center [249, 59] width 499 height 224
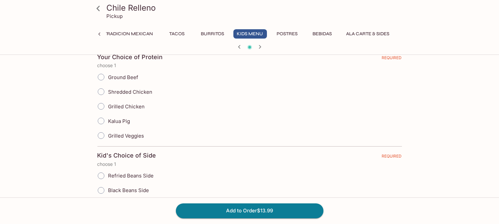
scroll to position [295, 0]
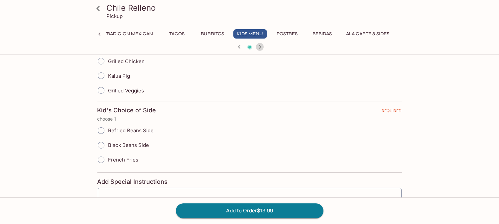
click at [260, 44] on icon "button" at bounding box center [260, 47] width 8 height 8
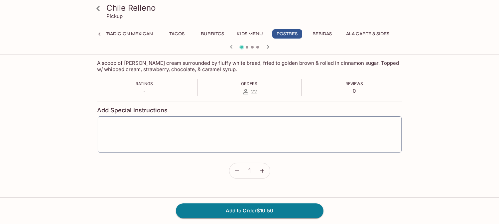
scroll to position [0, 0]
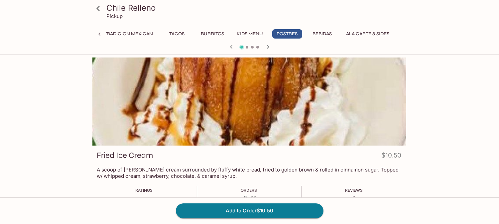
click at [196, 144] on div at bounding box center [249, 102] width 314 height 88
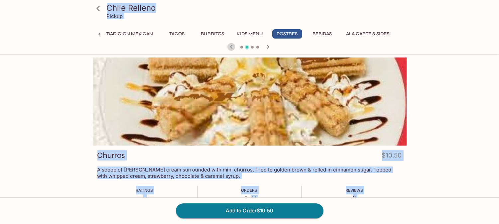
click at [227, 46] on button "button" at bounding box center [231, 47] width 9 height 9
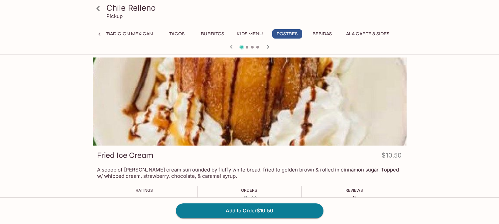
click at [317, 164] on div "Fried Ice Cream $10.50 A scoop of [PERSON_NAME] cream surrounded by fluffy whit…" at bounding box center [250, 221] width 314 height 150
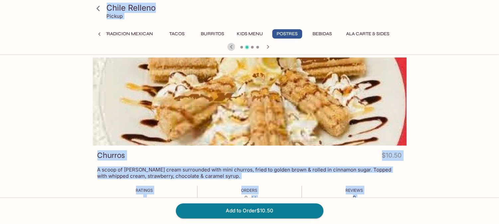
click at [228, 46] on icon "button" at bounding box center [231, 47] width 8 height 8
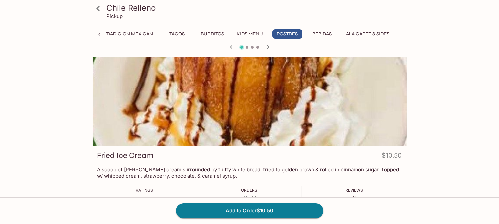
click at [265, 44] on icon "button" at bounding box center [268, 47] width 8 height 8
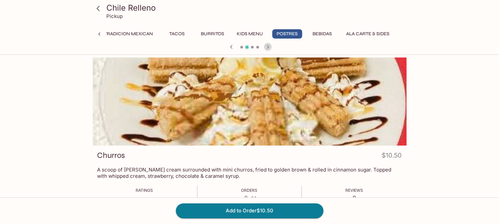
click at [270, 47] on icon "button" at bounding box center [268, 47] width 8 height 8
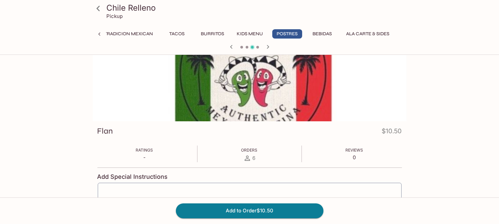
scroll to position [24, 0]
click at [269, 43] on icon "button" at bounding box center [268, 47] width 8 height 8
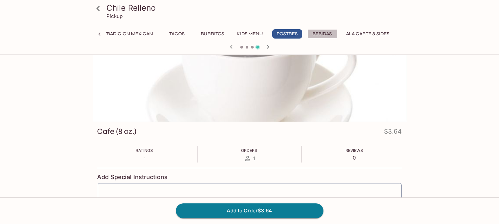
click at [323, 35] on button "Bebidas" at bounding box center [323, 33] width 30 height 9
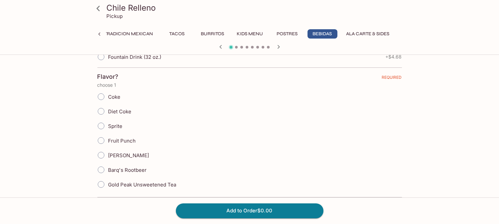
scroll to position [135, 0]
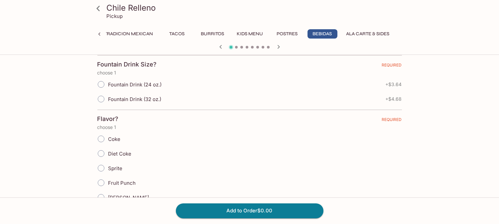
click at [185, 144] on div "Coke" at bounding box center [249, 139] width 305 height 15
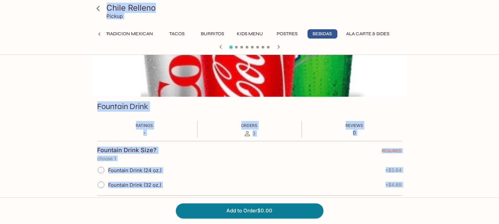
scroll to position [61, 0]
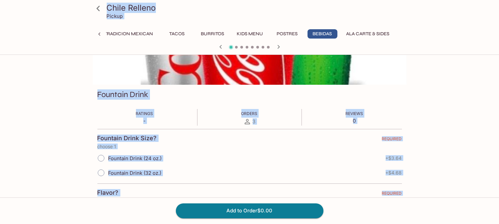
click at [431, 129] on div "Chile Relleno Pickup Breakfast (Served ALL DAY!) Starters Entrees La Tradicion …" at bounding box center [250, 219] width 426 height 444
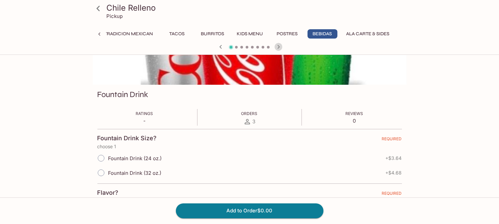
click at [281, 46] on icon "button" at bounding box center [279, 47] width 8 height 8
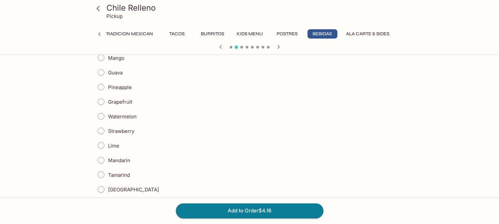
scroll to position [168, 0]
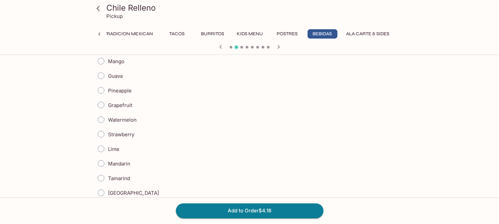
click at [247, 128] on div "Strawberry" at bounding box center [249, 134] width 305 height 15
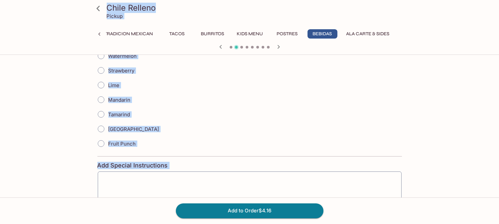
scroll to position [278, 0]
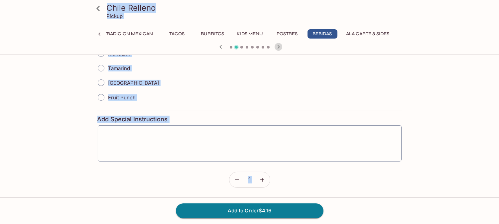
click at [279, 48] on icon "button" at bounding box center [279, 47] width 8 height 8
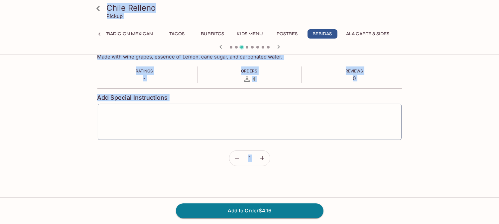
scroll to position [57, 0]
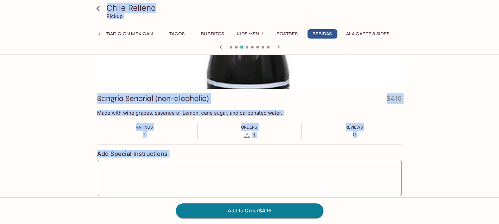
click at [449, 105] on div "Chile Relleno Pickup Breakfast (Served ALL DAY!) Starters Entrees La Tradicion …" at bounding box center [250, 223] width 426 height 444
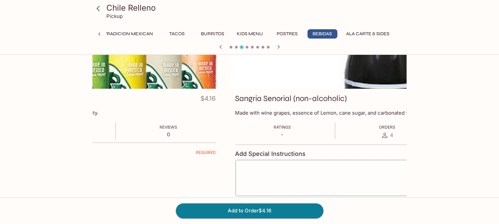
click at [230, 125] on div "Sangria Senorial (non-alcoholic) $4.16 Made with wine grapes, essence of Lemon,…" at bounding box center [387, 160] width 314 height 143
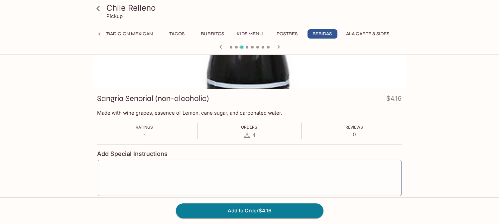
click at [188, 135] on div "Ratings - Orders 4 Reviews 0" at bounding box center [249, 131] width 305 height 17
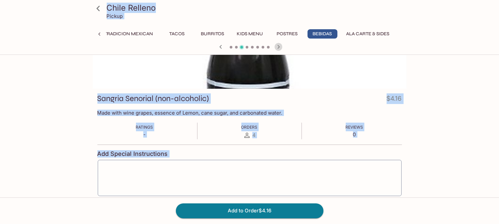
click at [279, 47] on icon "button" at bounding box center [278, 47] width 2 height 4
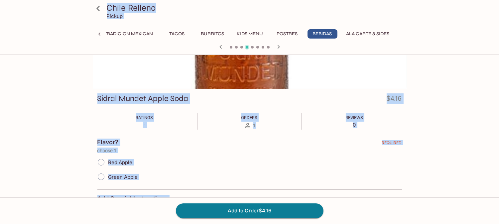
click at [449, 111] on div "Chile Relleno Pickup Breakfast (Served ALL DAY!) Starters Entrees La Tradicion …" at bounding box center [249, 113] width 499 height 224
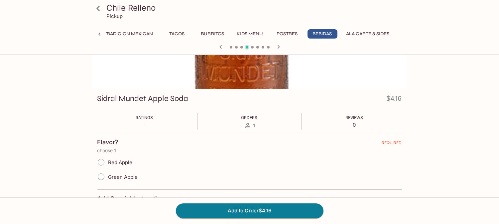
click at [284, 49] on div at bounding box center [249, 48] width 319 height 10
click at [281, 47] on icon "button" at bounding box center [279, 47] width 8 height 8
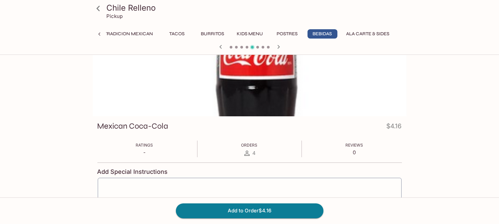
scroll to position [0, 0]
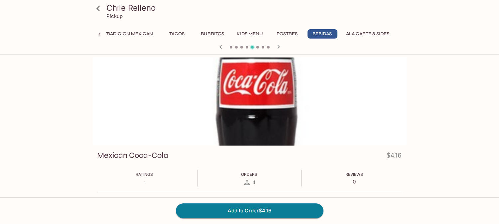
click at [224, 47] on div at bounding box center [249, 48] width 319 height 10
click at [222, 47] on icon "button" at bounding box center [221, 47] width 8 height 8
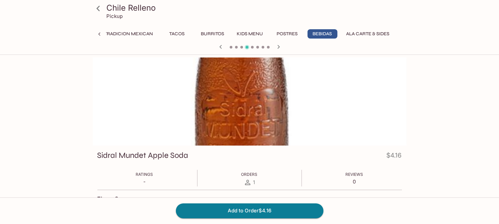
scroll to position [37, 0]
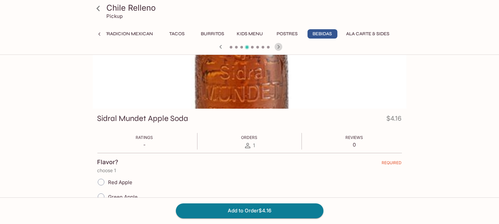
click at [281, 48] on icon "button" at bounding box center [279, 47] width 8 height 8
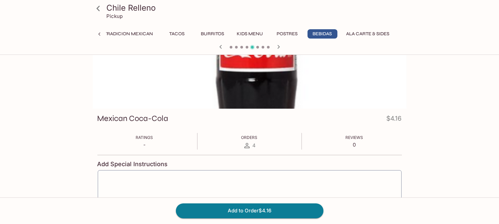
click at [281, 48] on icon "button" at bounding box center [279, 47] width 8 height 8
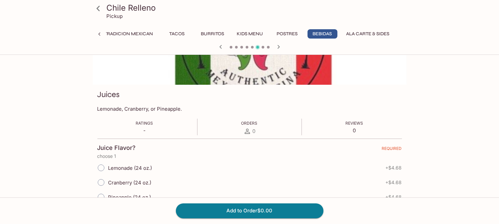
scroll to position [74, 0]
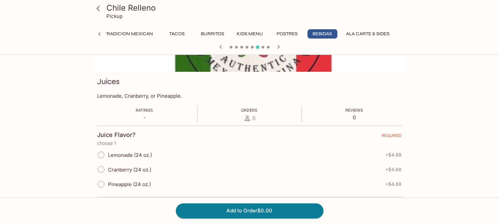
click at [249, 132] on div "Juice Flavor? REQUIRED" at bounding box center [249, 135] width 305 height 9
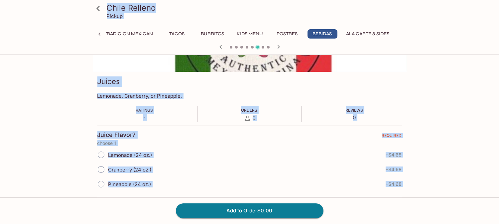
drag, startPoint x: 422, startPoint y: 109, endPoint x: 388, endPoint y: 139, distance: 45.2
click at [421, 110] on div "Chile Relleno Pickup Breakfast (Served ALL DAY!) Starters Entrees La Tradicion …" at bounding box center [250, 147] width 426 height 327
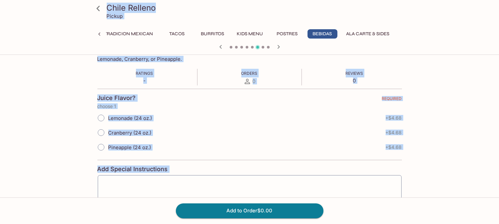
click at [449, 130] on div "Chile Relleno Pickup Breakfast (Served ALL DAY!) Starters Entrees La Tradicion …" at bounding box center [249, 59] width 499 height 224
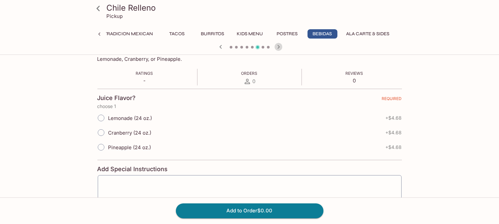
click at [278, 47] on icon "button" at bounding box center [279, 47] width 8 height 8
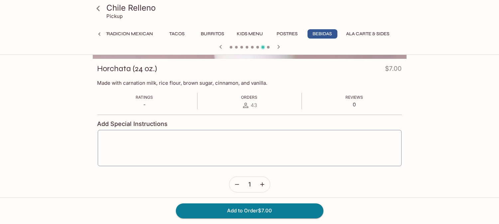
scroll to position [74, 0]
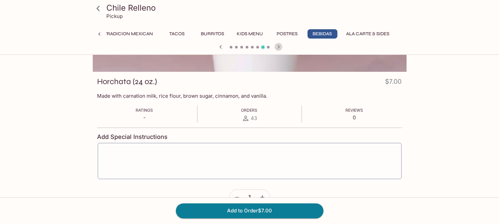
click at [275, 43] on icon "button" at bounding box center [279, 47] width 8 height 8
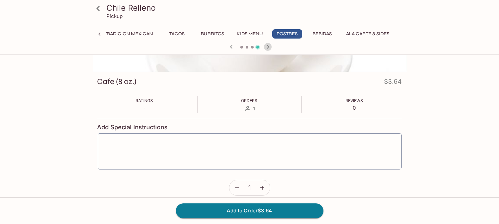
click at [266, 49] on icon "button" at bounding box center [268, 47] width 8 height 8
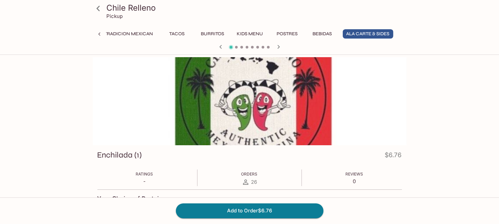
scroll to position [0, 0]
click at [280, 52] on div at bounding box center [249, 48] width 319 height 10
click at [278, 49] on icon "button" at bounding box center [279, 47] width 8 height 8
click at [219, 47] on icon "button" at bounding box center [221, 47] width 8 height 8
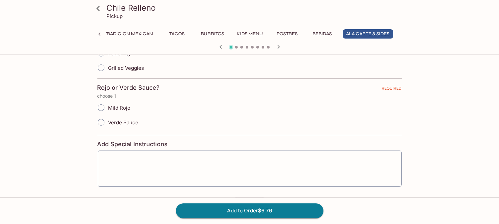
scroll to position [198, 0]
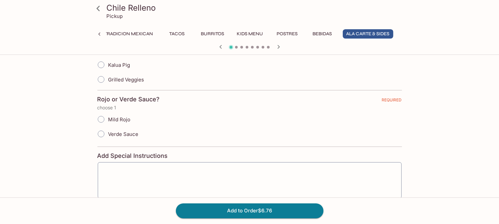
click at [282, 46] on div at bounding box center [249, 48] width 319 height 10
click at [282, 46] on icon "button" at bounding box center [279, 47] width 8 height 8
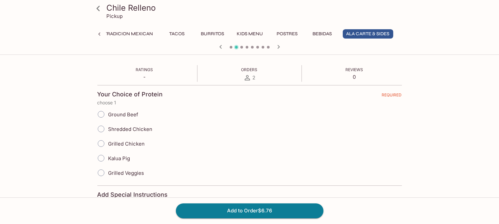
scroll to position [87, 0]
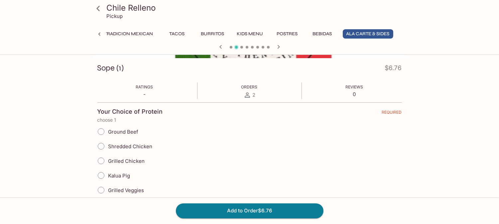
drag, startPoint x: 285, startPoint y: 47, endPoint x: 274, endPoint y: 47, distance: 10.6
click at [283, 47] on div at bounding box center [249, 48] width 319 height 10
click at [275, 47] on icon "button" at bounding box center [279, 47] width 8 height 8
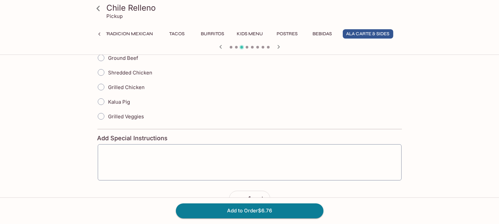
scroll to position [124, 0]
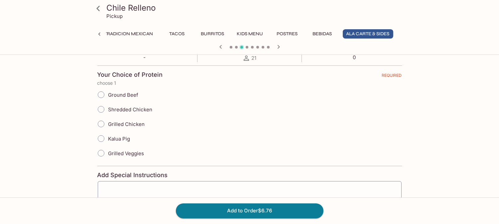
click at [275, 44] on icon "button" at bounding box center [279, 47] width 8 height 8
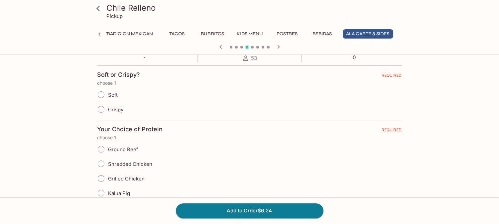
click at [281, 47] on icon "button" at bounding box center [279, 47] width 8 height 8
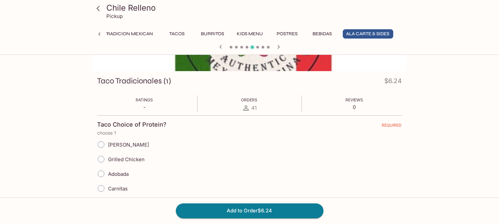
scroll to position [87, 0]
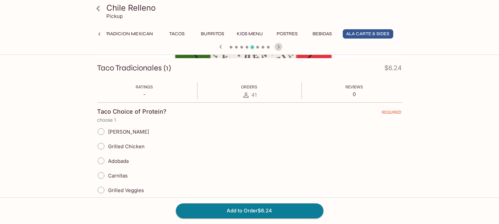
click at [277, 46] on icon "button" at bounding box center [279, 47] width 8 height 8
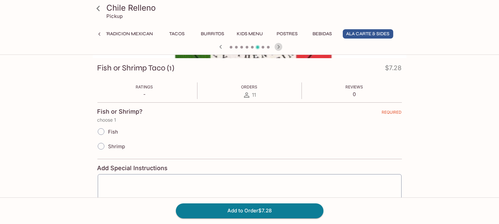
click at [280, 48] on icon "button" at bounding box center [279, 47] width 8 height 8
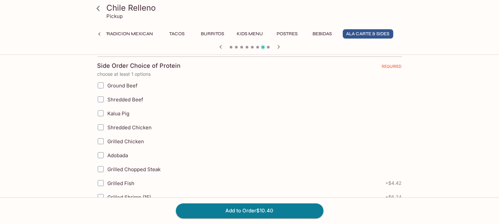
scroll to position [124, 0]
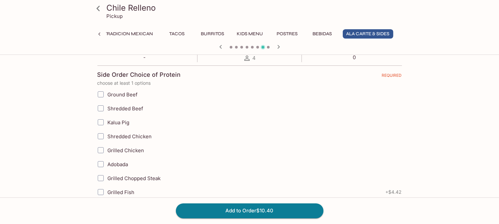
click at [234, 158] on label "Adobada" at bounding box center [216, 164] width 244 height 14
click at [107, 158] on input "Adobada" at bounding box center [100, 164] width 13 height 13
checkbox input "true"
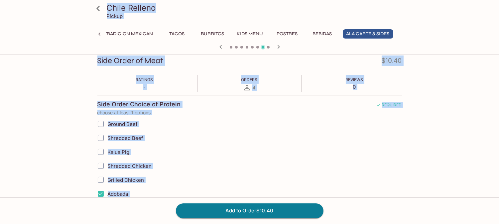
scroll to position [87, 0]
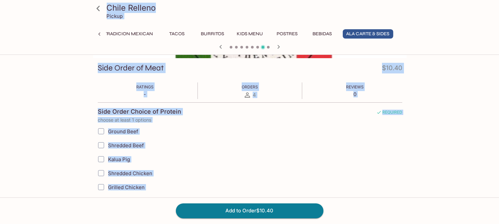
click at [332, 177] on label "Shredded Chicken" at bounding box center [216, 173] width 244 height 14
click at [108, 177] on input "Shredded Chicken" at bounding box center [100, 173] width 13 height 13
checkbox input "true"
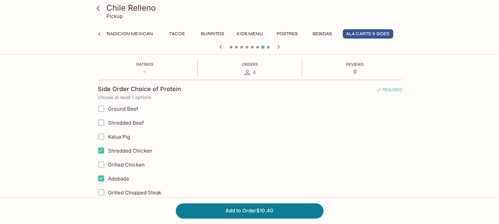
scroll to position [161, 0]
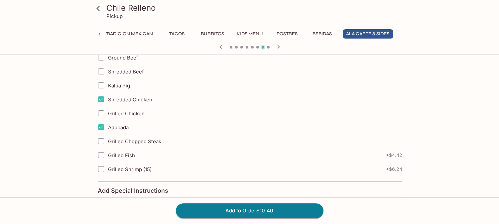
click at [240, 148] on label "Grilled Chopped Steak" at bounding box center [216, 141] width 244 height 14
click at [108, 148] on input "Grilled Chopped Steak" at bounding box center [100, 141] width 13 height 13
checkbox input "true"
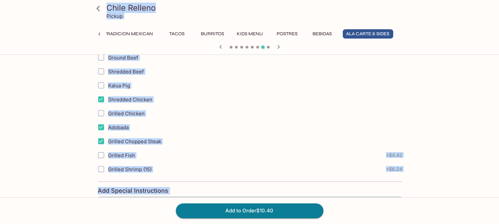
click at [283, 43] on div at bounding box center [249, 48] width 319 height 10
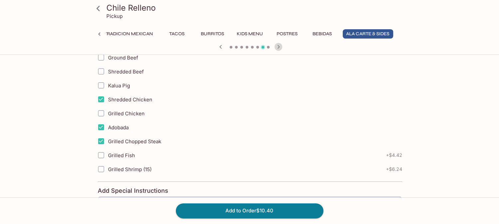
click at [280, 46] on icon "button" at bounding box center [279, 47] width 8 height 8
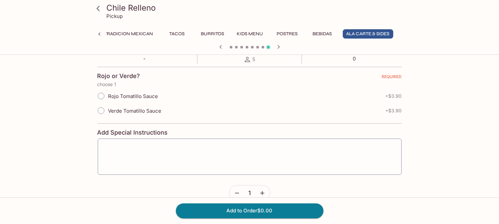
scroll to position [87, 0]
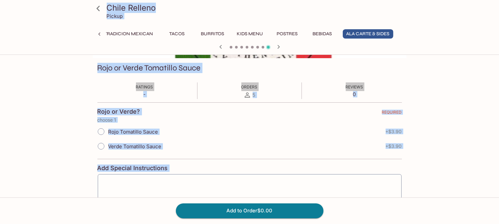
click at [204, 154] on form "Rojo or Verde? REQUIRED choose 1 Rojo Tomatillo Sauce + $3.90 Verde Tomatillo S…" at bounding box center [249, 169] width 305 height 134
click at [414, 73] on div "Chile Relleno Pickup Breakfast (Served ALL DAY!) Starters Entrees La Tradicion …" at bounding box center [250, 169] width 426 height 399
click at [280, 45] on icon "button" at bounding box center [279, 47] width 8 height 8
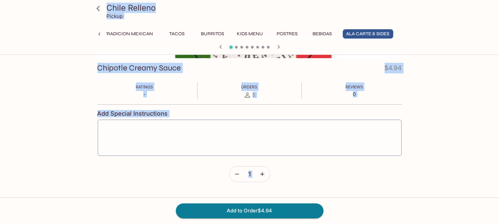
click at [449, 122] on div "Chile Relleno Pickup Breakfast (Served ALL DAY!) Starters Entrees La Tradicion …" at bounding box center [249, 82] width 499 height 224
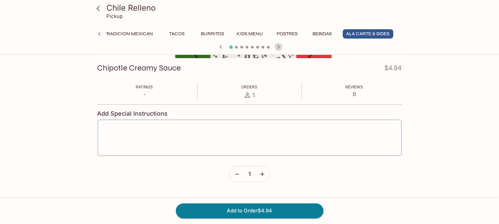
click at [278, 45] on icon "button" at bounding box center [278, 47] width 2 height 4
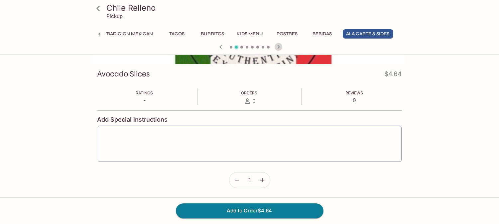
click at [279, 47] on icon "button" at bounding box center [278, 47] width 2 height 4
click at [280, 47] on icon "button" at bounding box center [279, 47] width 8 height 8
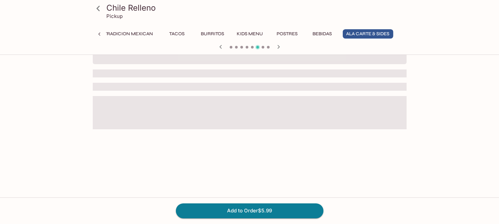
click at [221, 43] on button "button" at bounding box center [221, 47] width 9 height 9
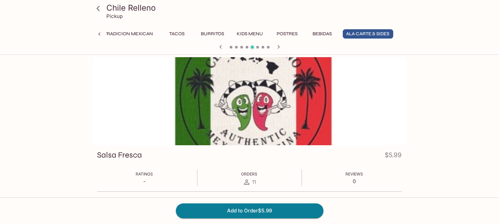
scroll to position [0, 0]
click at [281, 48] on icon "button" at bounding box center [279, 47] width 8 height 8
click at [279, 45] on icon "button" at bounding box center [279, 47] width 8 height 8
click at [278, 46] on icon "button" at bounding box center [279, 47] width 8 height 8
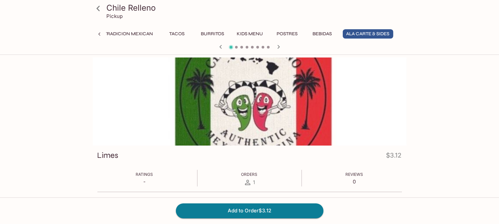
click at [282, 45] on icon "button" at bounding box center [279, 47] width 8 height 8
click at [218, 45] on icon "button" at bounding box center [221, 47] width 8 height 8
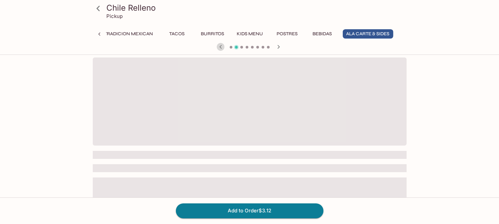
click at [218, 45] on icon "button" at bounding box center [221, 47] width 8 height 8
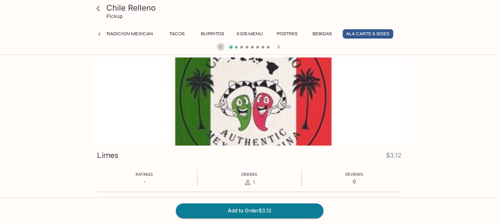
click at [218, 45] on icon "button" at bounding box center [221, 47] width 8 height 8
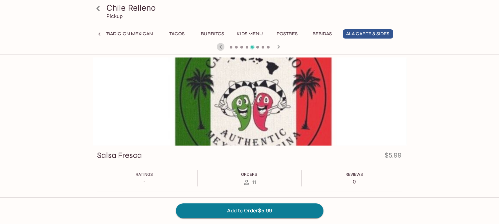
click at [218, 46] on icon "button" at bounding box center [221, 47] width 8 height 8
click at [277, 46] on icon "button" at bounding box center [279, 47] width 8 height 8
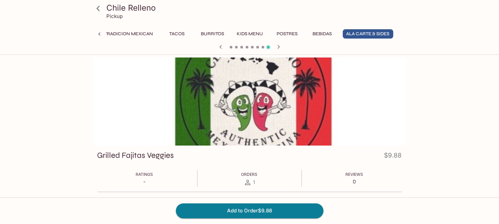
click at [277, 46] on icon "button" at bounding box center [279, 47] width 8 height 8
click at [281, 48] on icon "button" at bounding box center [279, 47] width 8 height 8
click at [280, 47] on icon "button" at bounding box center [278, 47] width 2 height 4
click at [279, 43] on button "button" at bounding box center [278, 47] width 9 height 9
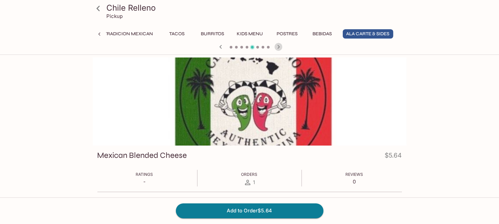
click at [279, 43] on button "button" at bounding box center [278, 47] width 9 height 9
click at [280, 48] on icon "button" at bounding box center [279, 47] width 8 height 8
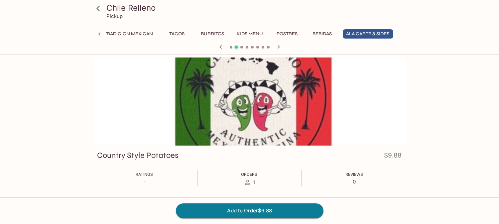
click at [280, 48] on icon "button" at bounding box center [279, 47] width 8 height 8
click at [280, 46] on icon "button" at bounding box center [279, 47] width 8 height 8
click at [282, 44] on icon "button" at bounding box center [279, 47] width 8 height 8
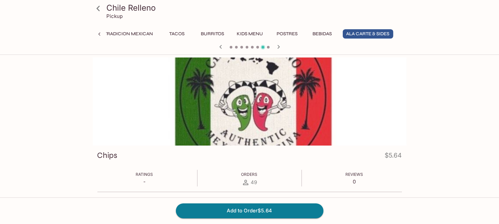
click at [282, 44] on icon "button" at bounding box center [279, 47] width 8 height 8
click at [279, 48] on icon "button" at bounding box center [279, 47] width 8 height 8
click at [279, 48] on div at bounding box center [249, 48] width 319 height 10
drag, startPoint x: 279, startPoint y: 48, endPoint x: 275, endPoint y: 46, distance: 5.1
click at [279, 48] on div at bounding box center [249, 48] width 319 height 10
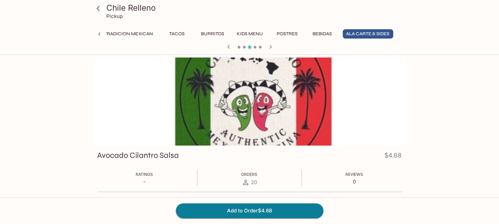
click at [274, 46] on div at bounding box center [249, 48] width 319 height 10
click at [271, 45] on icon "button" at bounding box center [271, 47] width 8 height 8
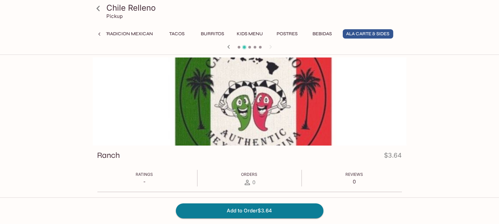
click at [271, 45] on div at bounding box center [249, 48] width 319 height 10
